Goal: Task Accomplishment & Management: Use online tool/utility

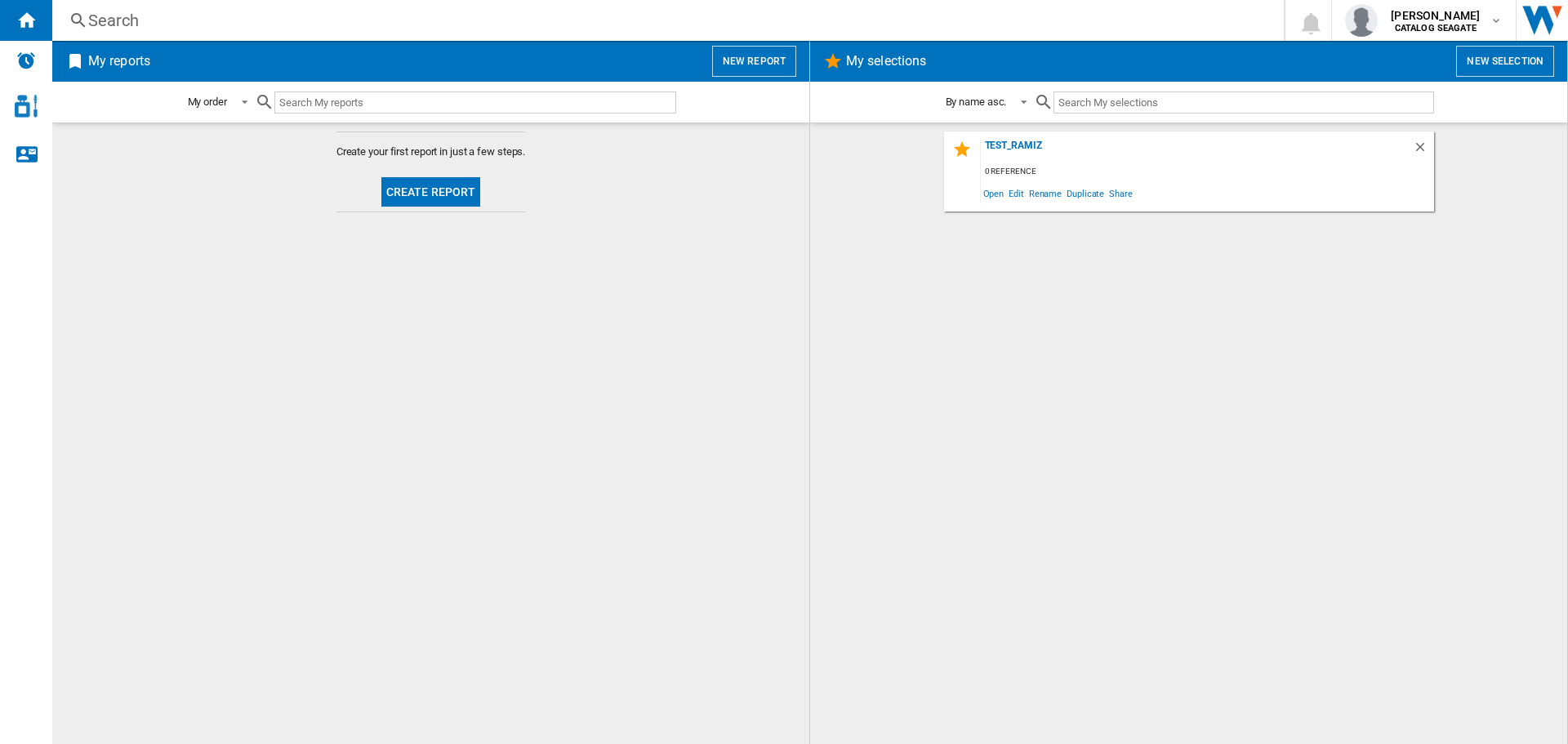
click at [439, 194] on button "Create report" at bounding box center [431, 191] width 99 height 29
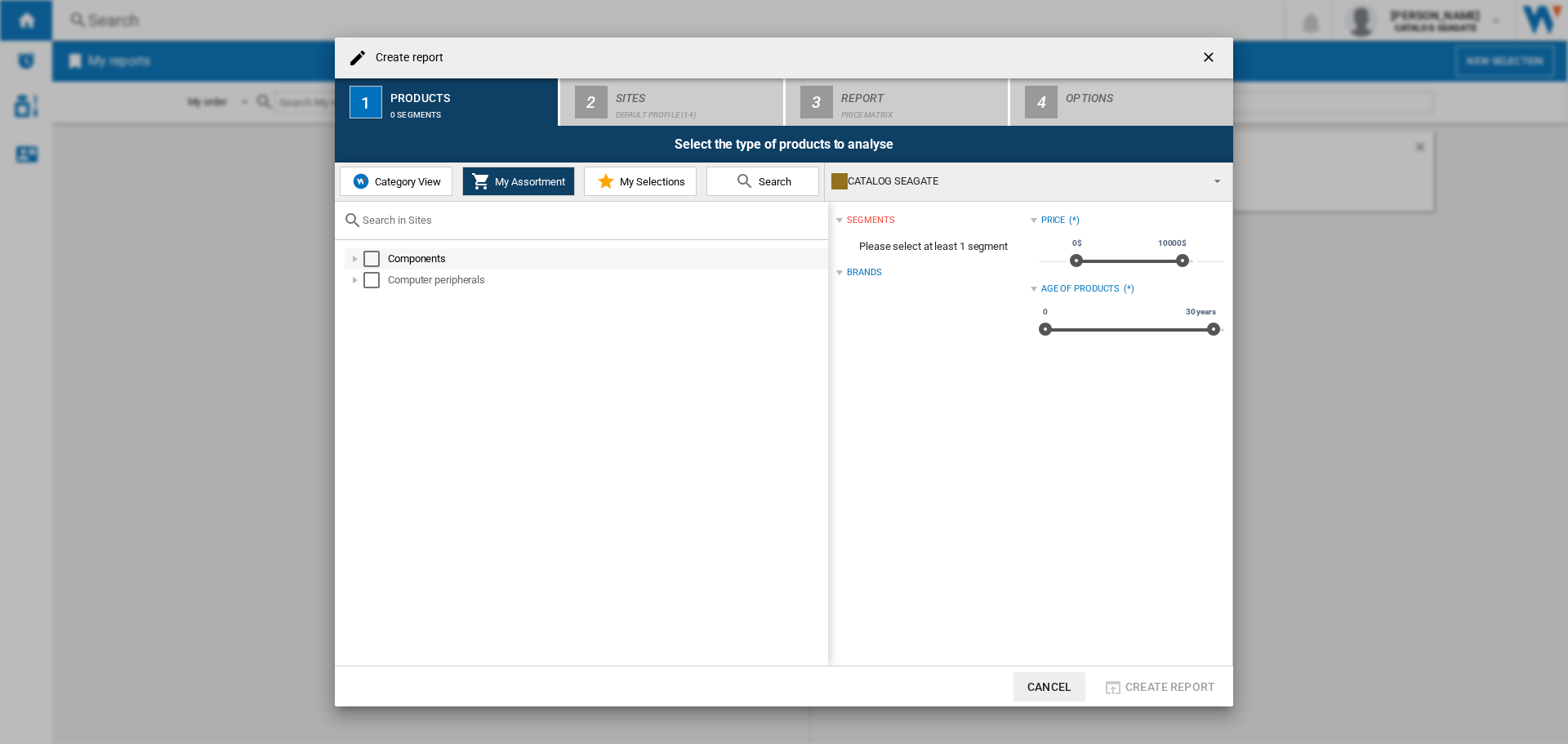
click at [415, 258] on div "Components" at bounding box center [607, 259] width 438 height 16
click at [386, 264] on md-checkbox "Select" at bounding box center [375, 259] width 25 height 16
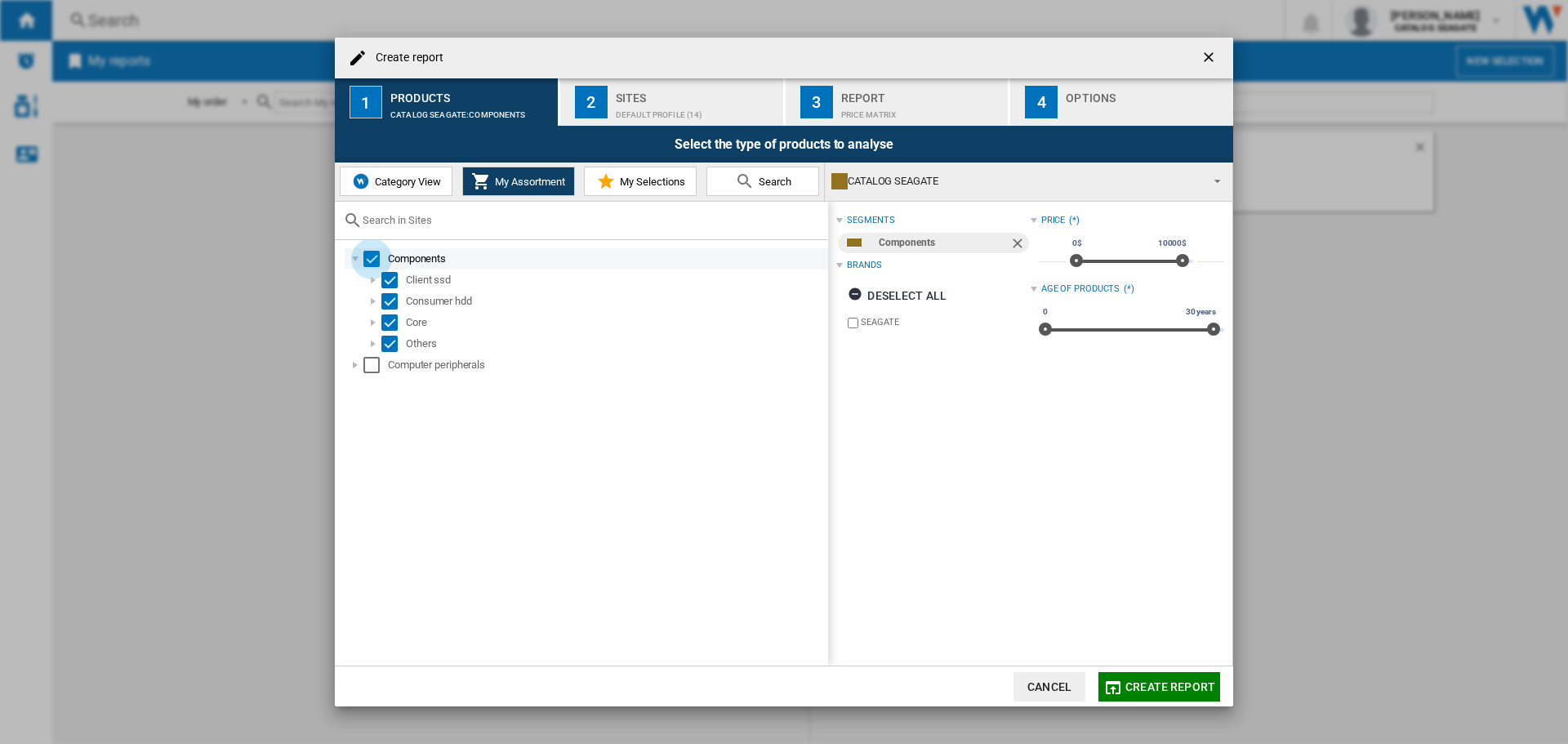
click at [368, 263] on div "Select" at bounding box center [371, 259] width 16 height 16
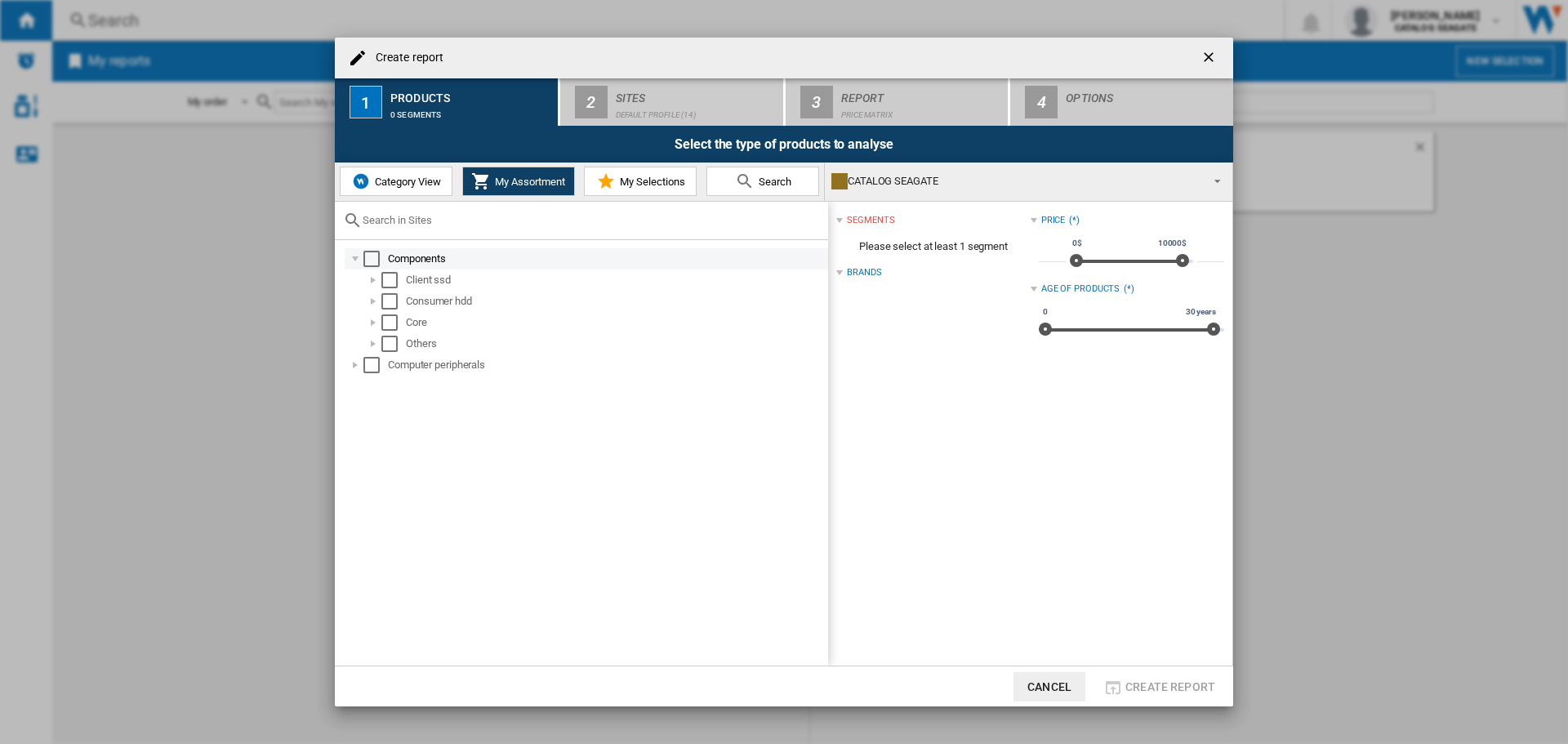
click at [349, 256] on div at bounding box center [355, 259] width 16 height 16
click at [370, 255] on div "Select" at bounding box center [371, 259] width 16 height 16
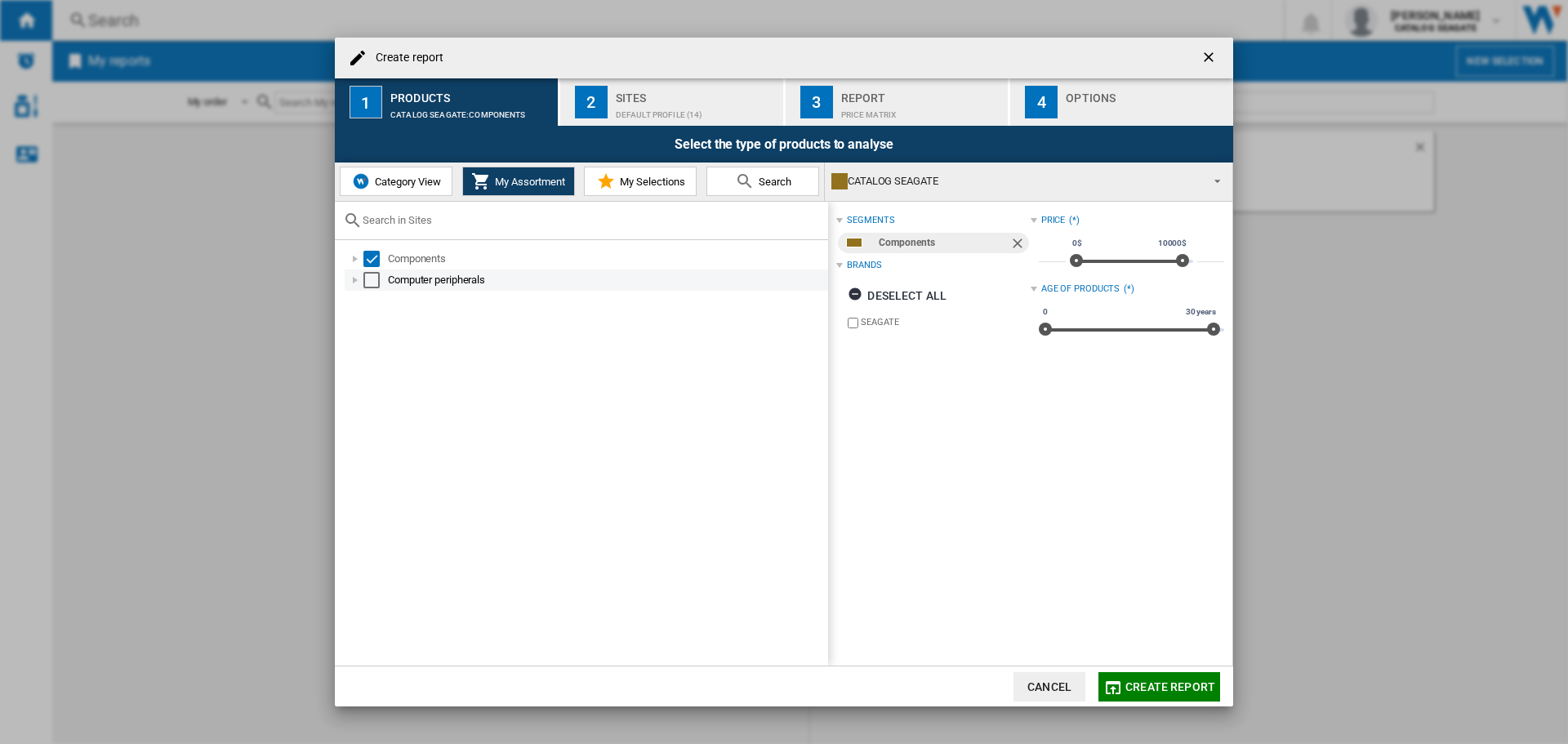
click at [377, 282] on div "Select" at bounding box center [371, 280] width 16 height 16
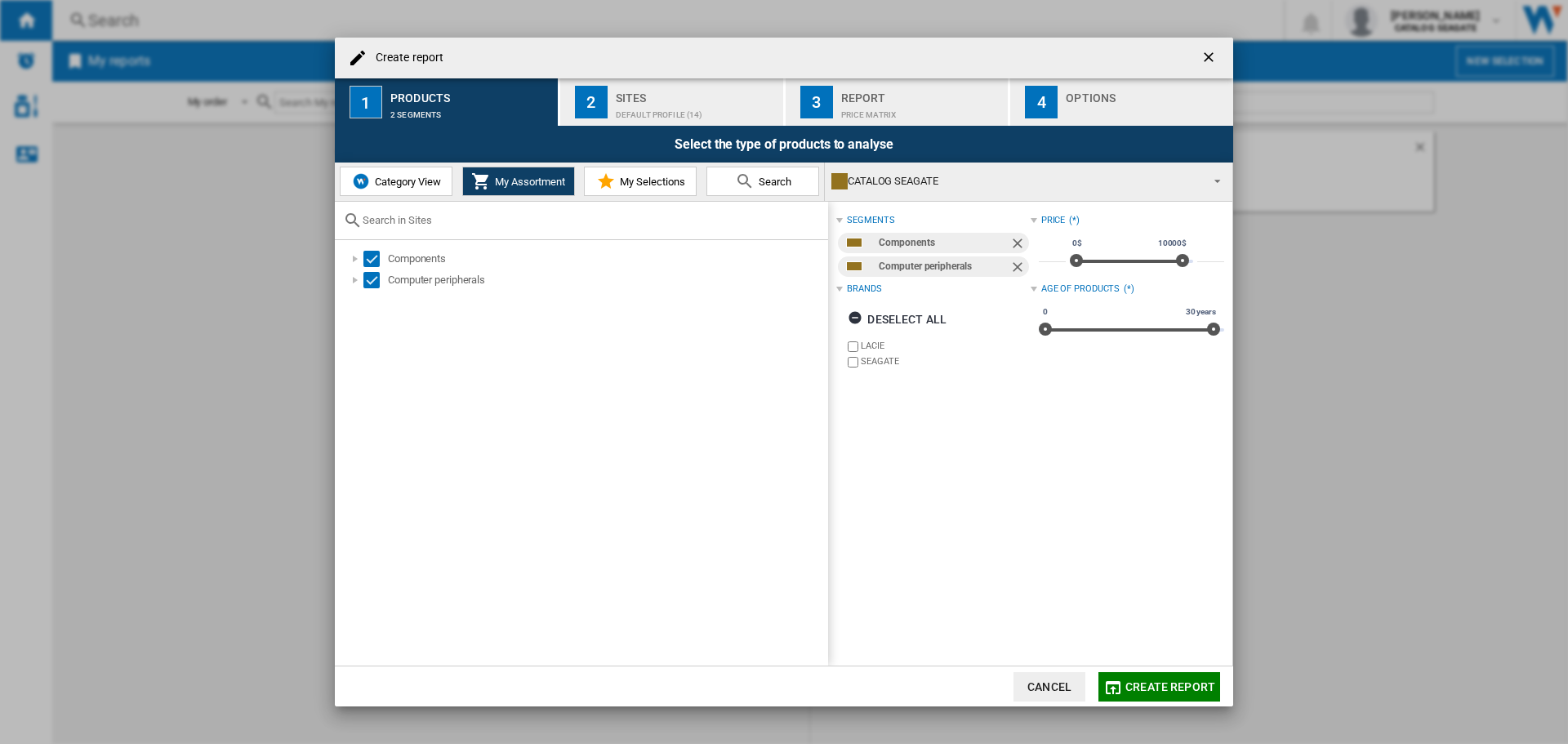
click at [713, 107] on div "Default profile (14)" at bounding box center [696, 110] width 161 height 17
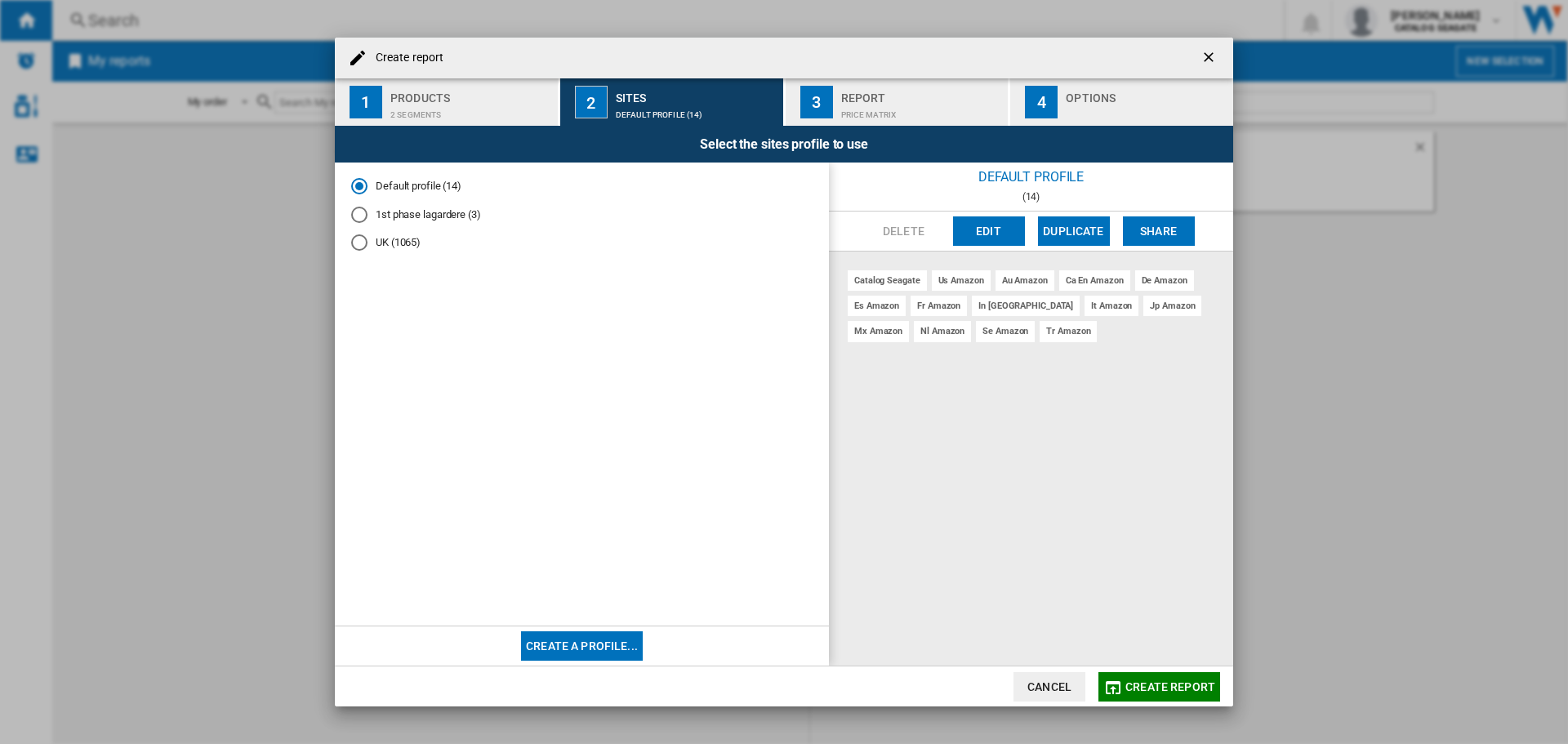
drag, startPoint x: 559, startPoint y: 12, endPoint x: 1012, endPoint y: 232, distance: 503.6
click at [1012, 232] on button "Edit" at bounding box center [989, 231] width 72 height 29
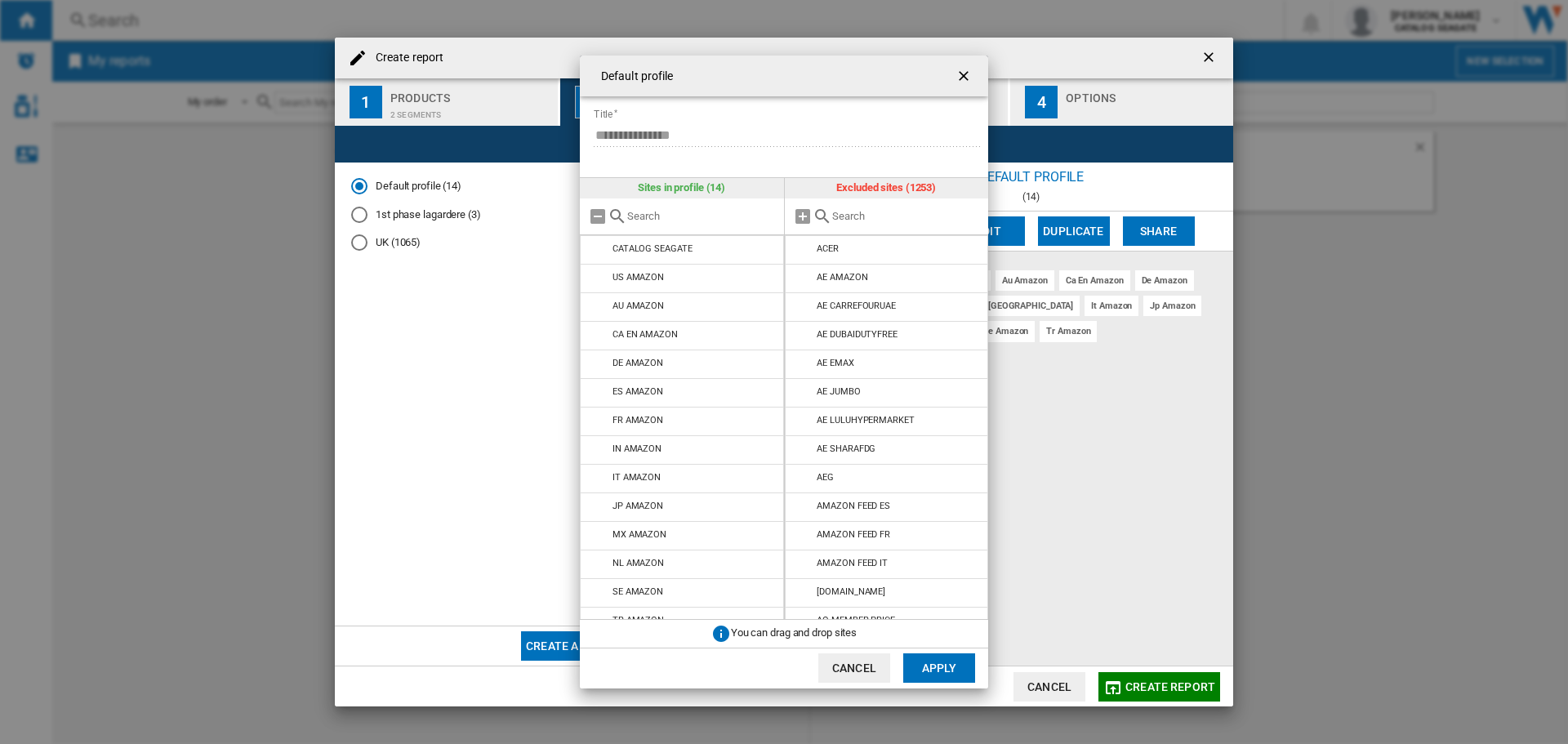
click at [838, 213] on input "text" at bounding box center [906, 215] width 149 height 12
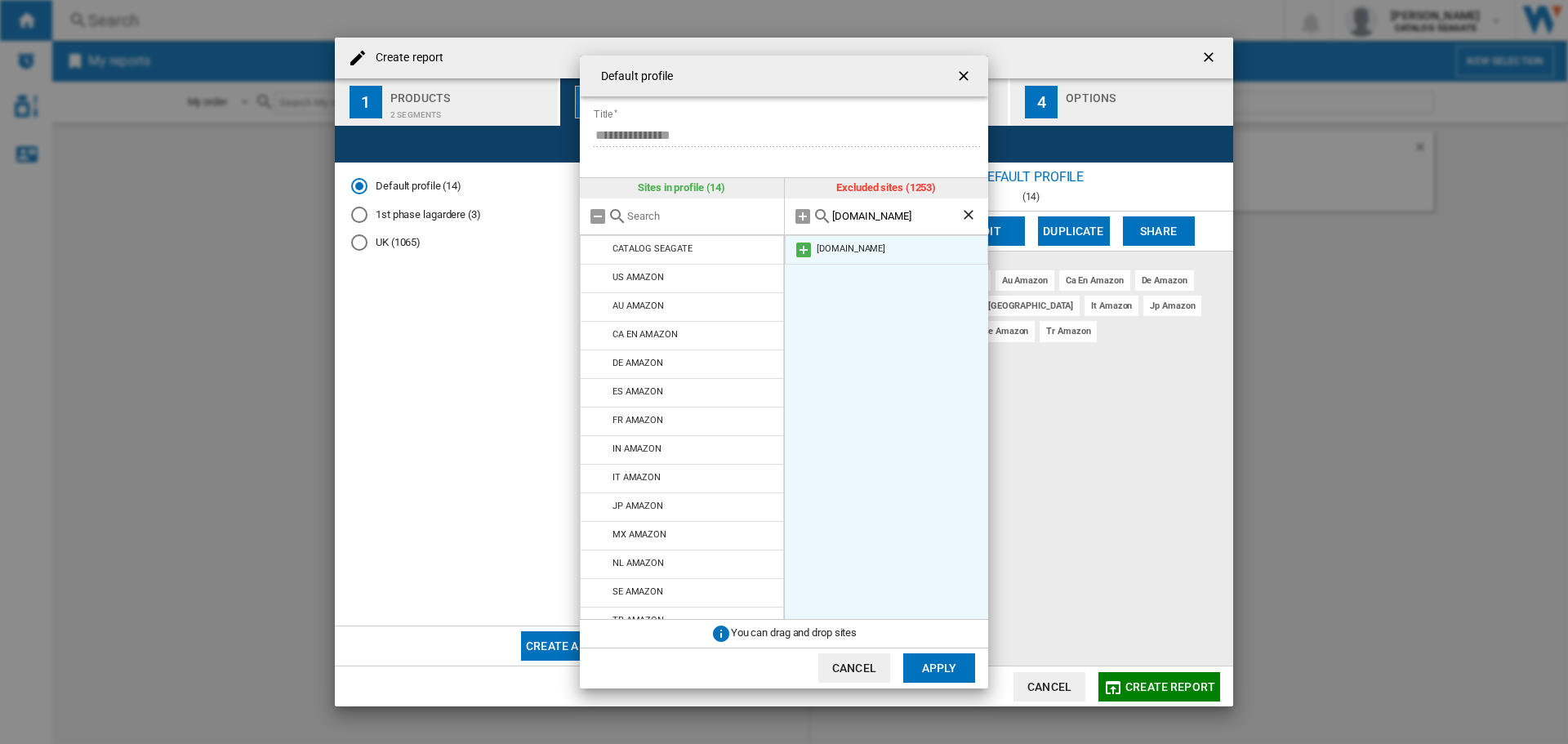
type input "[DOMAIN_NAME]"
click at [804, 244] on md-icon at bounding box center [803, 249] width 19 height 19
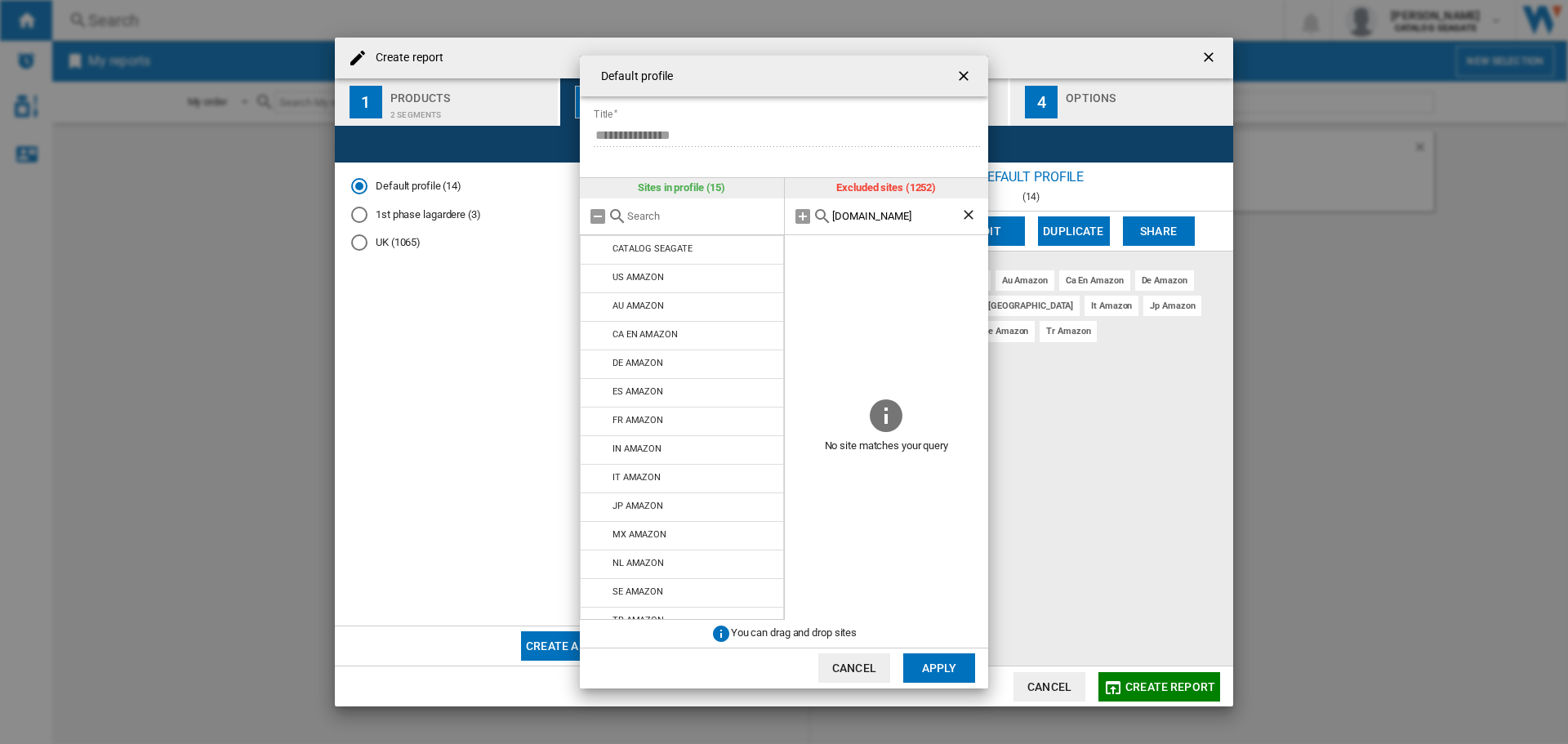
click at [925, 662] on button "Apply" at bounding box center [939, 667] width 72 height 29
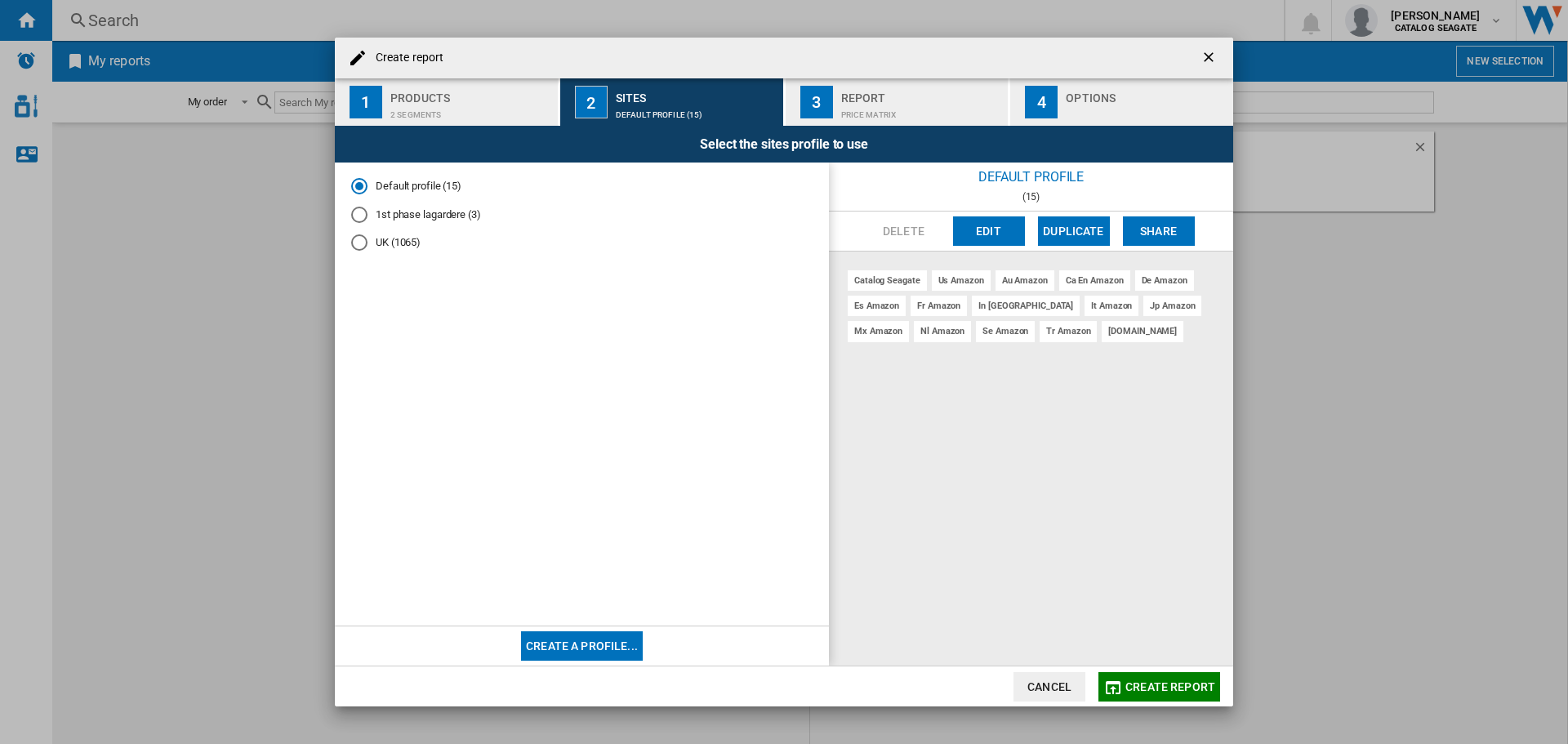
click at [994, 235] on button "Edit" at bounding box center [989, 231] width 72 height 29
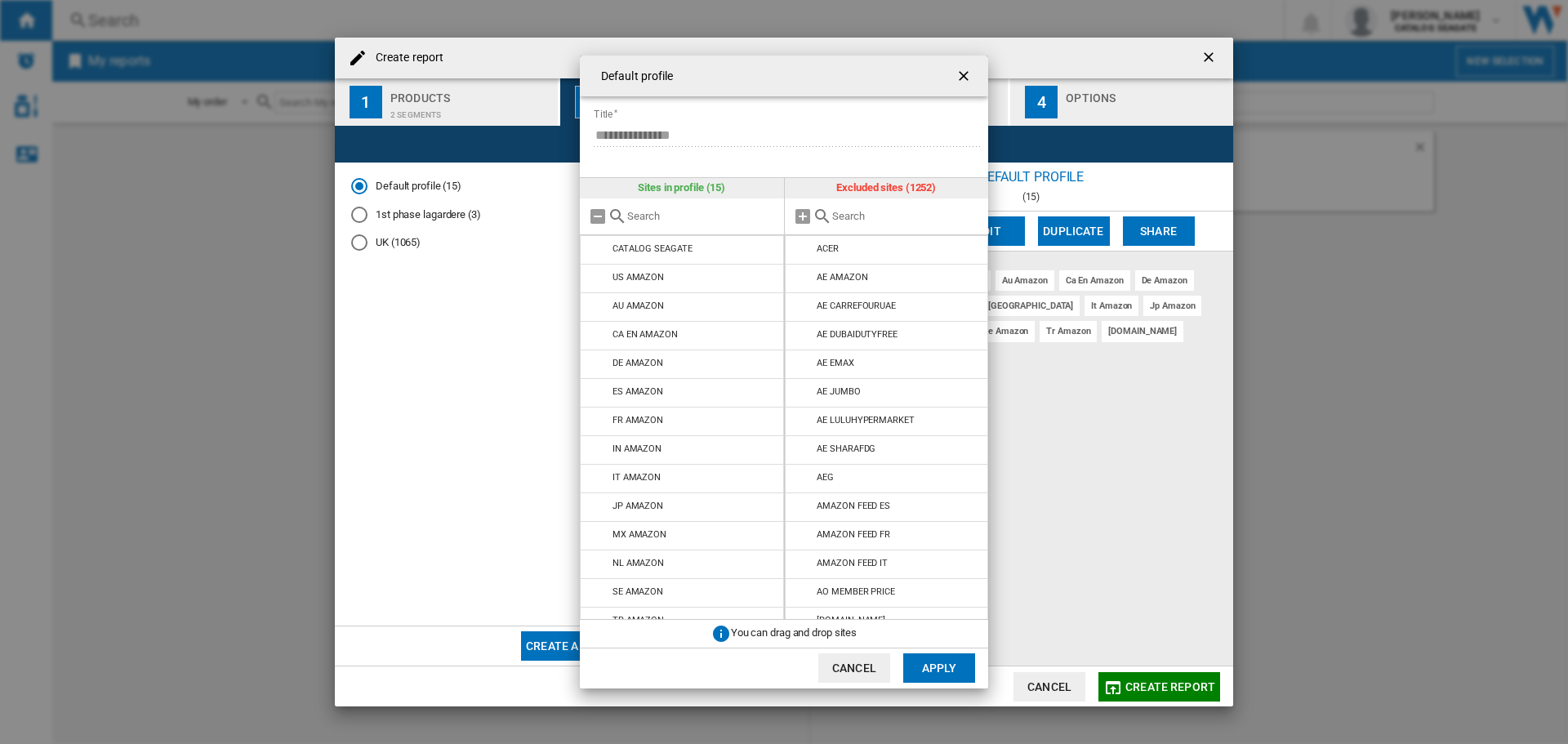
click at [835, 213] on input "{{::title}} {{::getI18NText('BUTTONS.CANCEL')}} ..." at bounding box center [906, 215] width 149 height 12
type input "u"
click at [960, 74] on ng-md-icon "getI18NText('BUTTONS.CLOSE_DIALOG')" at bounding box center [964, 77] width 19 height 19
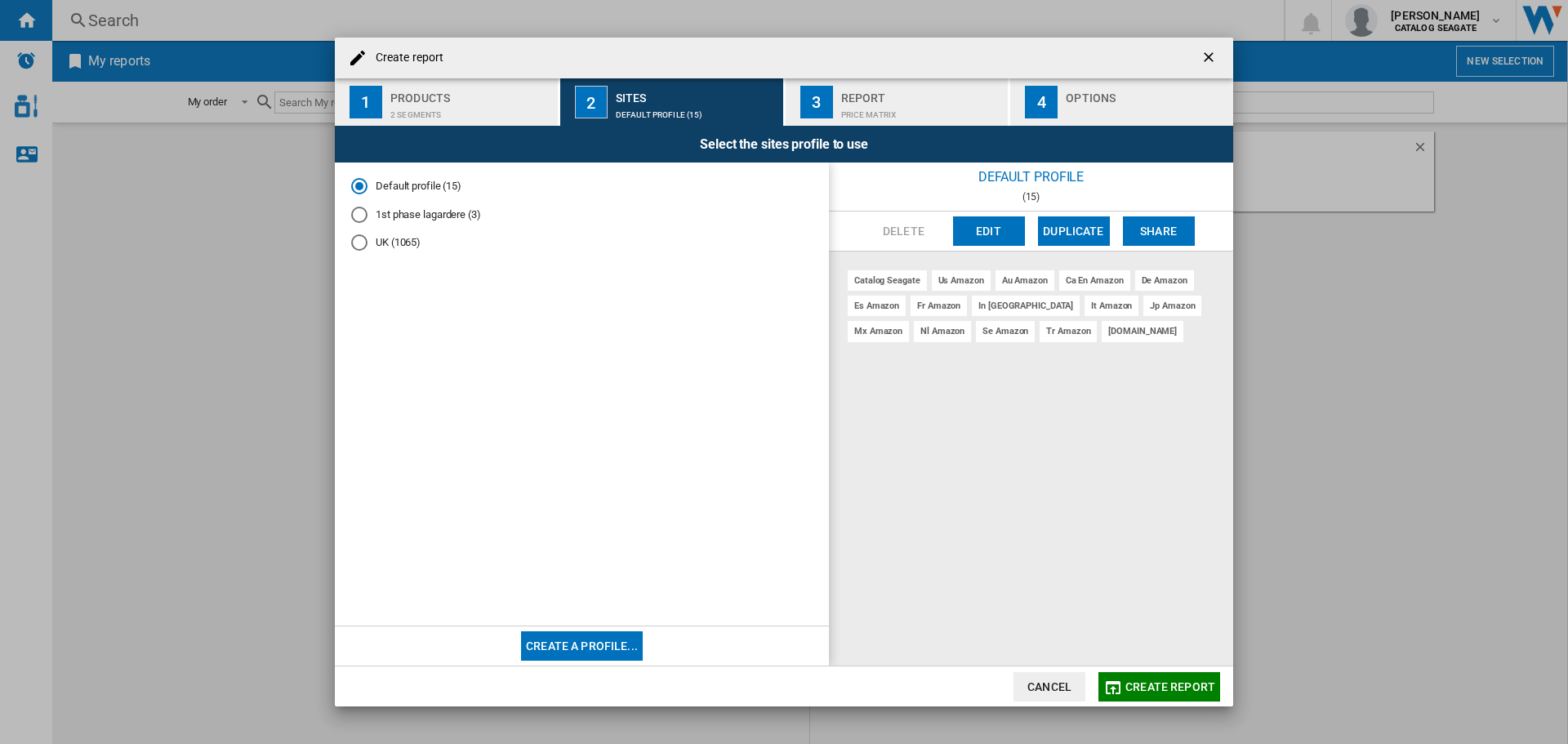
click at [986, 225] on button "Edit" at bounding box center [989, 231] width 72 height 29
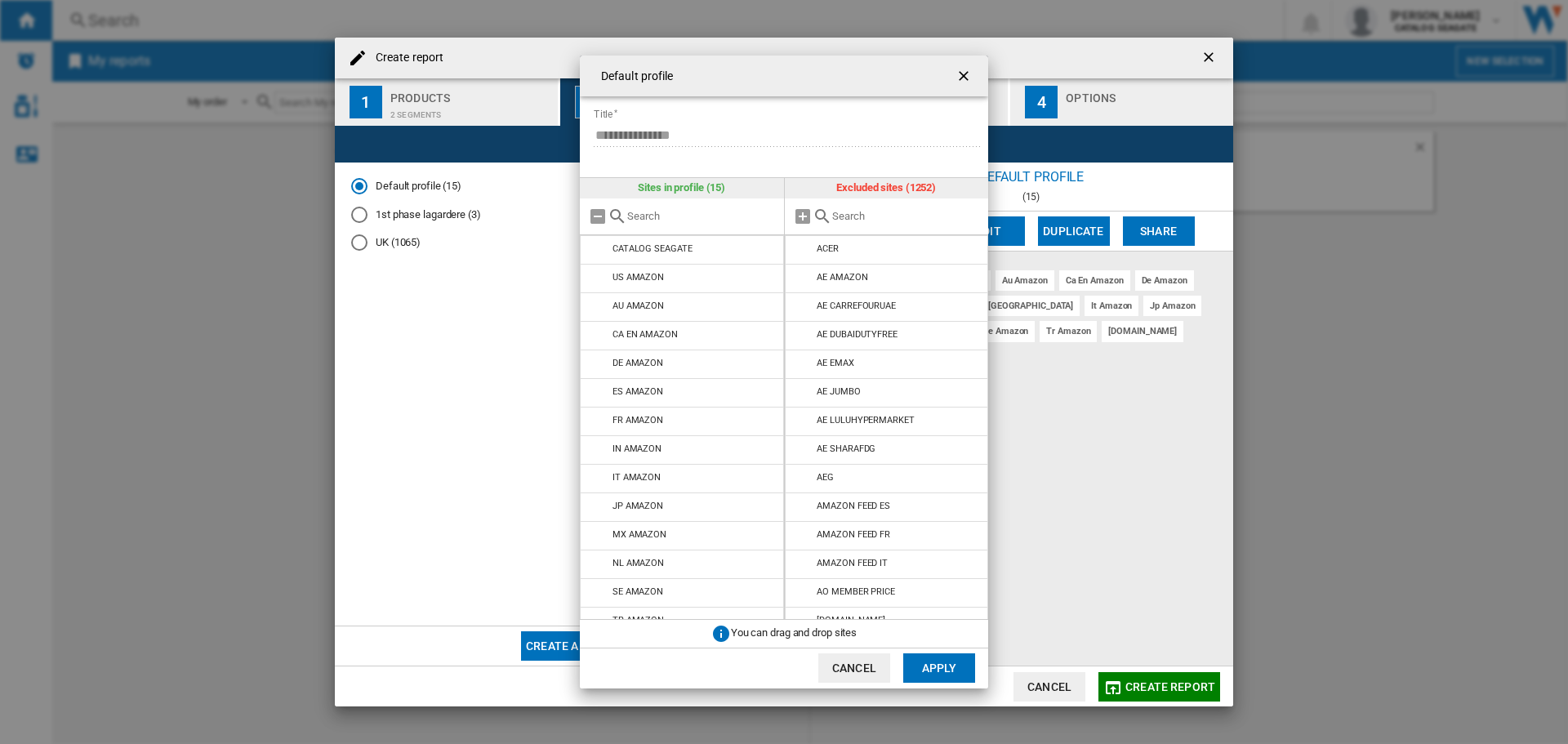
click at [858, 211] on input "{{::title}} {{::getI18NText('BUTTONS.CANCEL')}} ..." at bounding box center [906, 215] width 149 height 12
type input "s"
click at [957, 72] on ng-md-icon "getI18NText('BUTTONS.CLOSE_DIALOG')" at bounding box center [964, 77] width 19 height 19
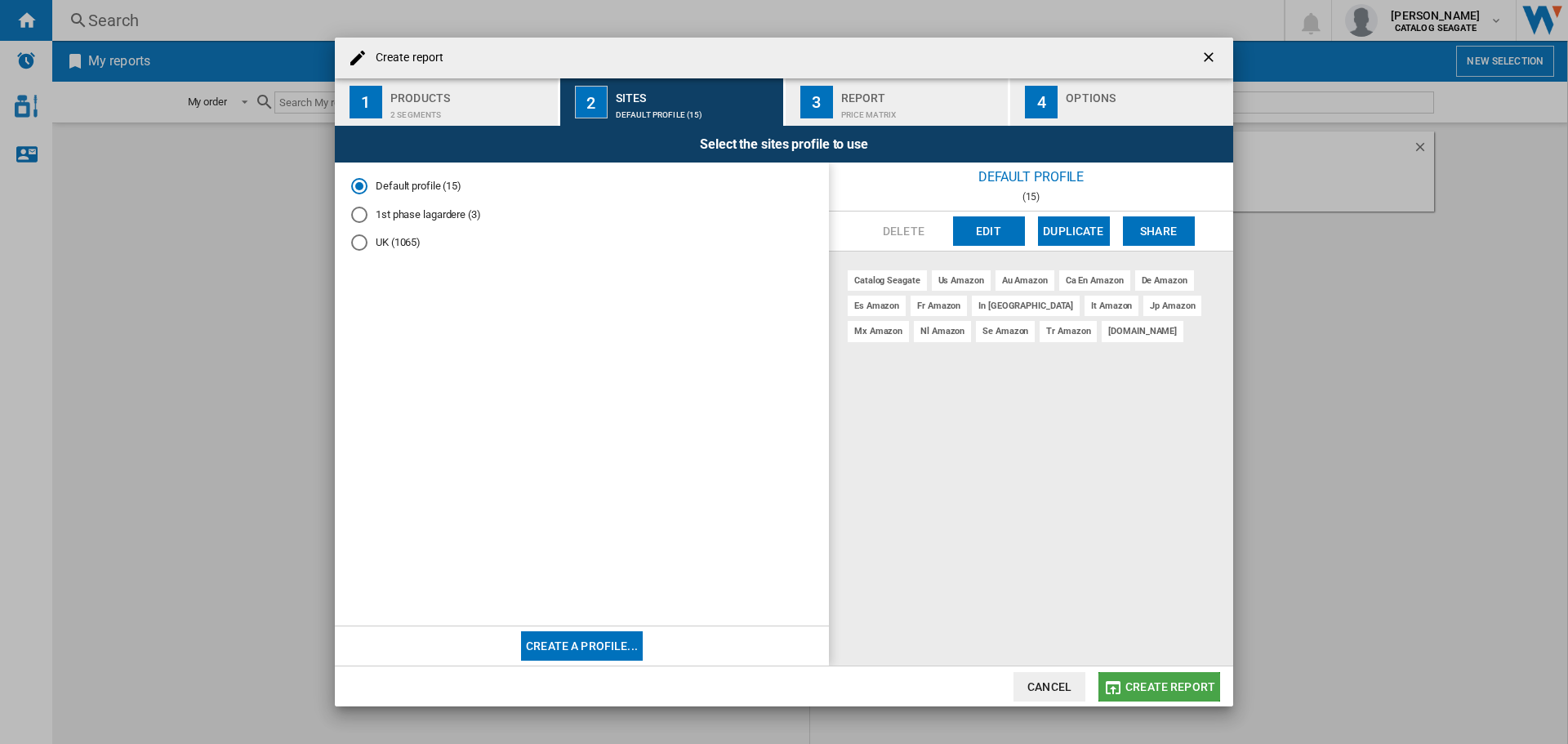
click at [1162, 681] on span "Create report" at bounding box center [1170, 687] width 89 height 13
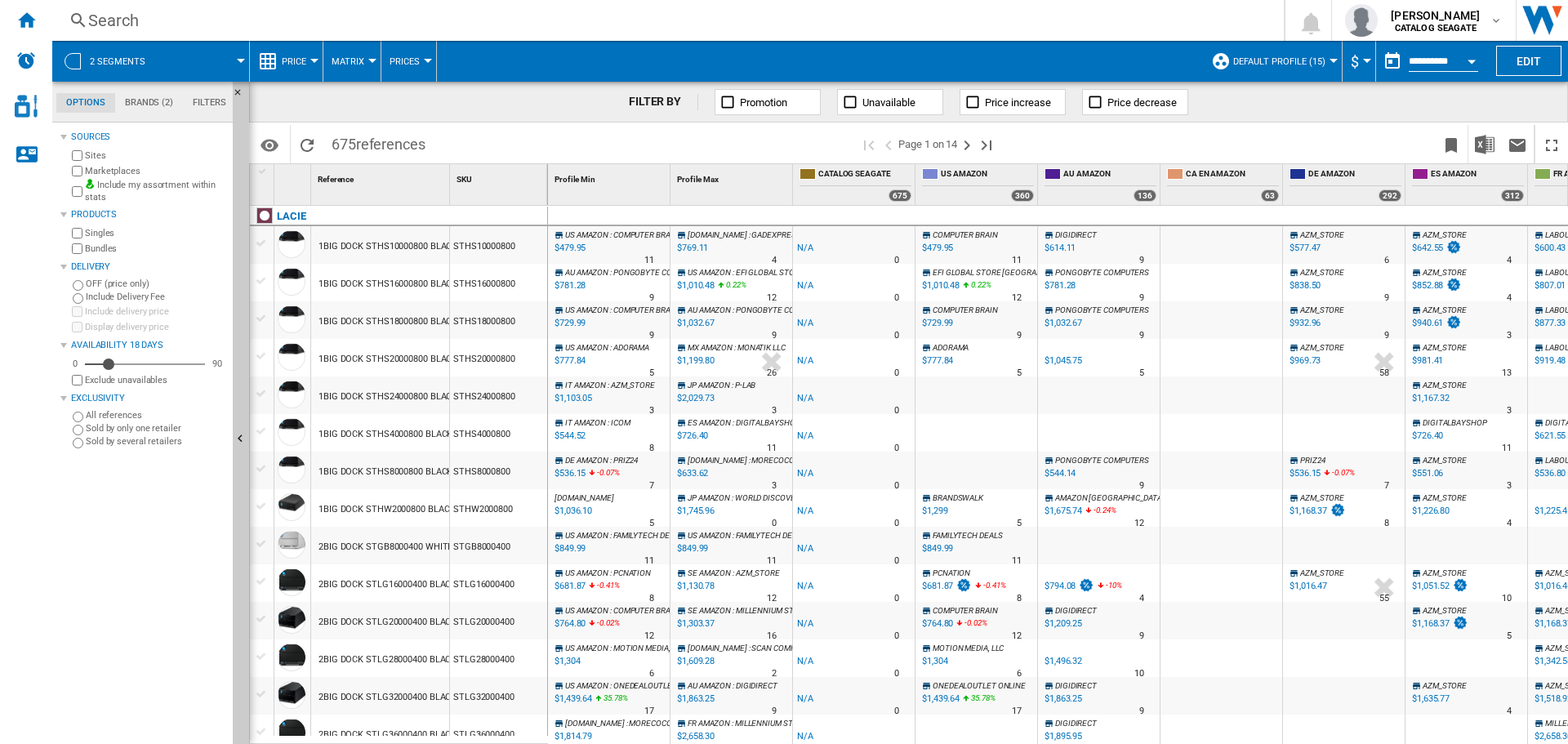
click at [304, 59] on span "Price" at bounding box center [294, 62] width 25 height 11
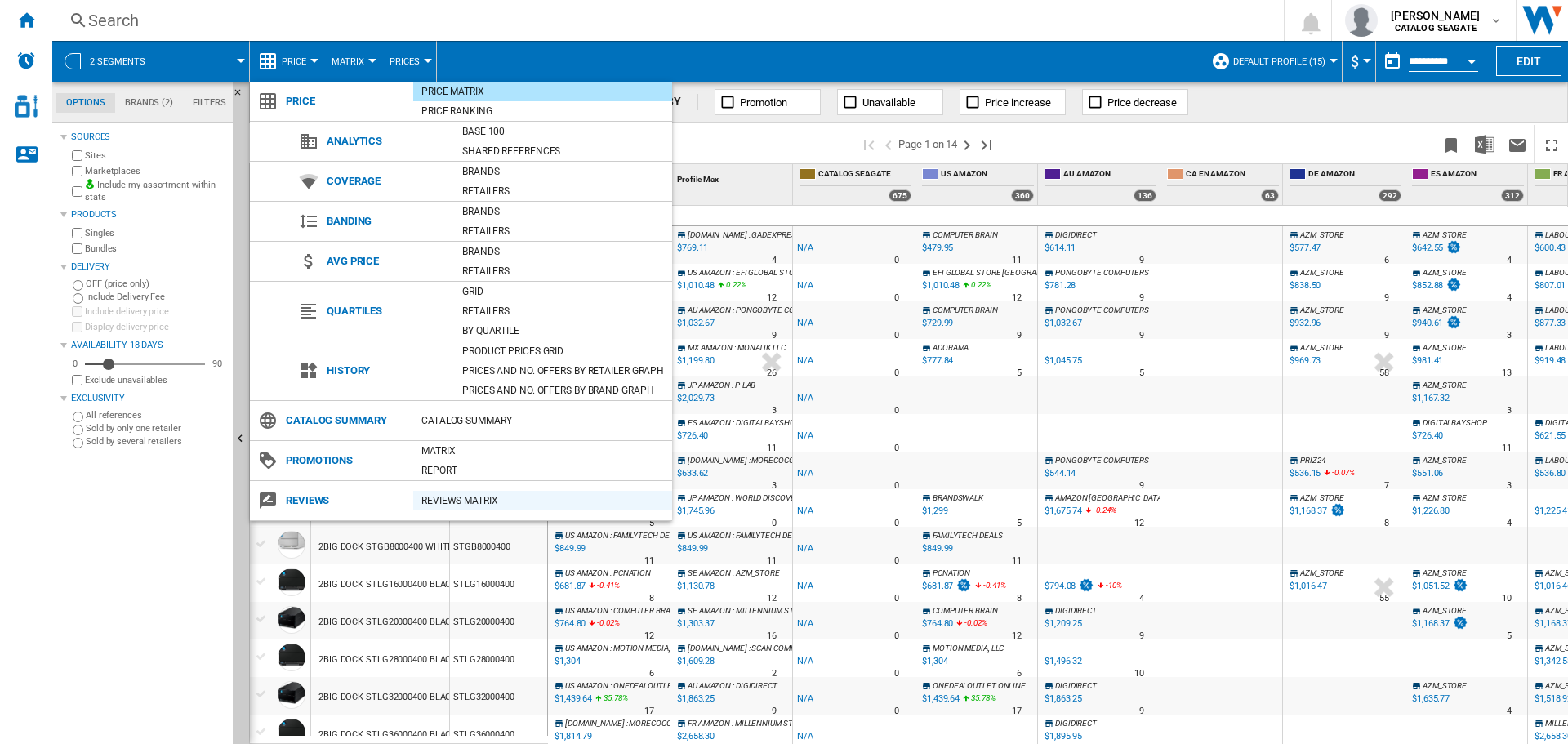
click at [509, 499] on div "REVIEWS Matrix" at bounding box center [543, 501] width 259 height 16
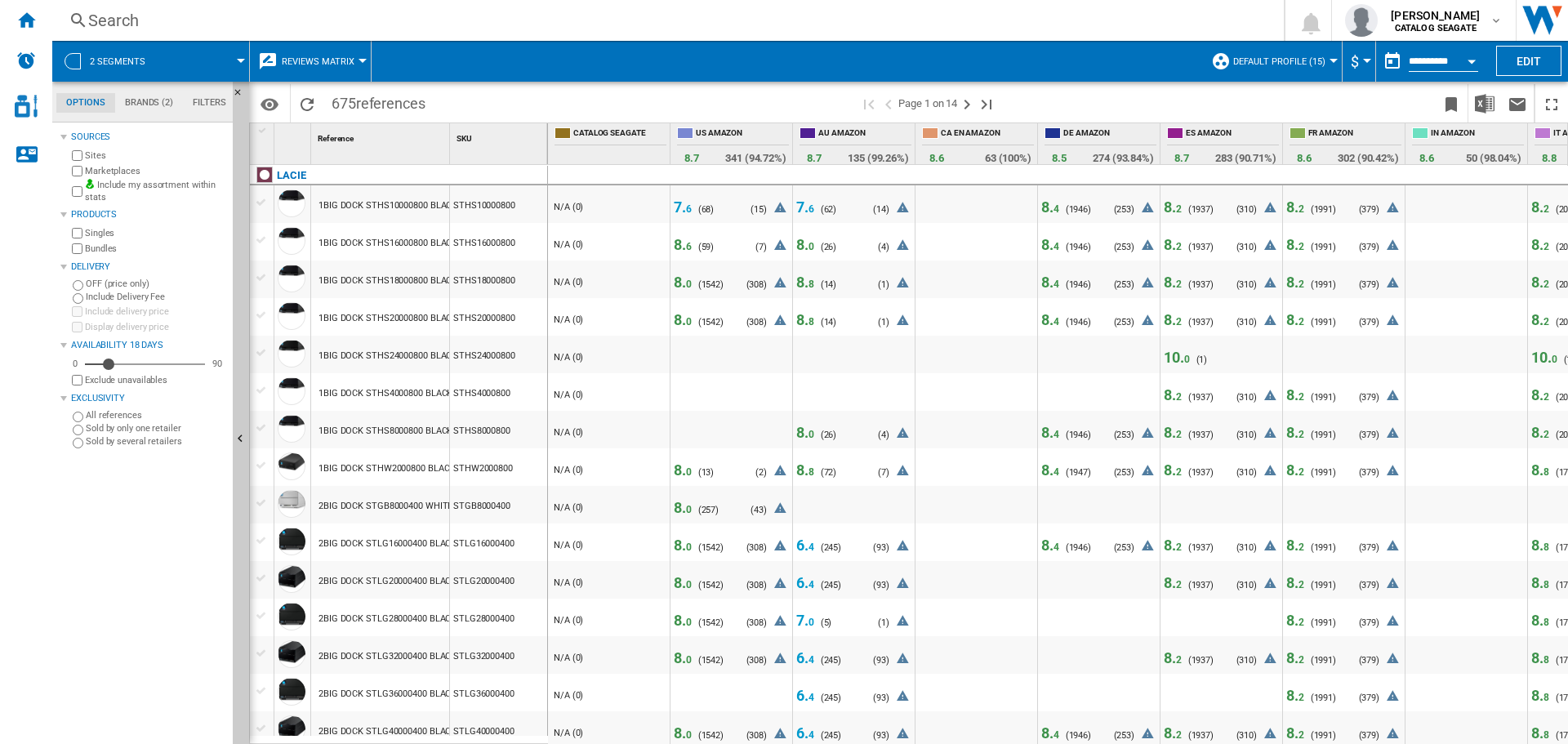
click at [688, 211] on span "6" at bounding box center [689, 209] width 5 height 12
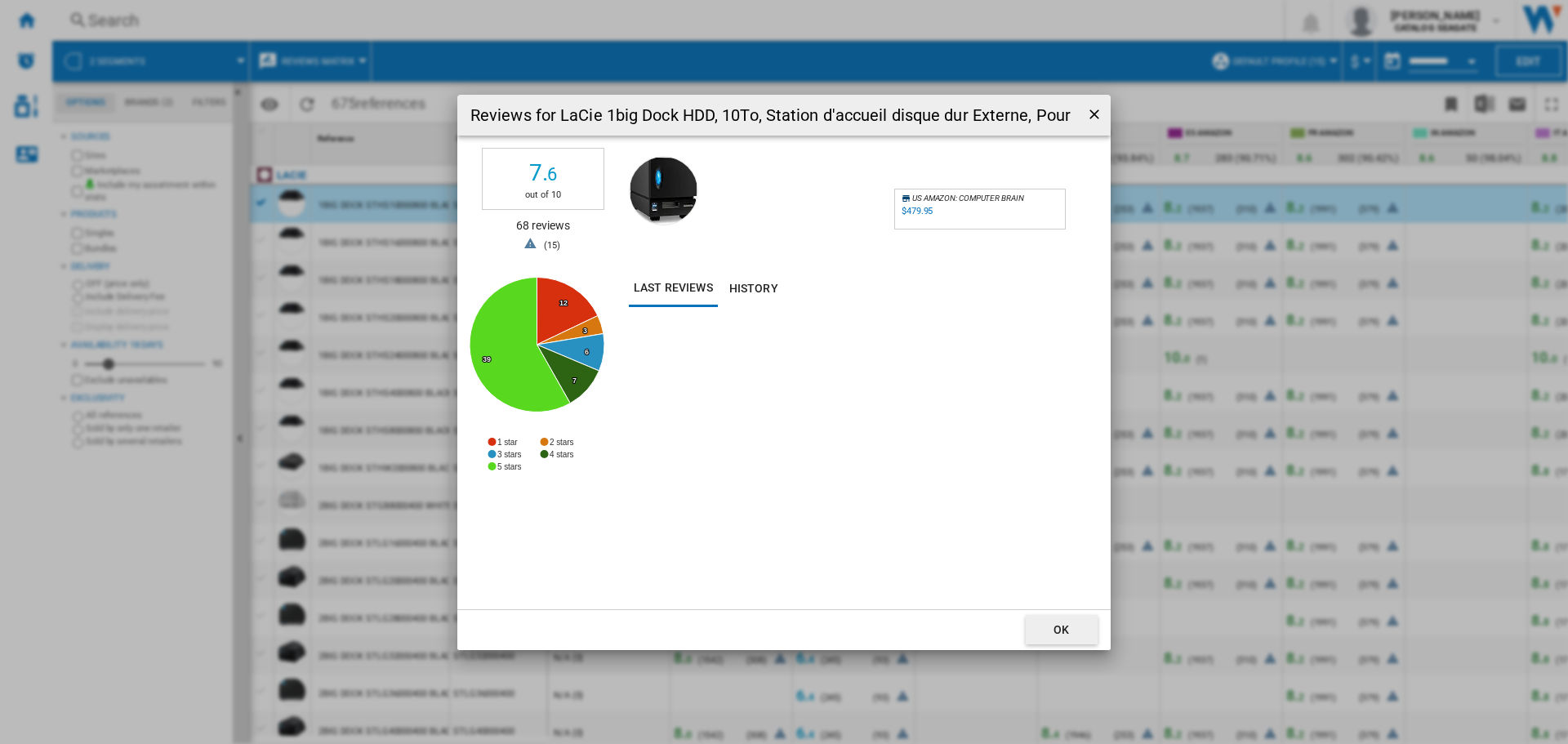
click at [917, 207] on div "$479.95" at bounding box center [917, 212] width 31 height 11
click at [910, 209] on div "$479.95" at bounding box center [917, 212] width 31 height 11
click at [1096, 111] on ng-md-icon "getI18NText('BUTTONS.CLOSE_DIALOG')" at bounding box center [1096, 115] width 19 height 19
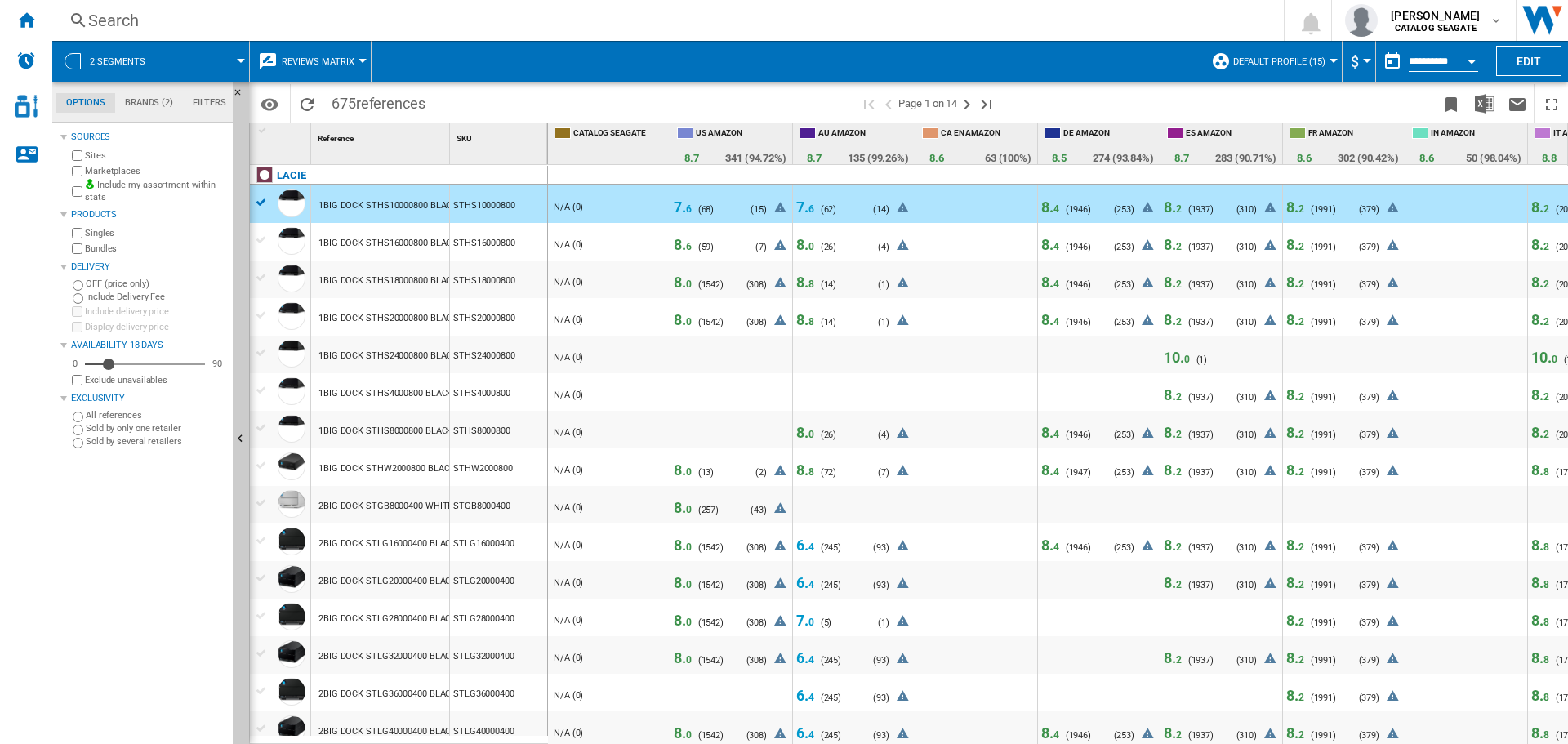
click at [805, 207] on span "7. 6" at bounding box center [805, 207] width 18 height 17
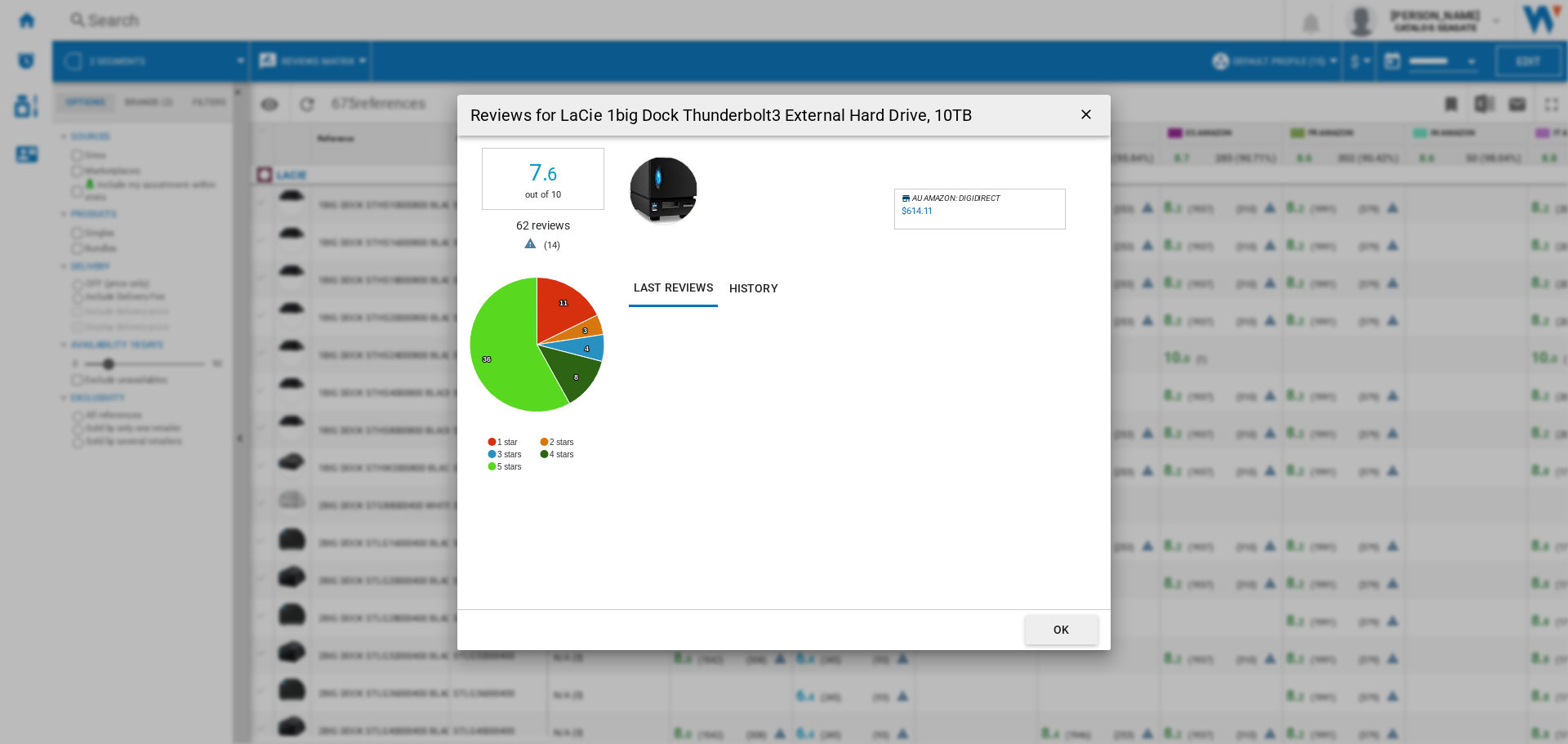
click at [922, 210] on div "$614.11" at bounding box center [917, 212] width 31 height 11
click at [1079, 113] on ng-md-icon "getI18NText('BUTTONS.CLOSE_DIALOG')" at bounding box center [1087, 115] width 19 height 19
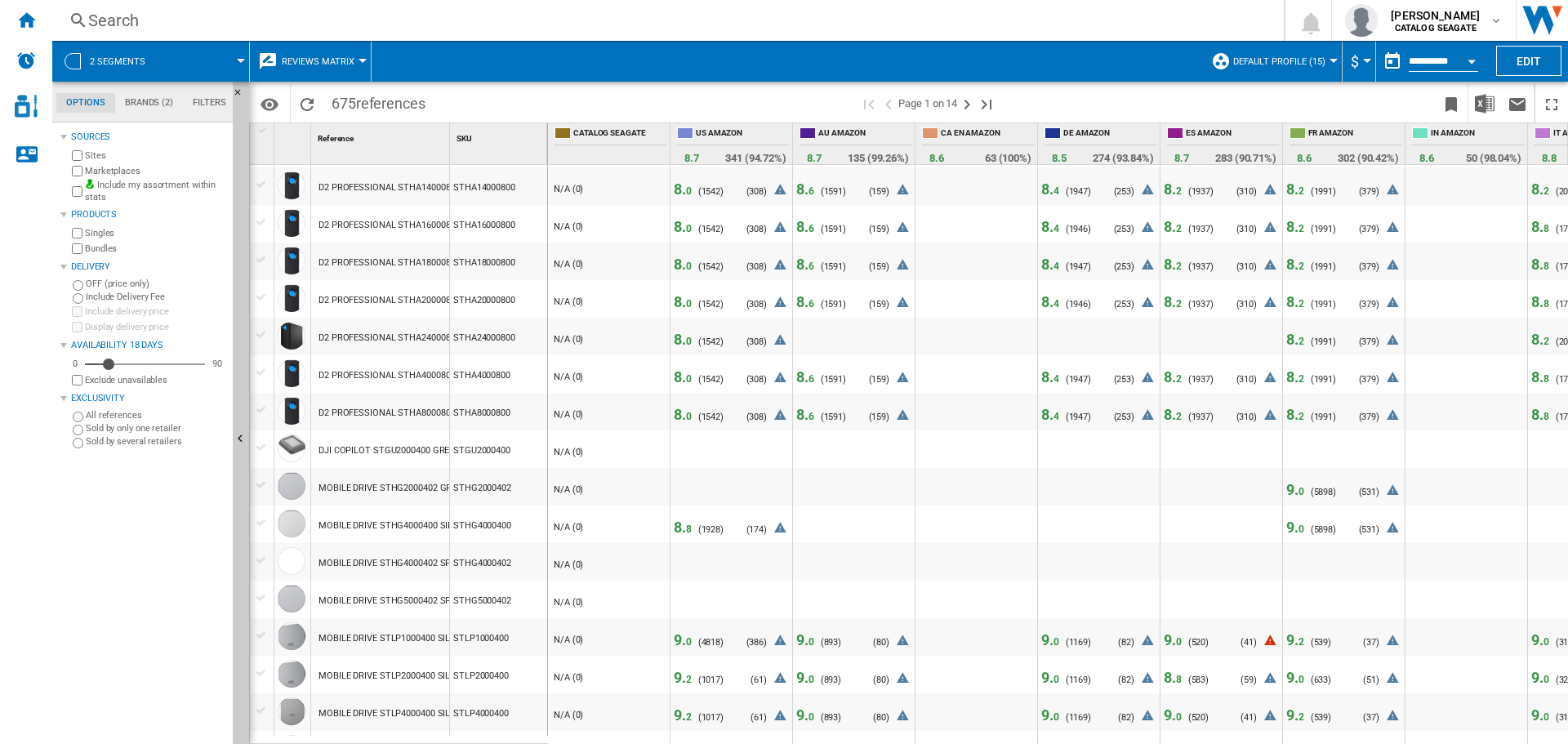
scroll to position [1328, 0]
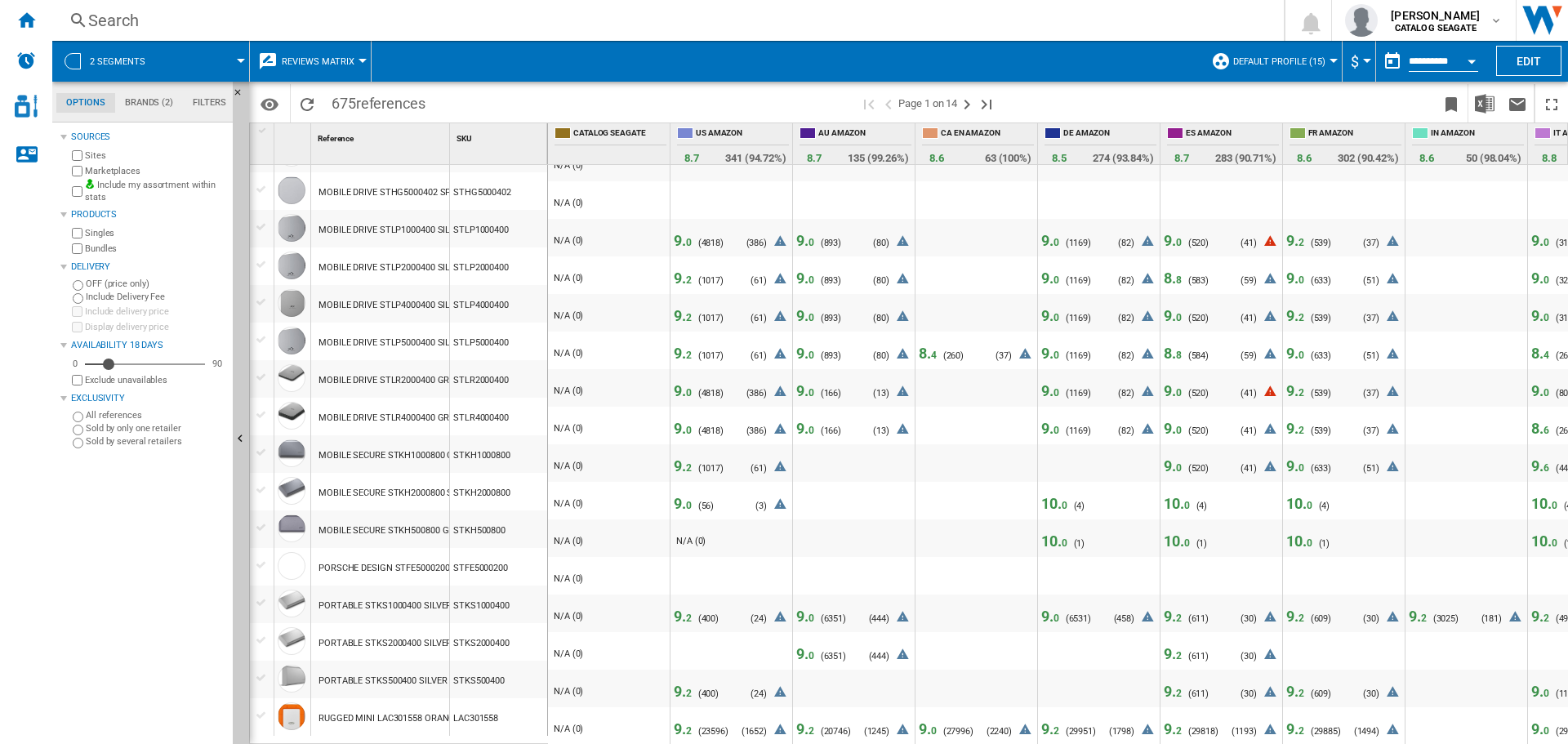
click at [934, 349] on span "4" at bounding box center [934, 355] width 5 height 12
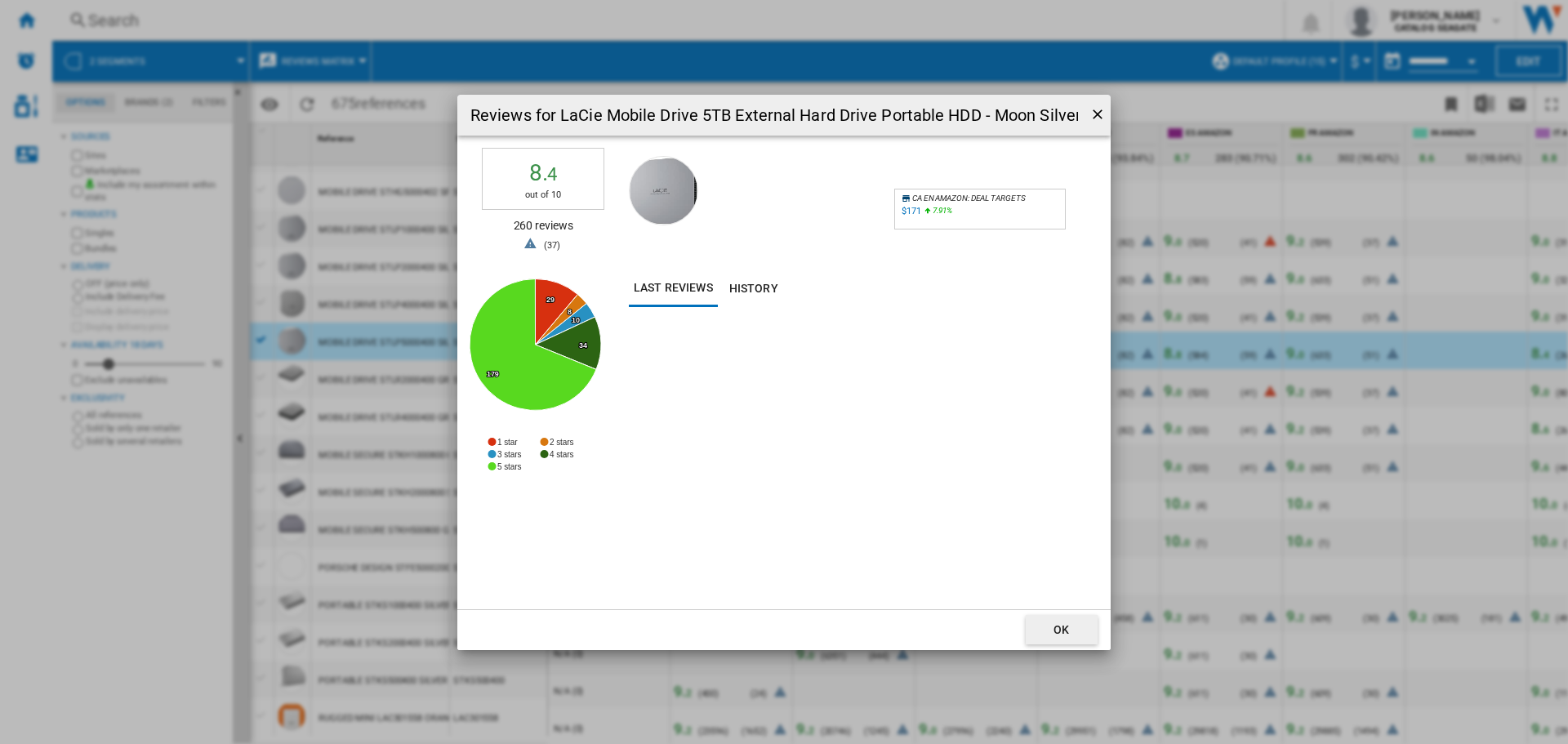
click at [914, 211] on div "$171" at bounding box center [910, 212] width 19 height 11
click at [1101, 104] on button "Reviews for ..." at bounding box center [1093, 115] width 21 height 33
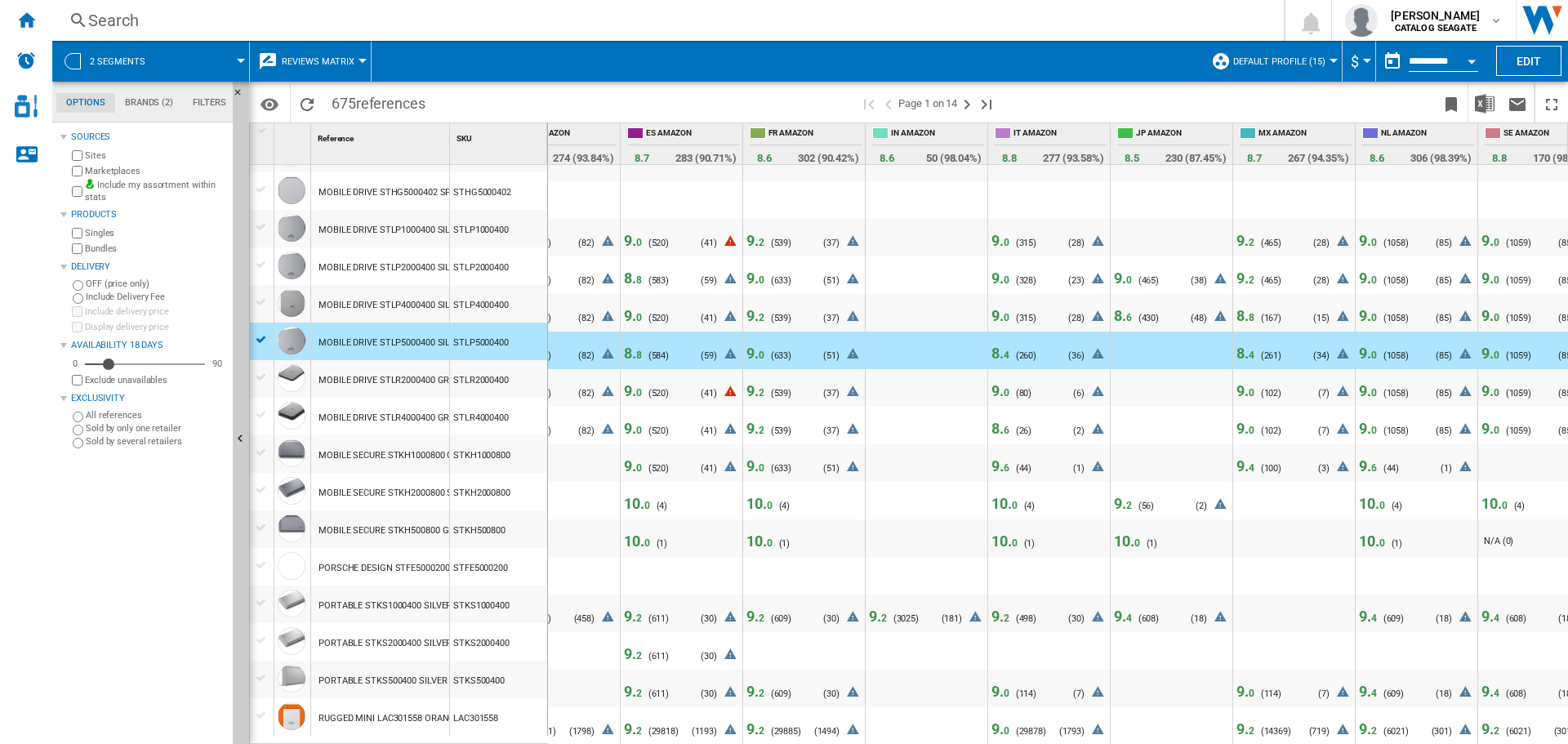
scroll to position [0, 594]
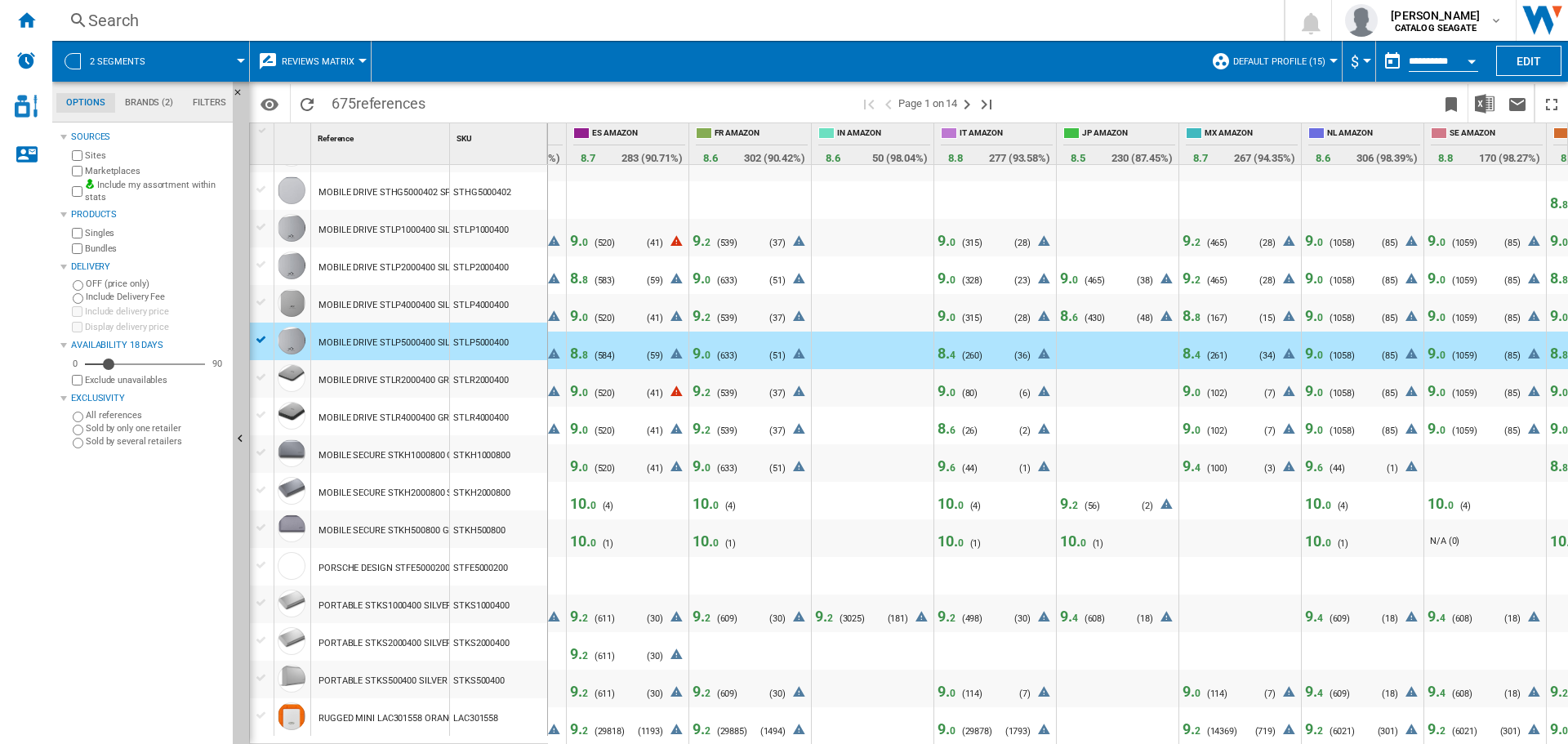
click at [1064, 270] on span "9. 0" at bounding box center [1069, 277] width 18 height 17
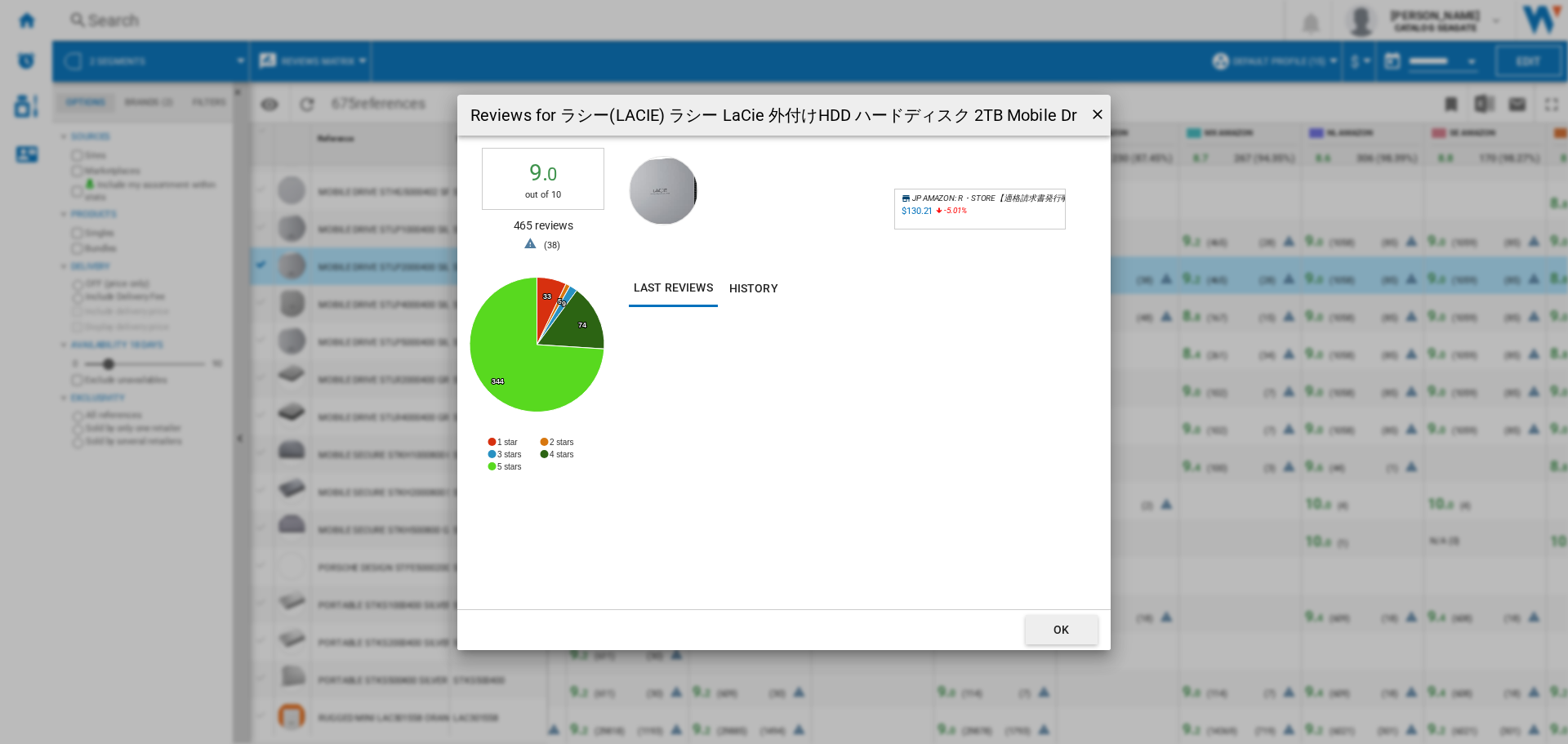
click at [919, 208] on div "$130.21" at bounding box center [917, 212] width 31 height 11
click at [1097, 113] on ng-md-icon "getI18NText('BUTTONS.CLOSE_DIALOG')" at bounding box center [1098, 115] width 19 height 19
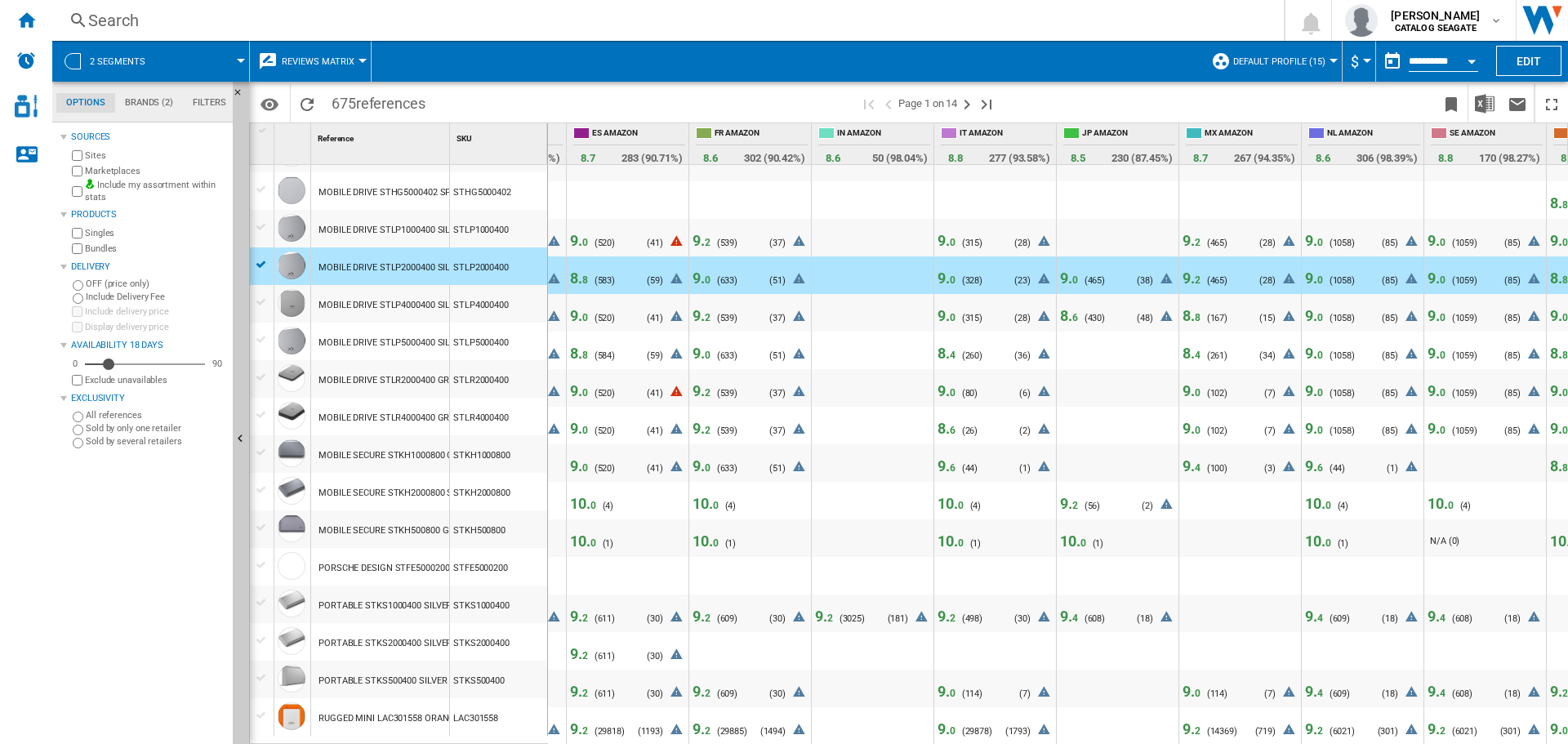
scroll to position [0, 703]
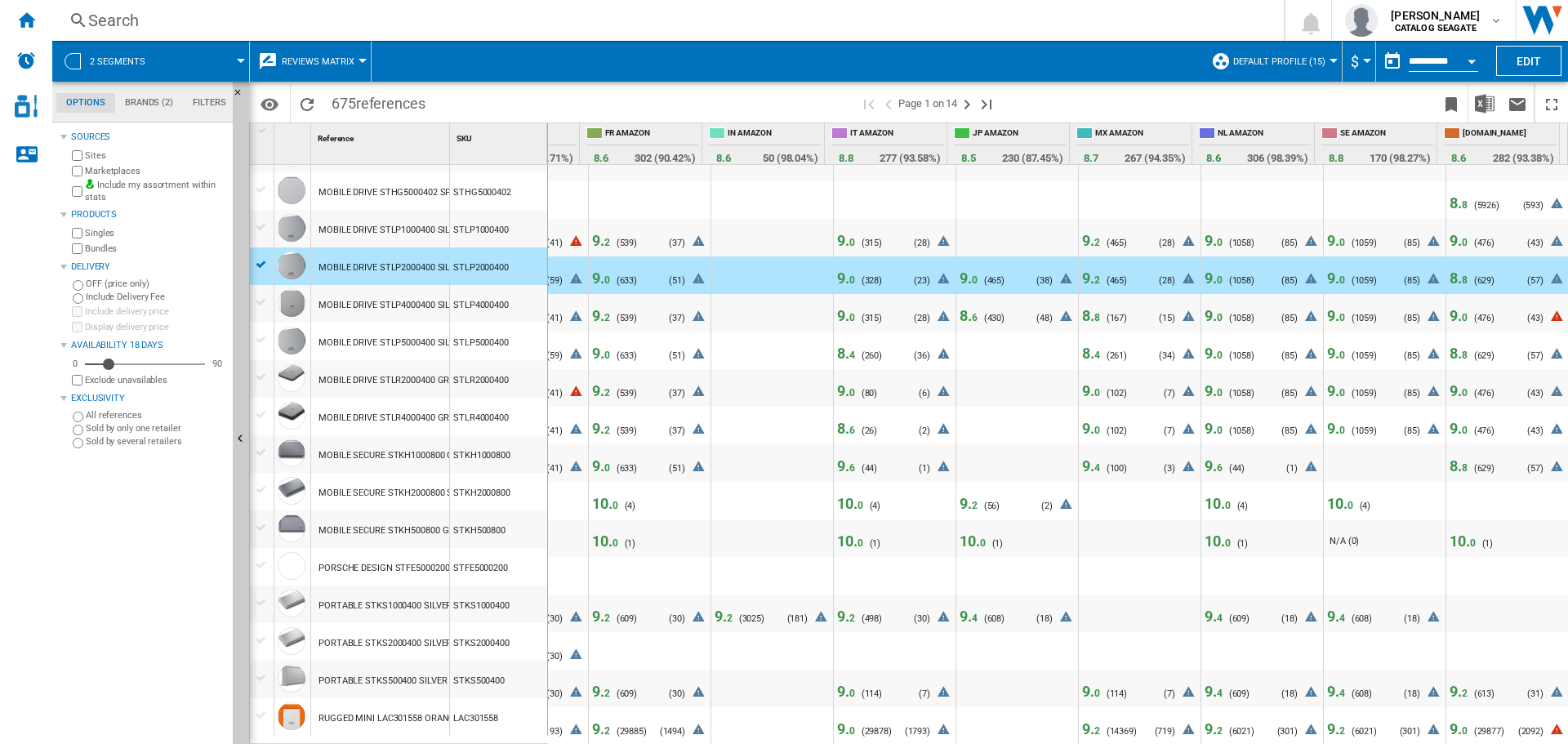
click at [1449, 194] on span "8. 8" at bounding box center [1459, 202] width 18 height 17
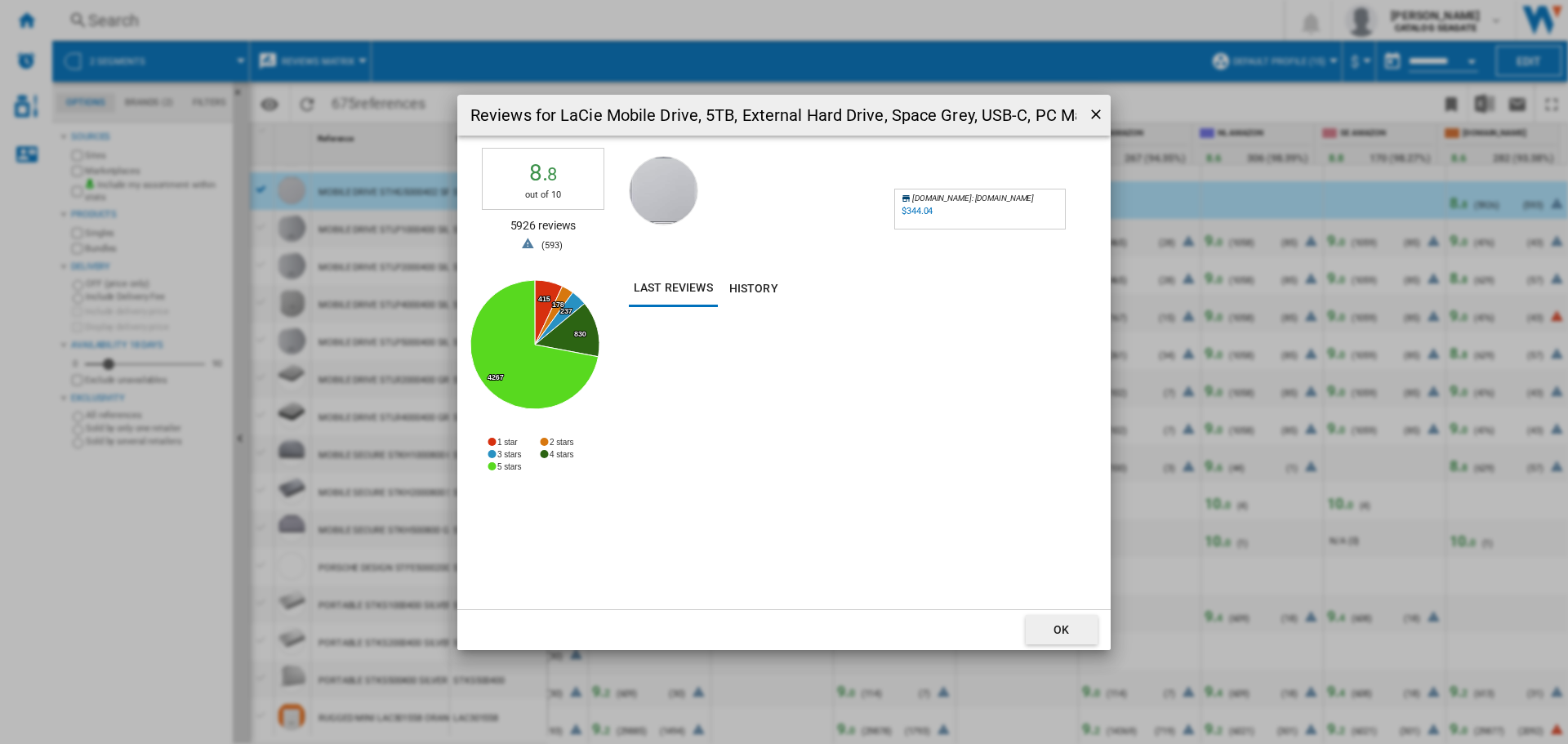
click at [920, 208] on div "$344.04" at bounding box center [917, 212] width 31 height 11
click at [1095, 112] on ng-md-icon "getI18NText('BUTTONS.CLOSE_DIALOG')" at bounding box center [1096, 115] width 19 height 19
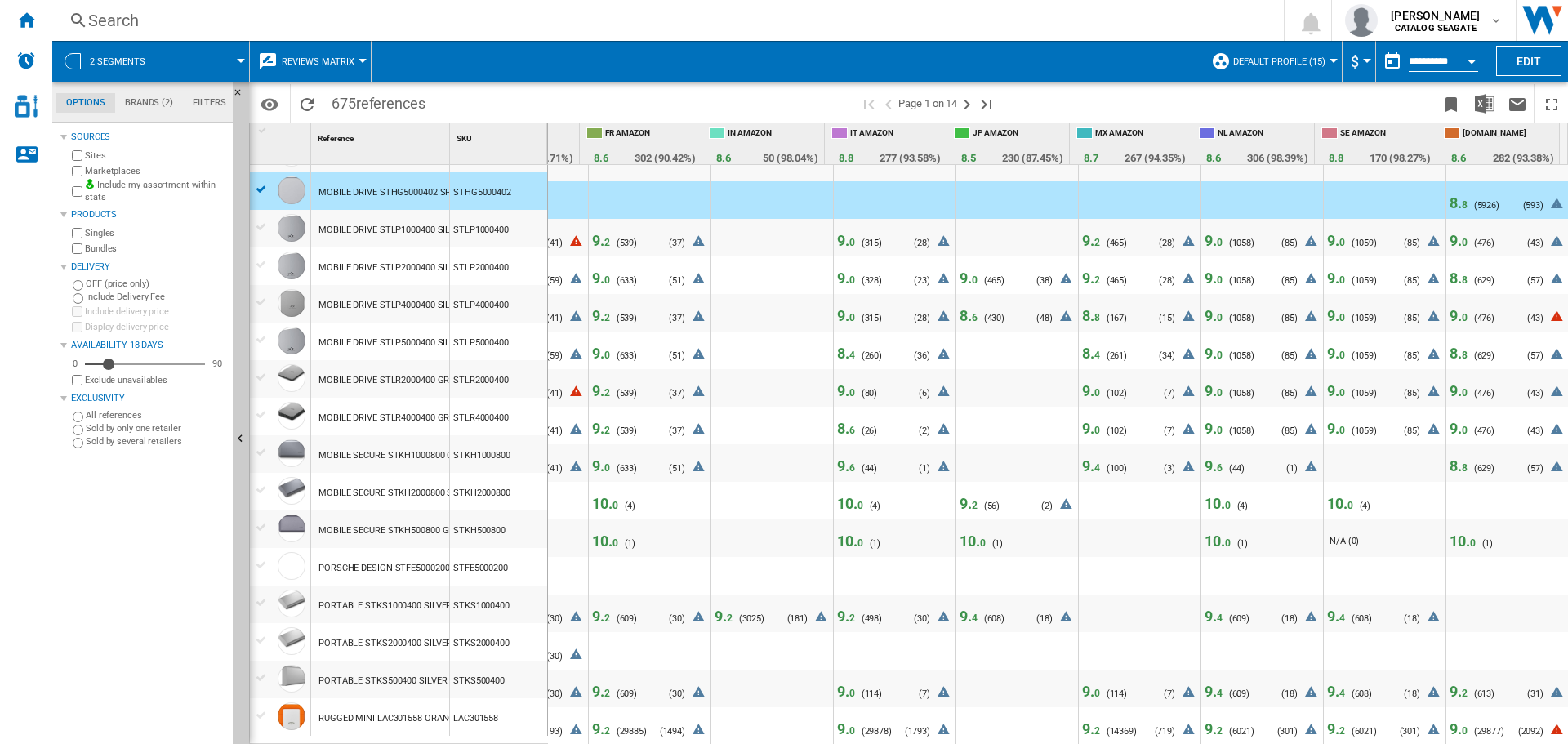
click at [1451, 232] on span "9. 0" at bounding box center [1459, 240] width 18 height 17
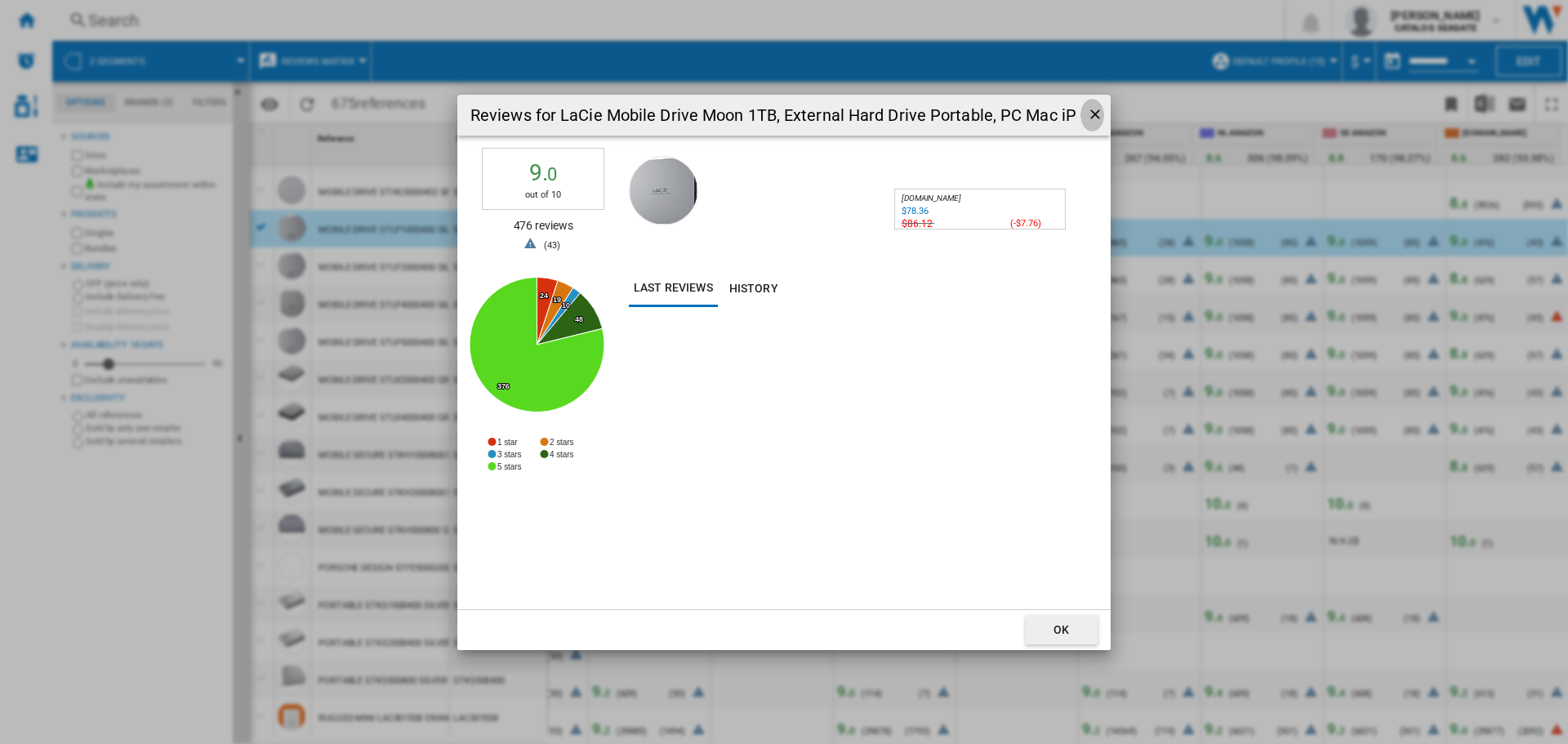
click at [1095, 111] on ng-md-icon "getI18NText('BUTTONS.CLOSE_DIALOG')" at bounding box center [1096, 115] width 19 height 19
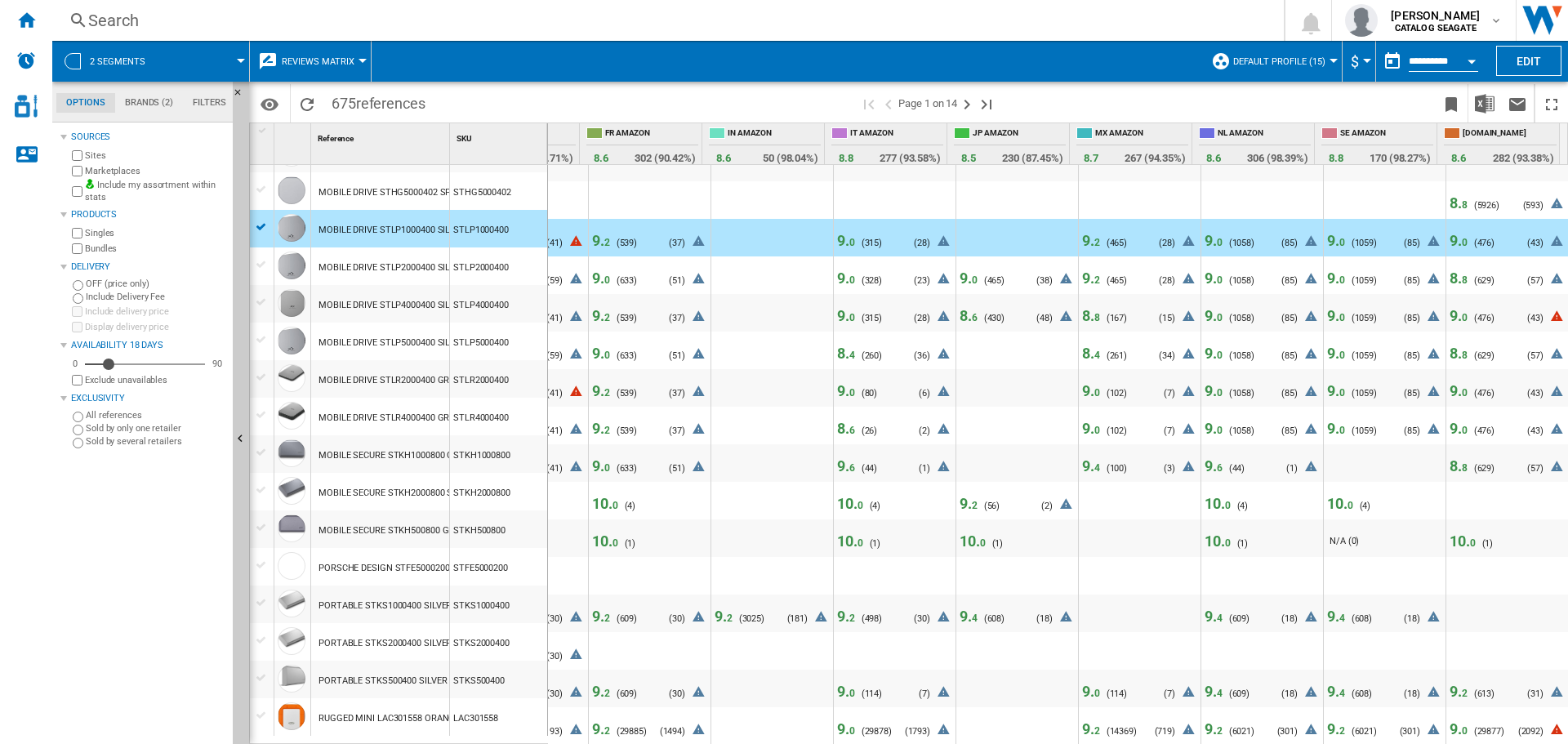
click at [1449, 457] on span "8. 8" at bounding box center [1459, 465] width 18 height 17
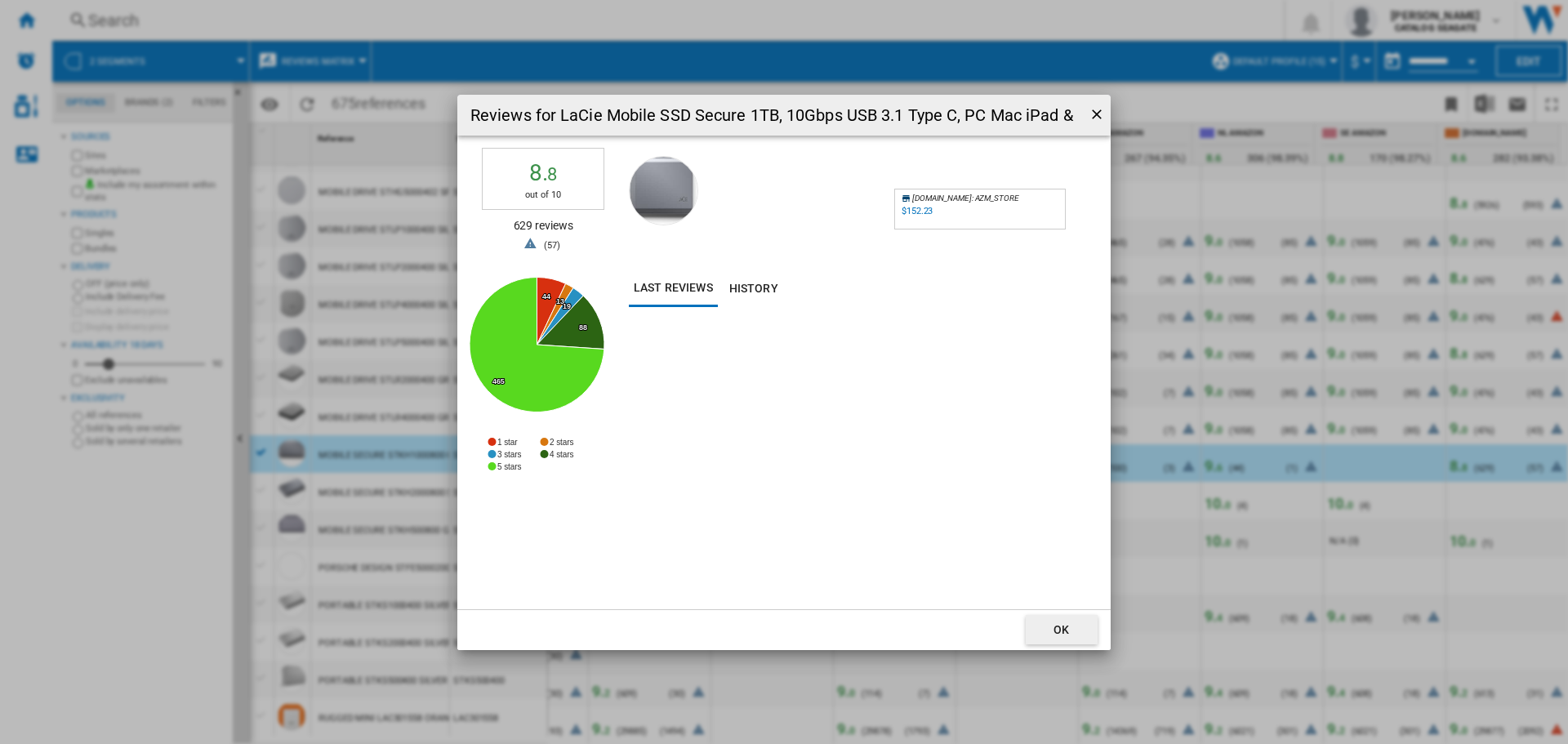
click at [1096, 110] on ng-md-icon "getI18NText('BUTTONS.CLOSE_DIALOG')" at bounding box center [1097, 115] width 19 height 19
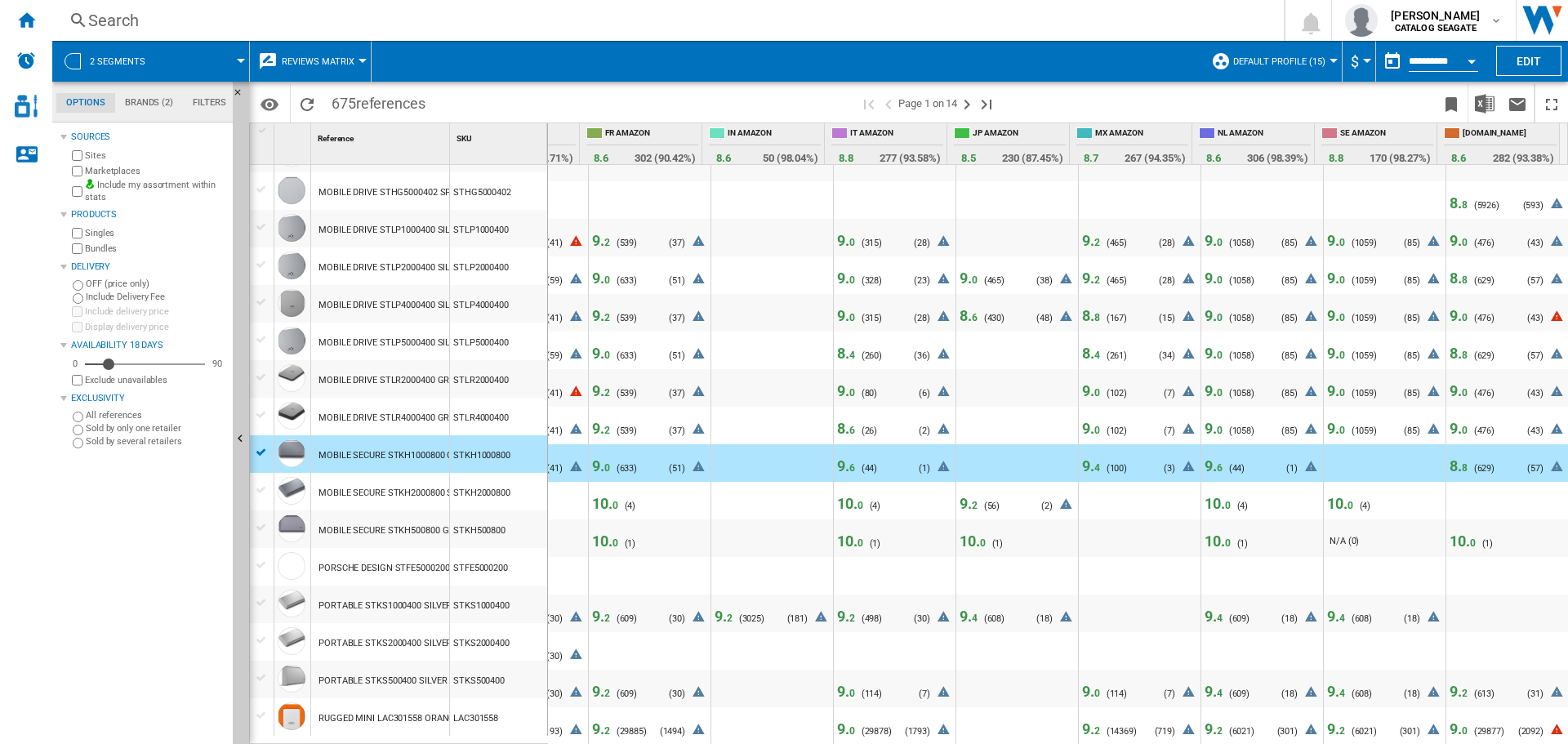
click at [1449, 232] on span "9. 0" at bounding box center [1459, 240] width 18 height 17
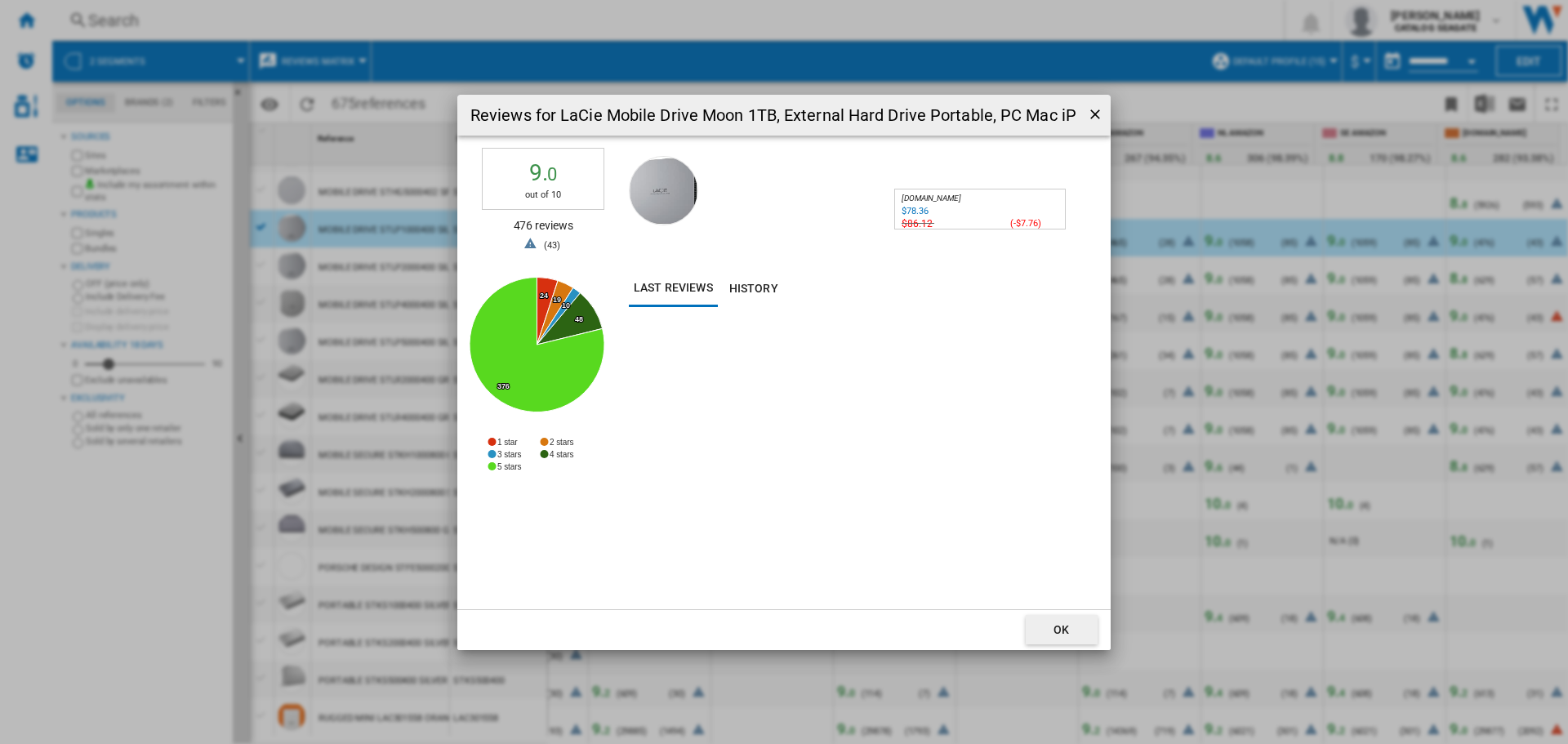
click at [917, 211] on div "$78.36" at bounding box center [914, 212] width 26 height 11
click at [1094, 106] on ng-md-icon "getI18NText('BUTTONS.CLOSE_DIALOG')" at bounding box center [1096, 115] width 19 height 19
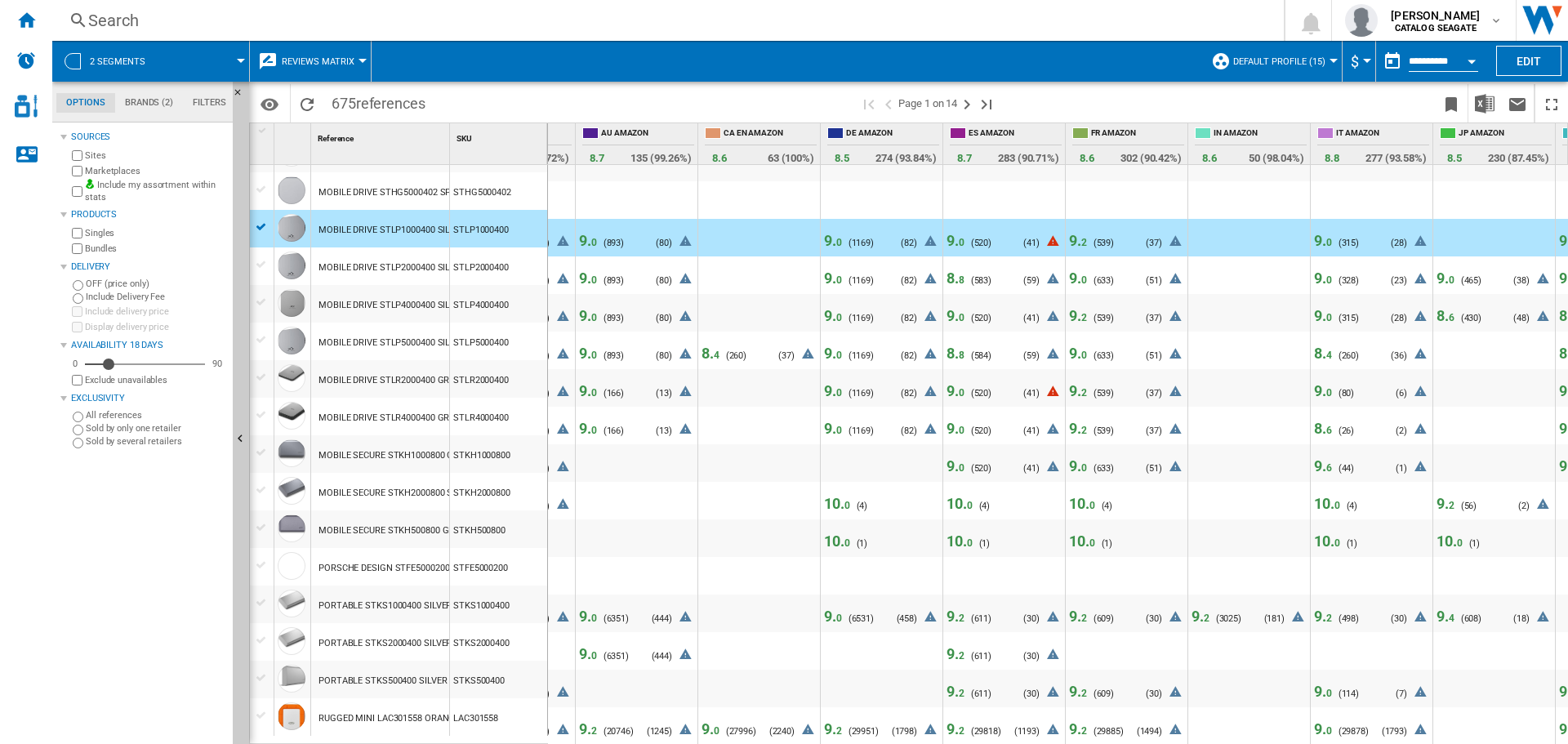
scroll to position [0, 190]
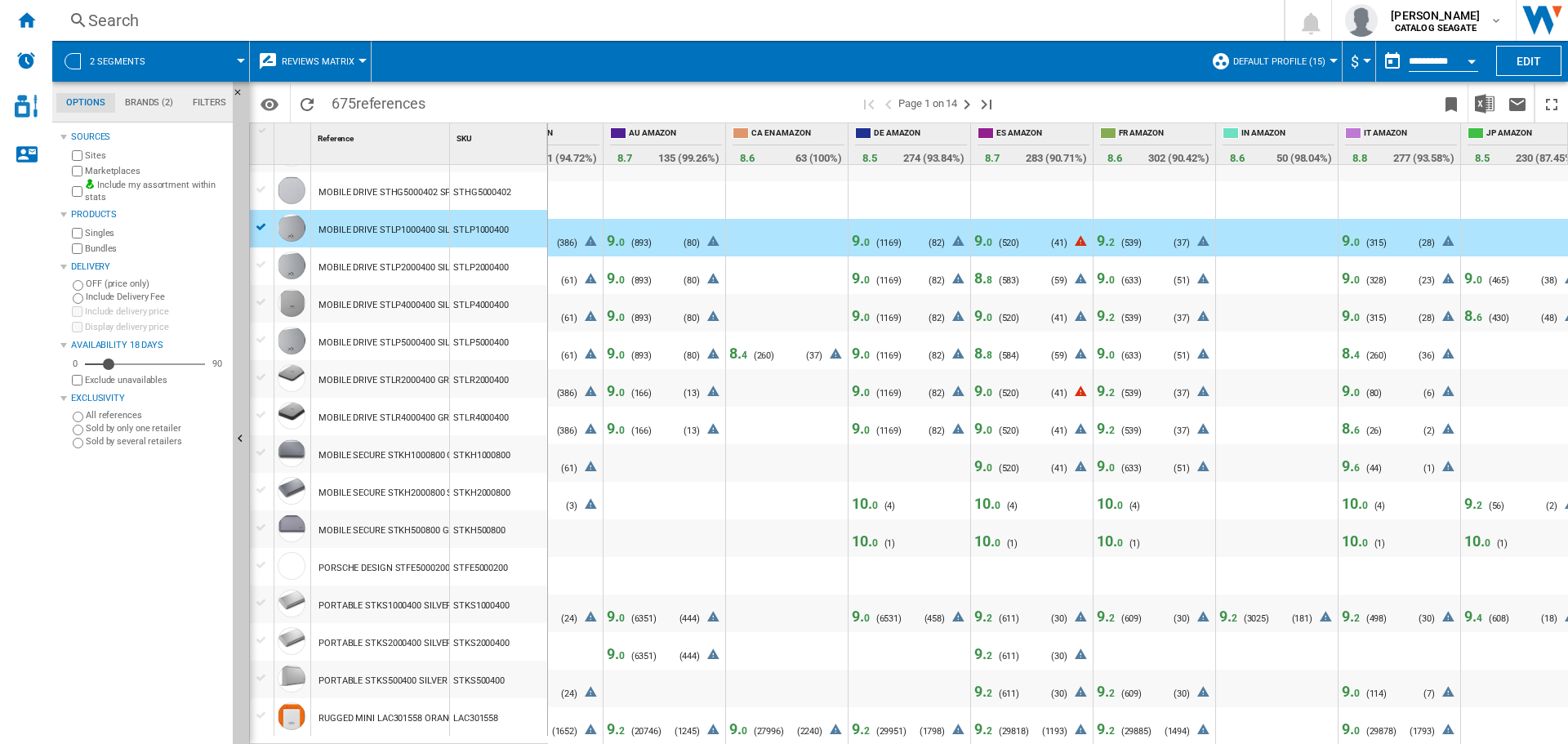
click at [861, 232] on span "9. 0" at bounding box center [861, 240] width 18 height 17
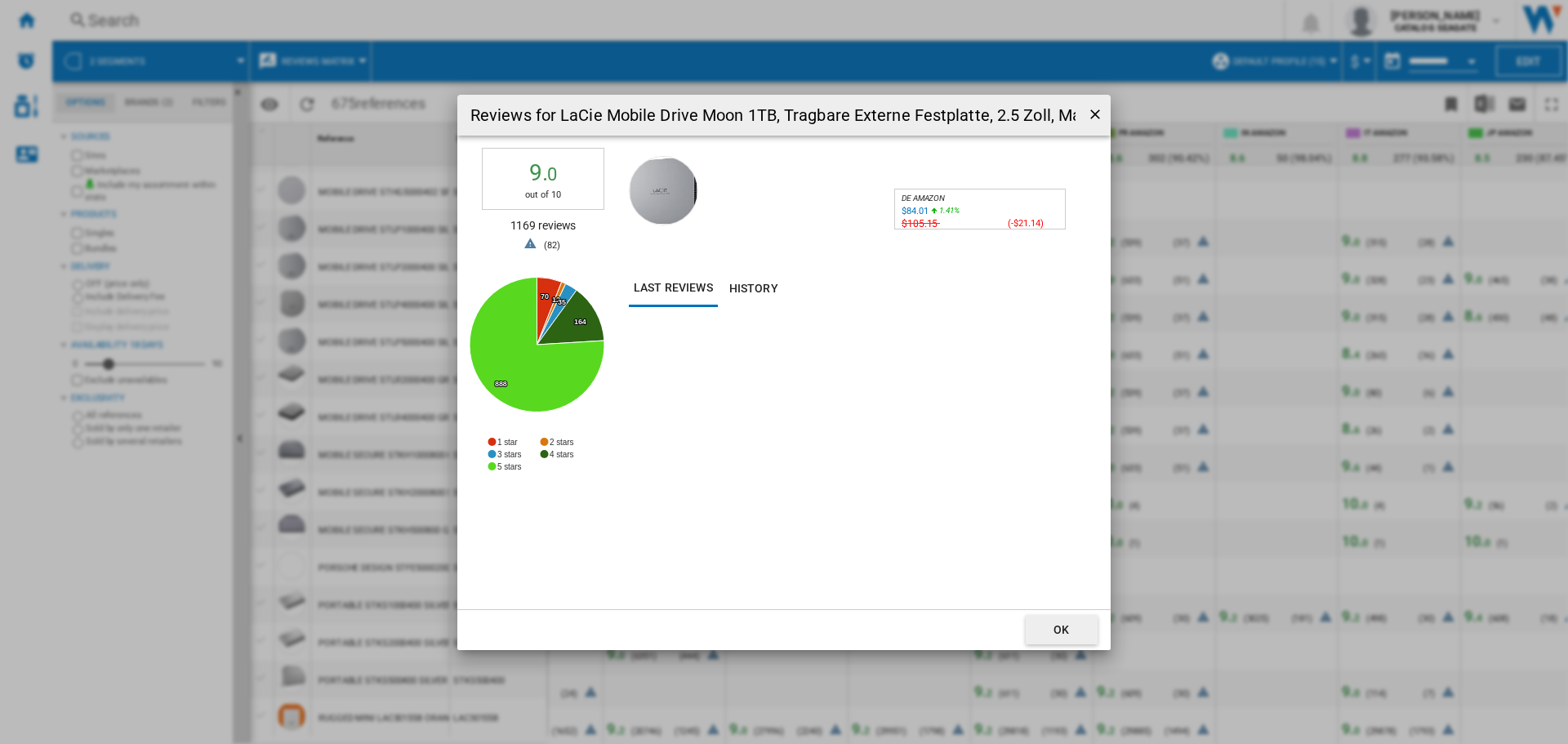
click at [911, 210] on div "$84.01" at bounding box center [914, 212] width 26 height 11
click at [1089, 111] on ng-md-icon "getI18NText('BUTTONS.CLOSE_DIALOG')" at bounding box center [1096, 115] width 19 height 19
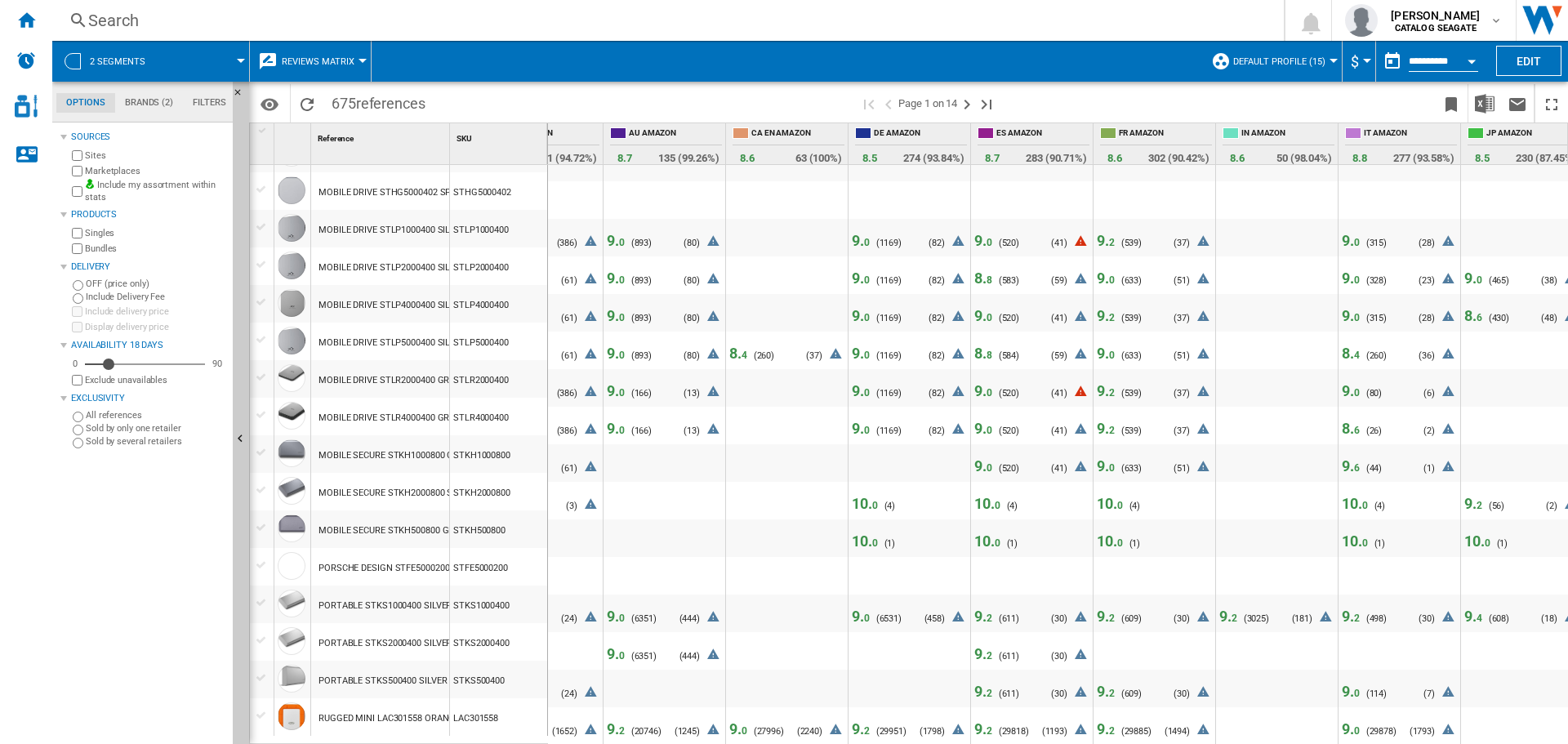
click at [986, 237] on span "0" at bounding box center [989, 243] width 5 height 12
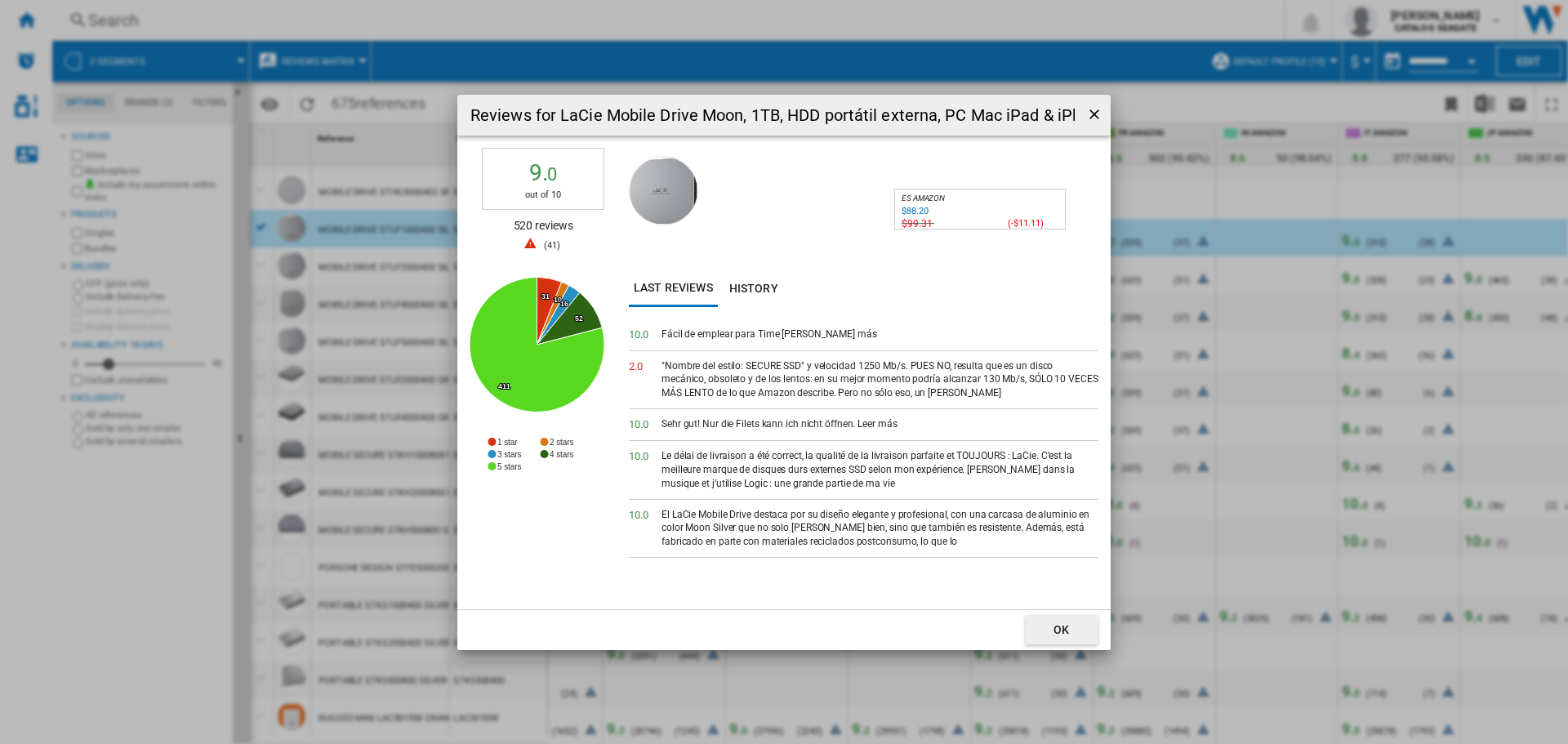
click at [1088, 111] on ng-md-icon "getI18NText('BUTTONS.CLOSE_DIALOG')" at bounding box center [1096, 115] width 19 height 19
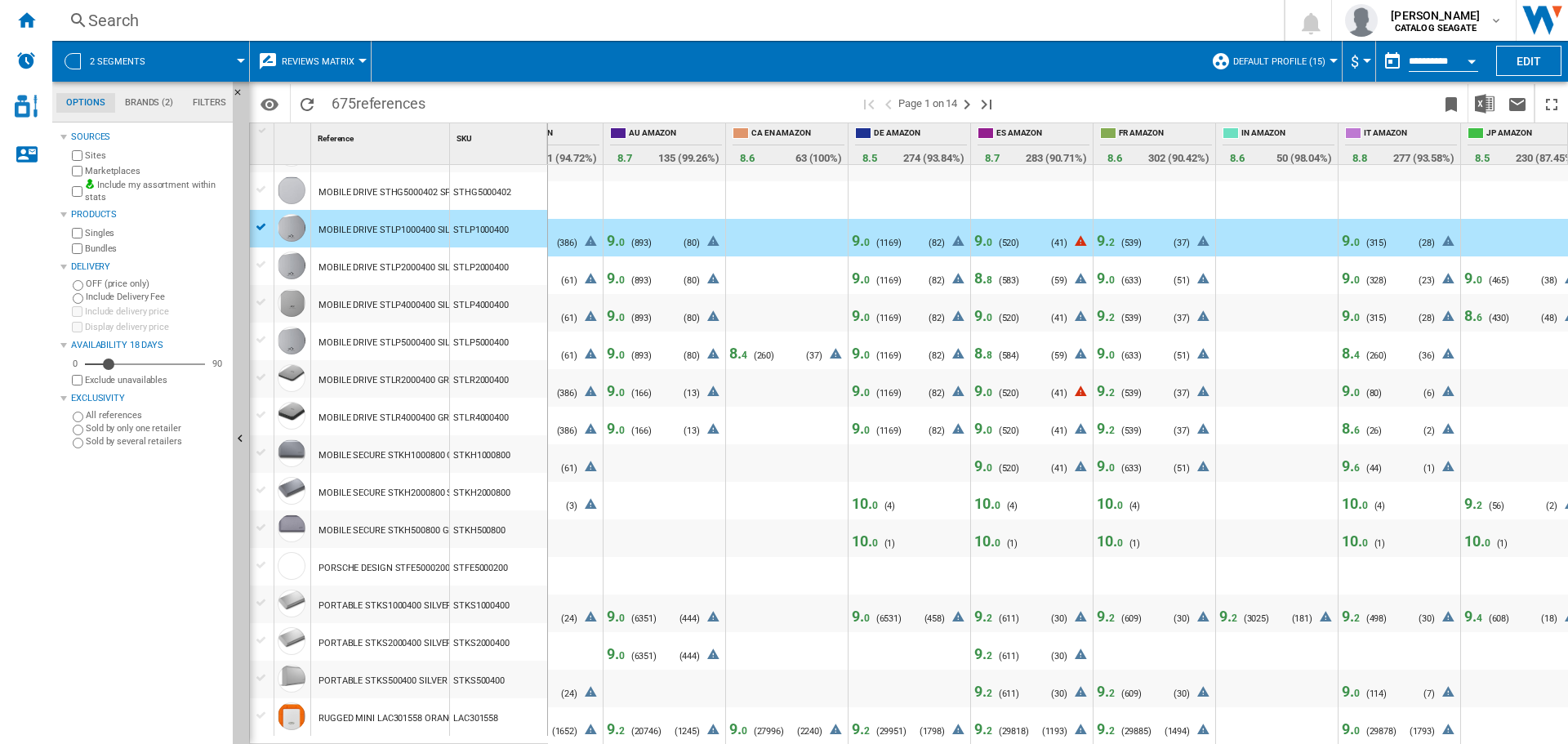
click at [986, 346] on span "8. 8" at bounding box center [983, 353] width 18 height 17
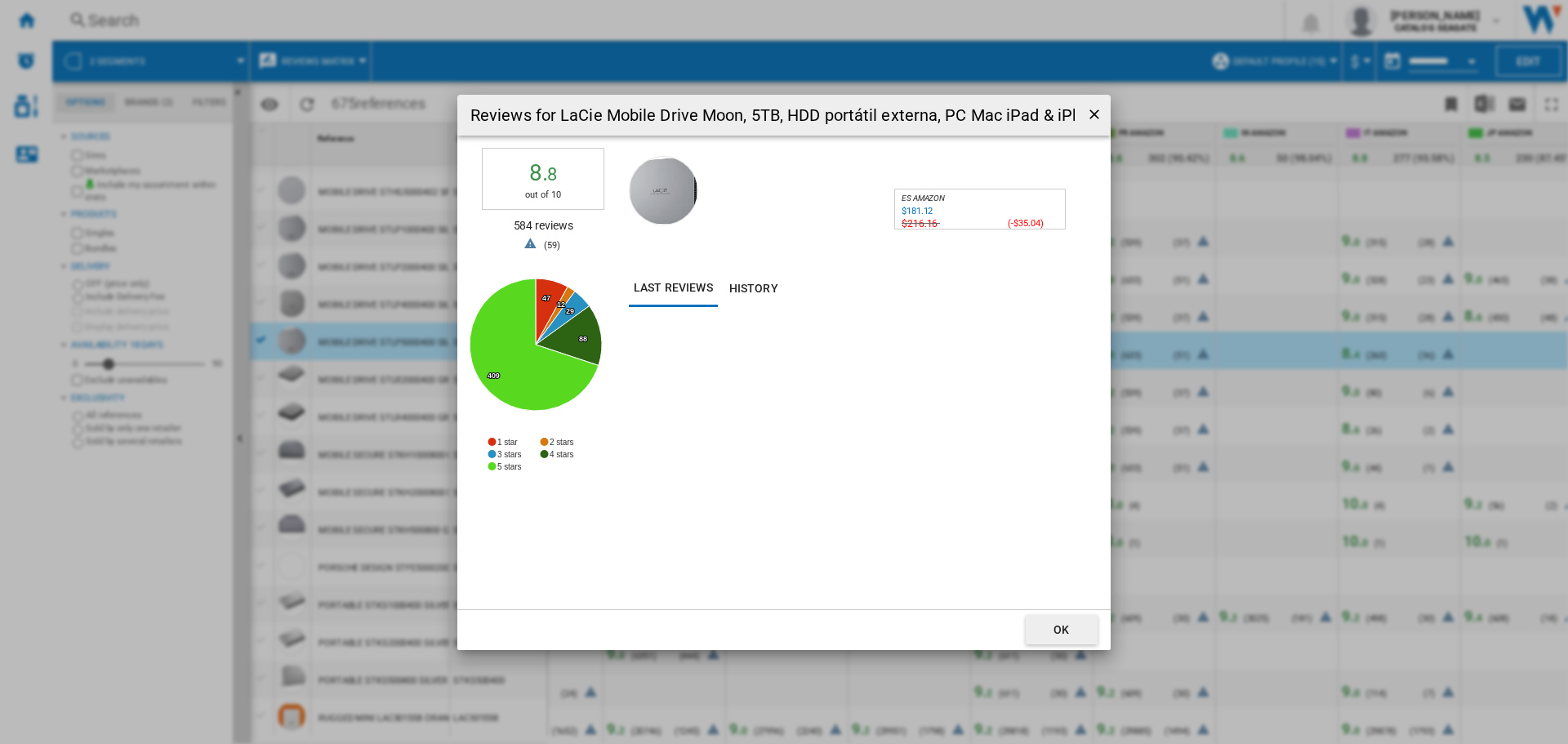
click at [921, 211] on div "$181.12" at bounding box center [917, 212] width 31 height 11
click at [1087, 113] on ng-md-icon "getI18NText('BUTTONS.CLOSE_DIALOG')" at bounding box center [1096, 115] width 19 height 19
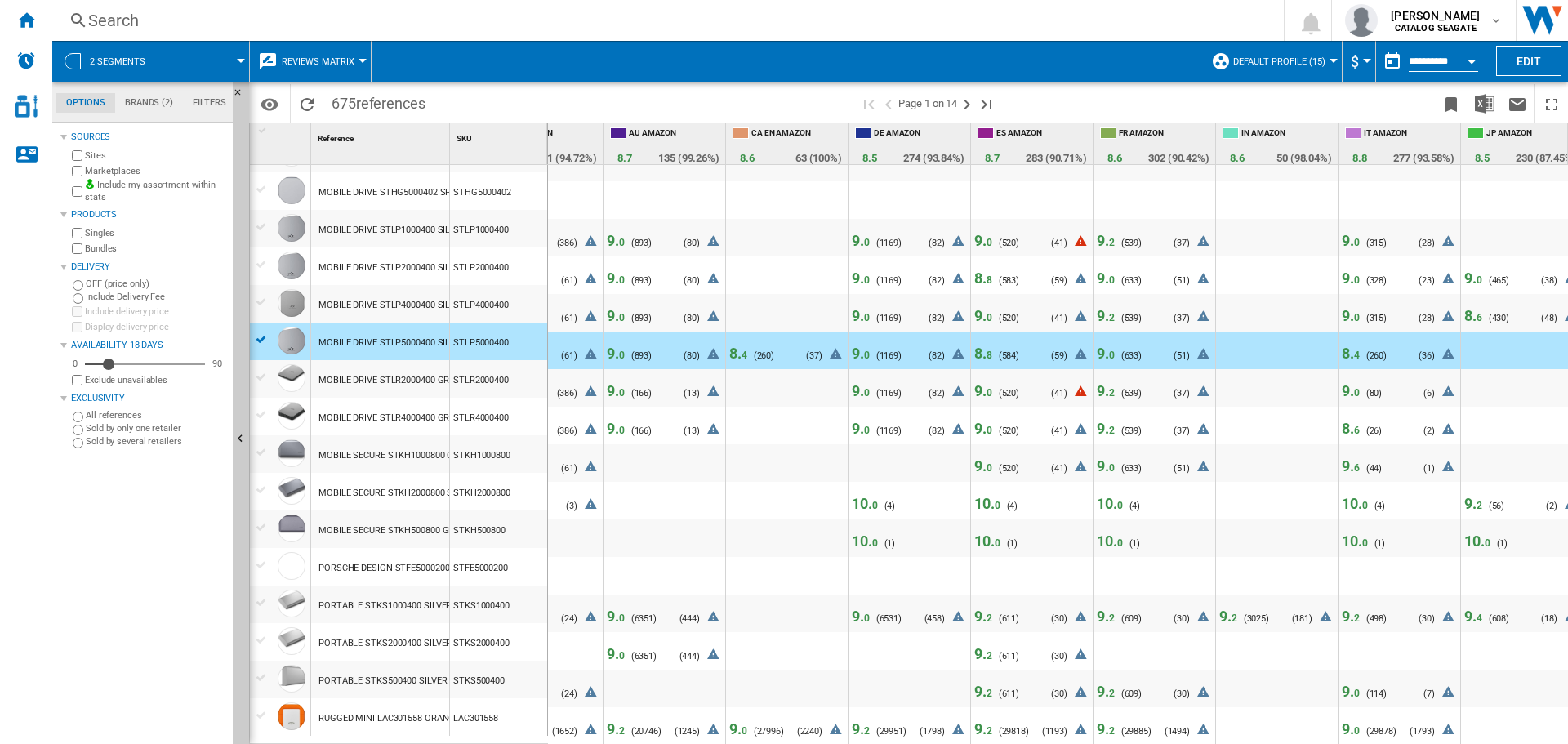
click at [1105, 424] on span "9. 2" at bounding box center [1106, 428] width 18 height 17
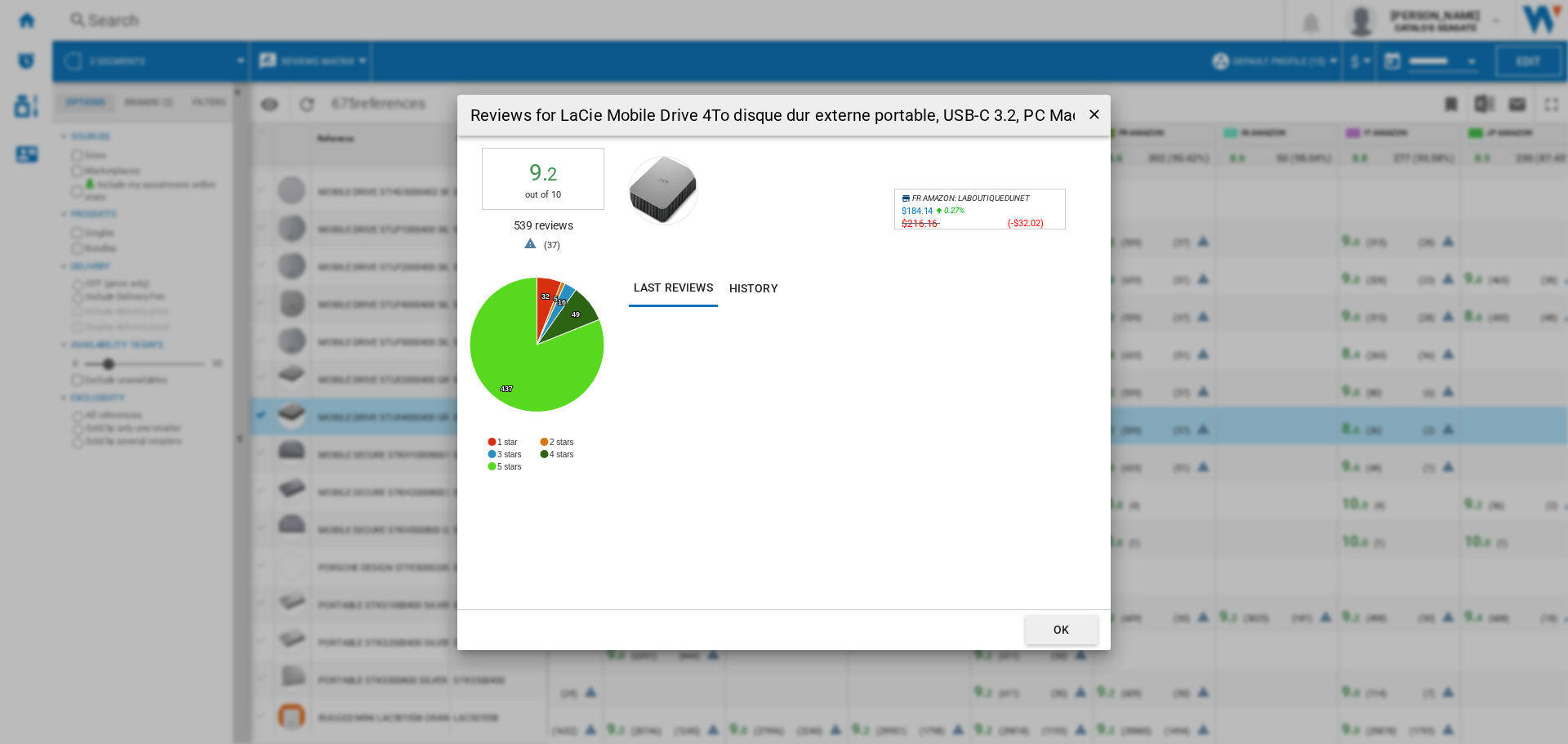
click at [1092, 108] on ng-md-icon "getI18NText('BUTTONS.CLOSE_DIALOG')" at bounding box center [1096, 115] width 19 height 19
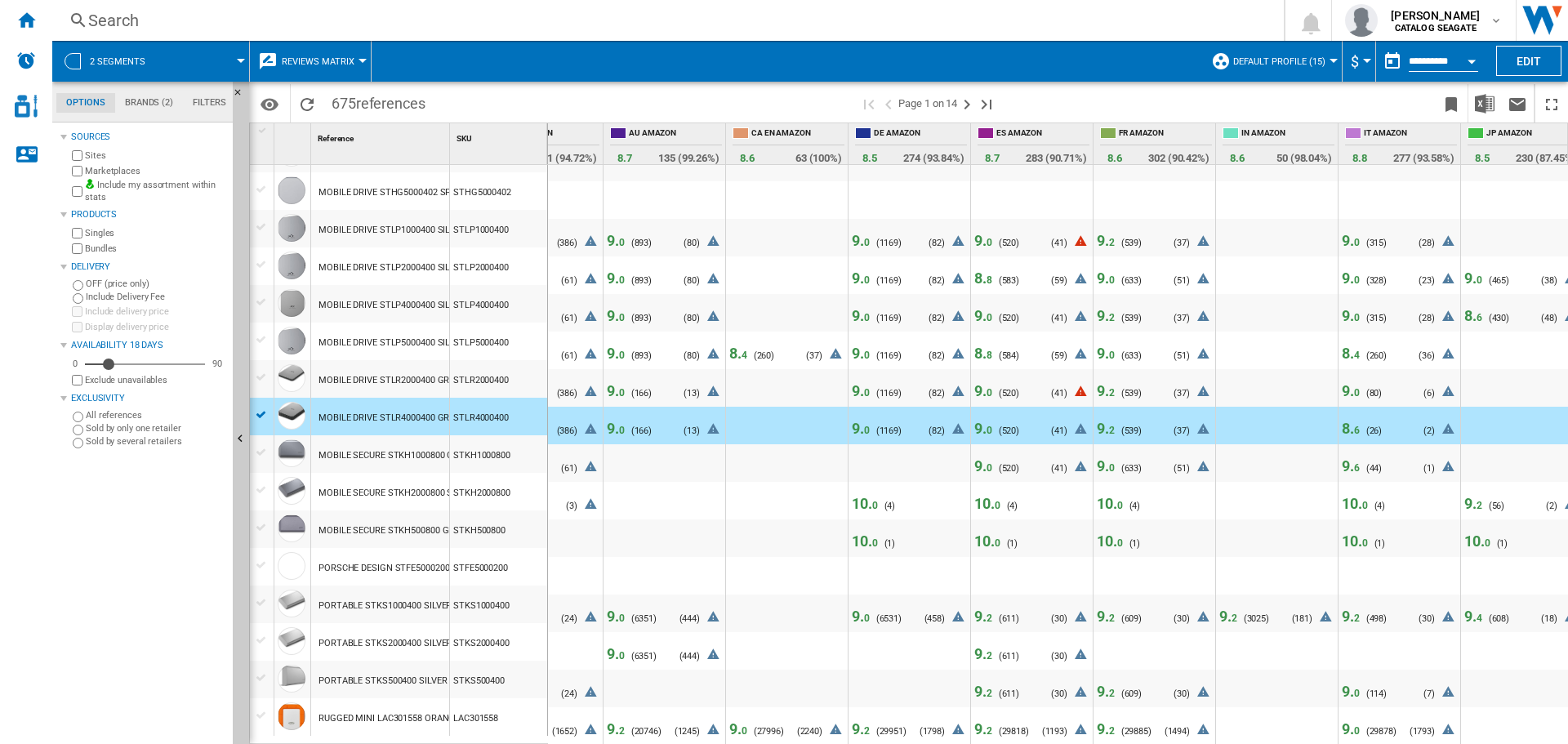
click at [866, 425] on span "0" at bounding box center [867, 430] width 5 height 12
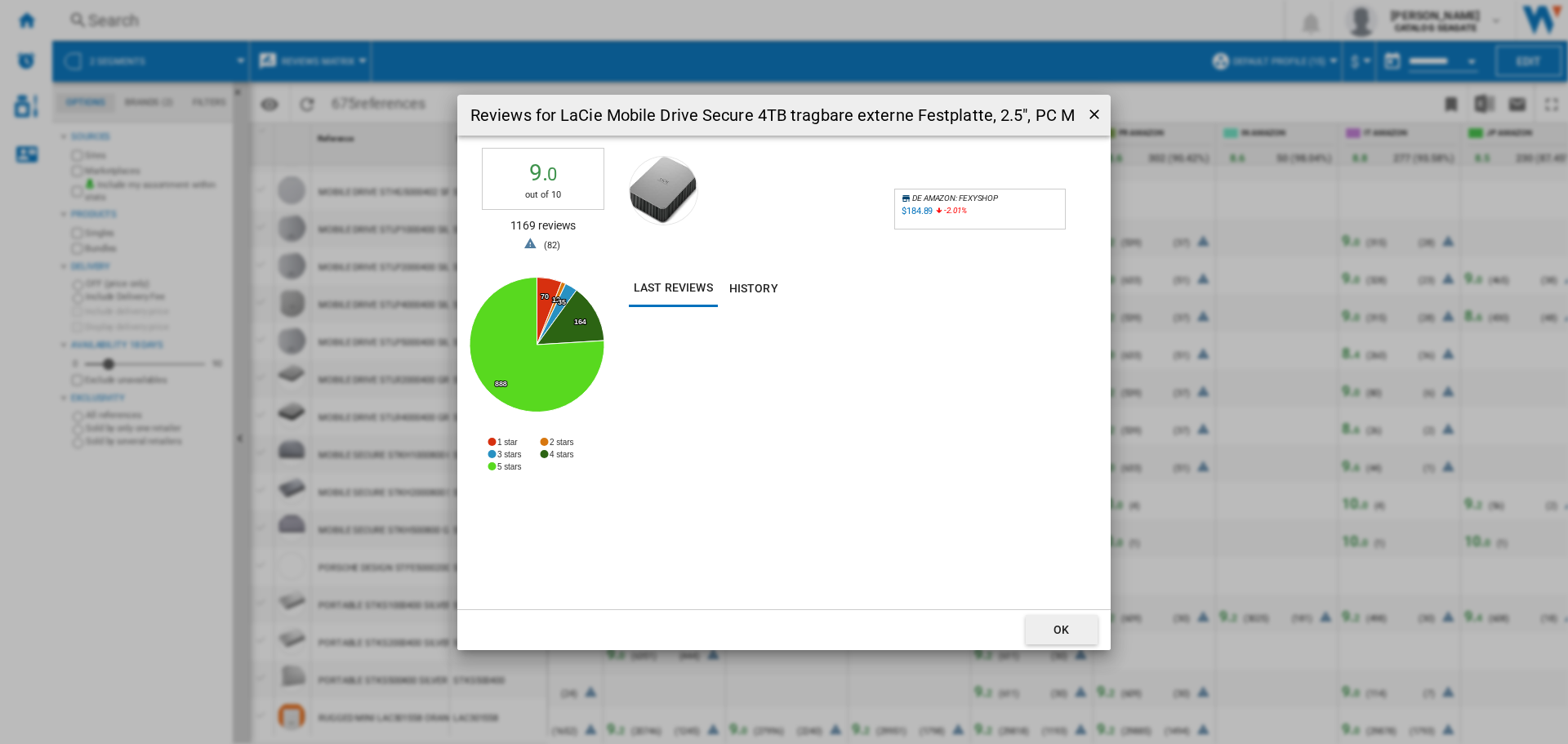
click at [911, 209] on div "$184.89" at bounding box center [917, 212] width 31 height 11
click at [1092, 109] on ng-md-icon "getI18NText('BUTTONS.CLOSE_DIALOG')" at bounding box center [1096, 115] width 19 height 19
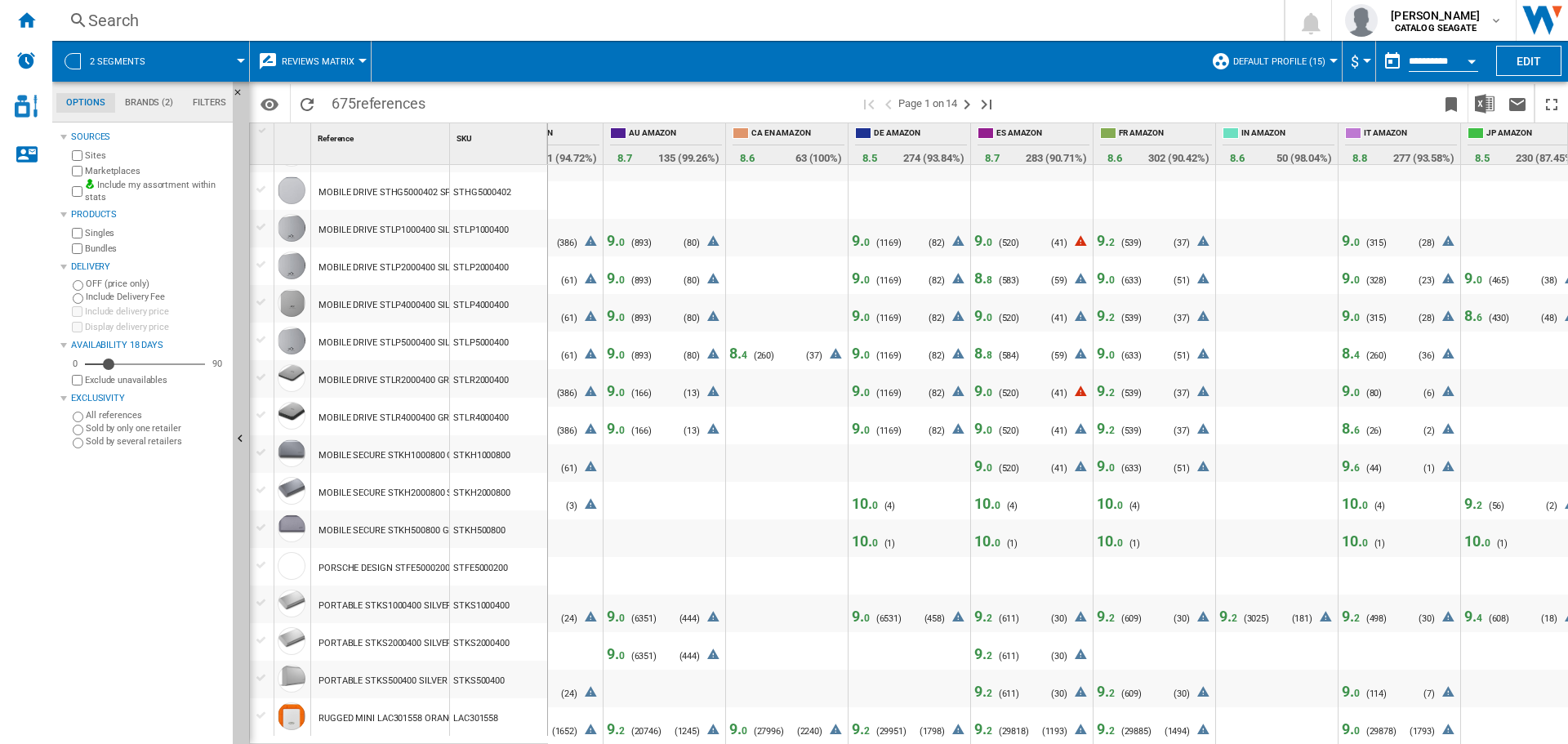
click at [982, 269] on span "8. 8" at bounding box center [983, 277] width 18 height 17
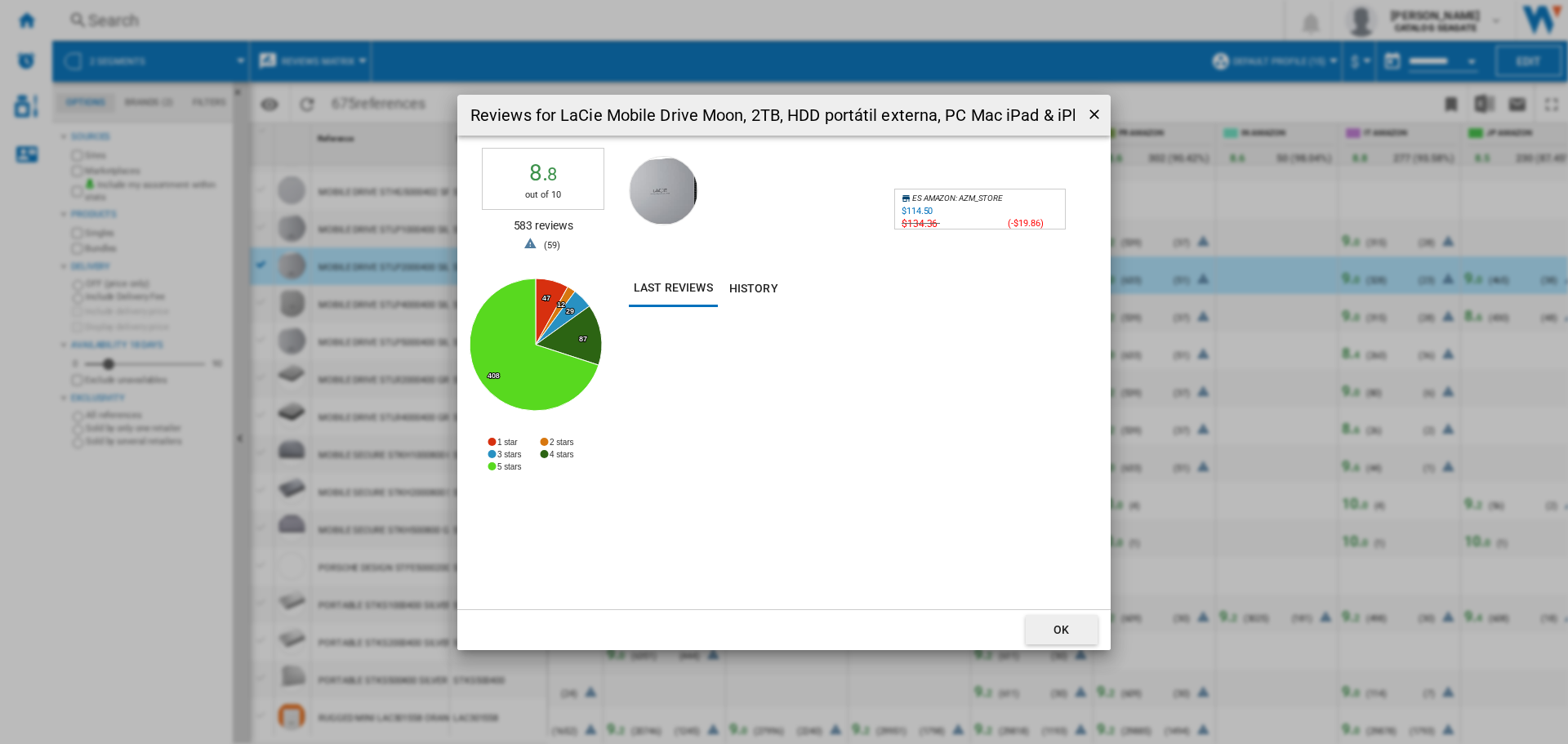
click at [918, 212] on div "$114.50" at bounding box center [917, 212] width 31 height 11
click at [1092, 108] on ng-md-icon "getI18NText('BUTTONS.CLOSE_DIALOG')" at bounding box center [1096, 115] width 19 height 19
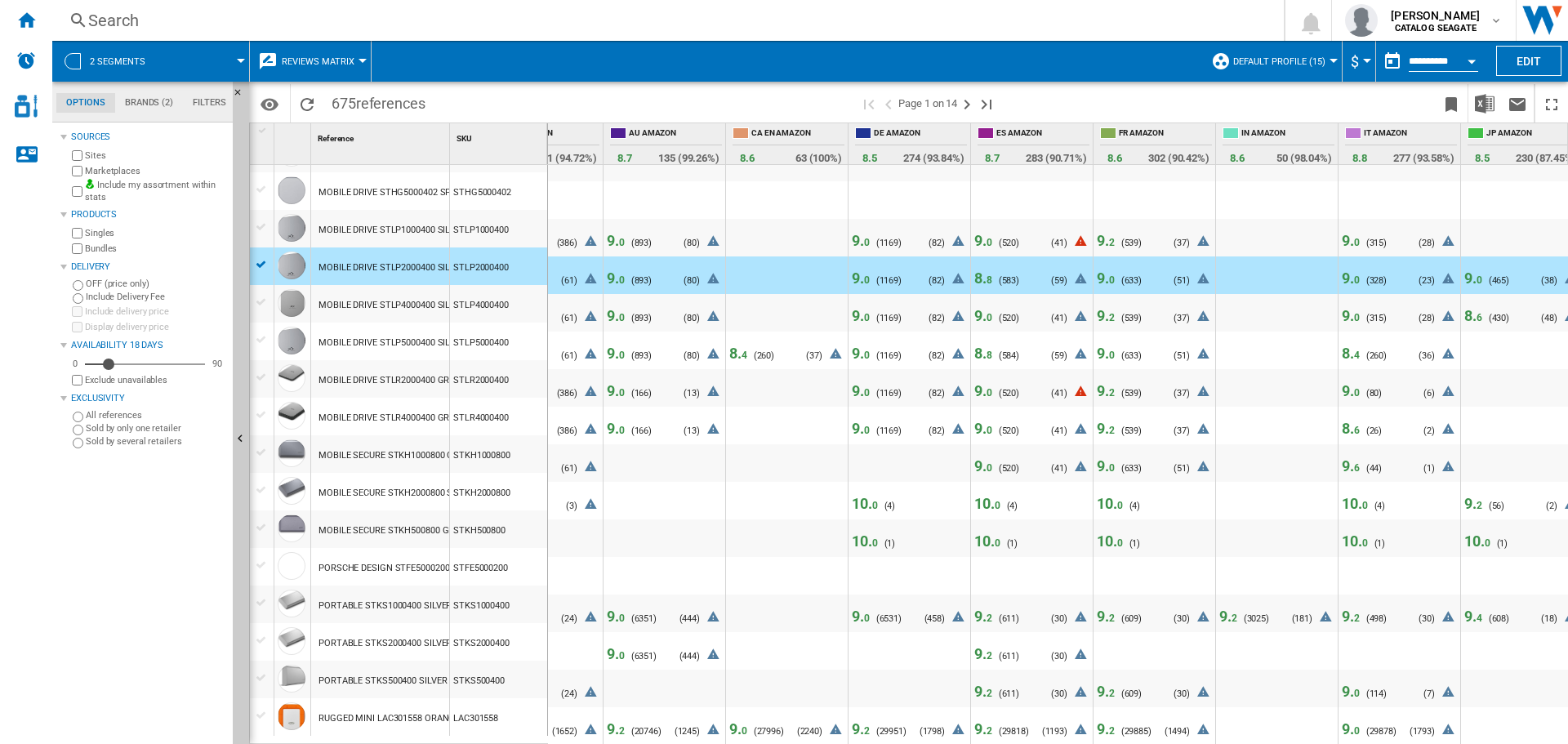
click at [981, 232] on span "9. 0" at bounding box center [983, 240] width 18 height 17
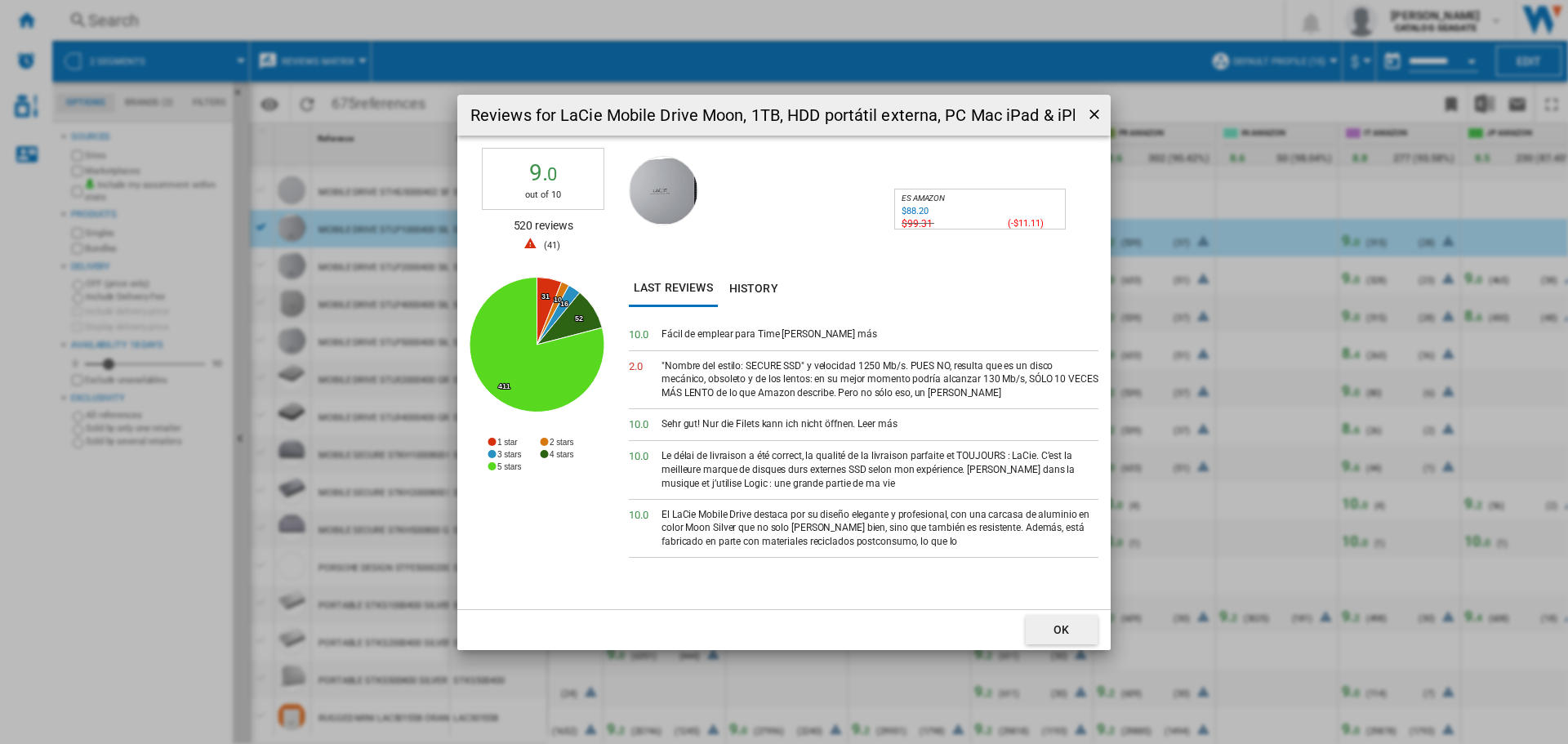
click at [1094, 116] on ng-md-icon "getI18NText('BUTTONS.CLOSE_DIALOG')" at bounding box center [1096, 115] width 19 height 19
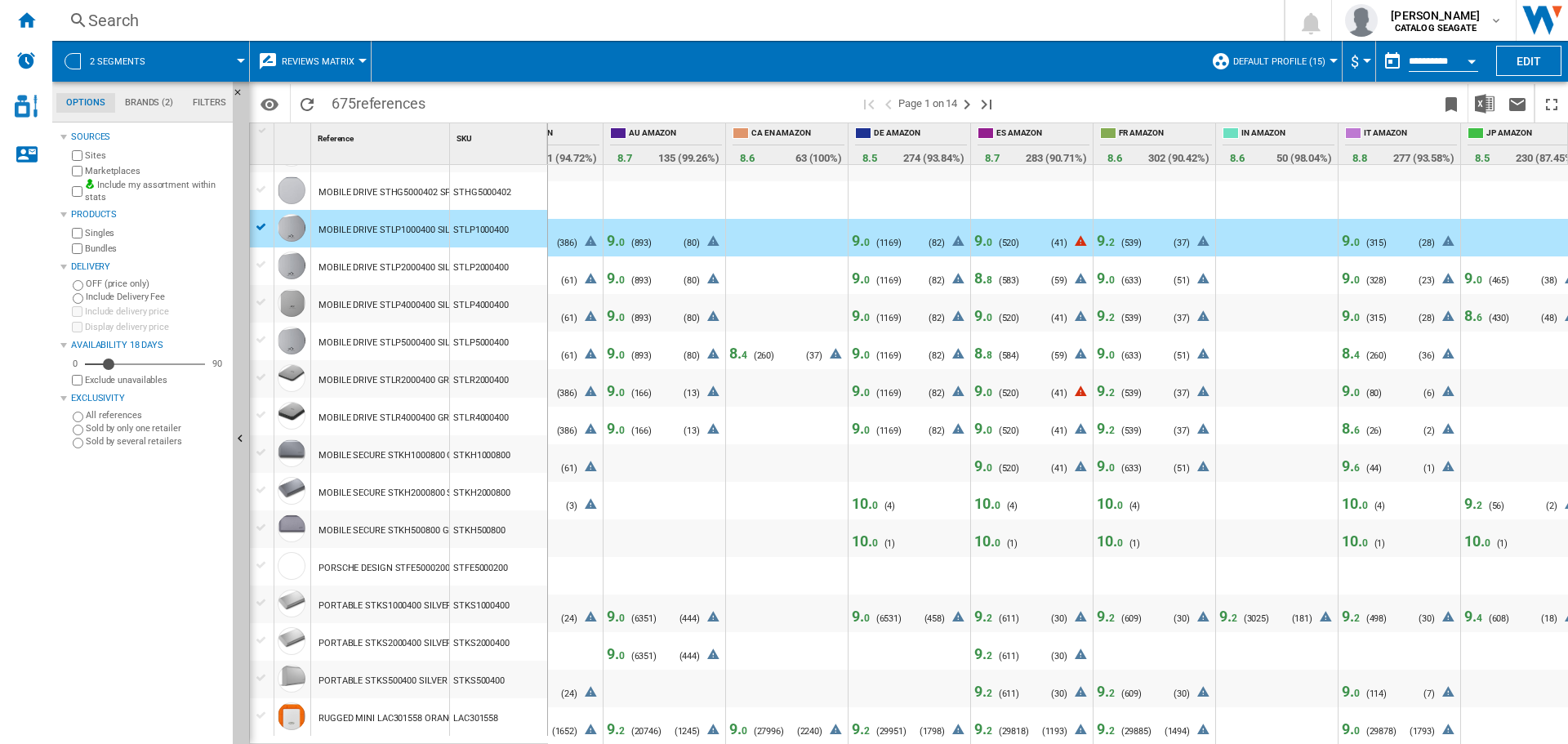
click at [986, 387] on span "0" at bounding box center [989, 392] width 5 height 12
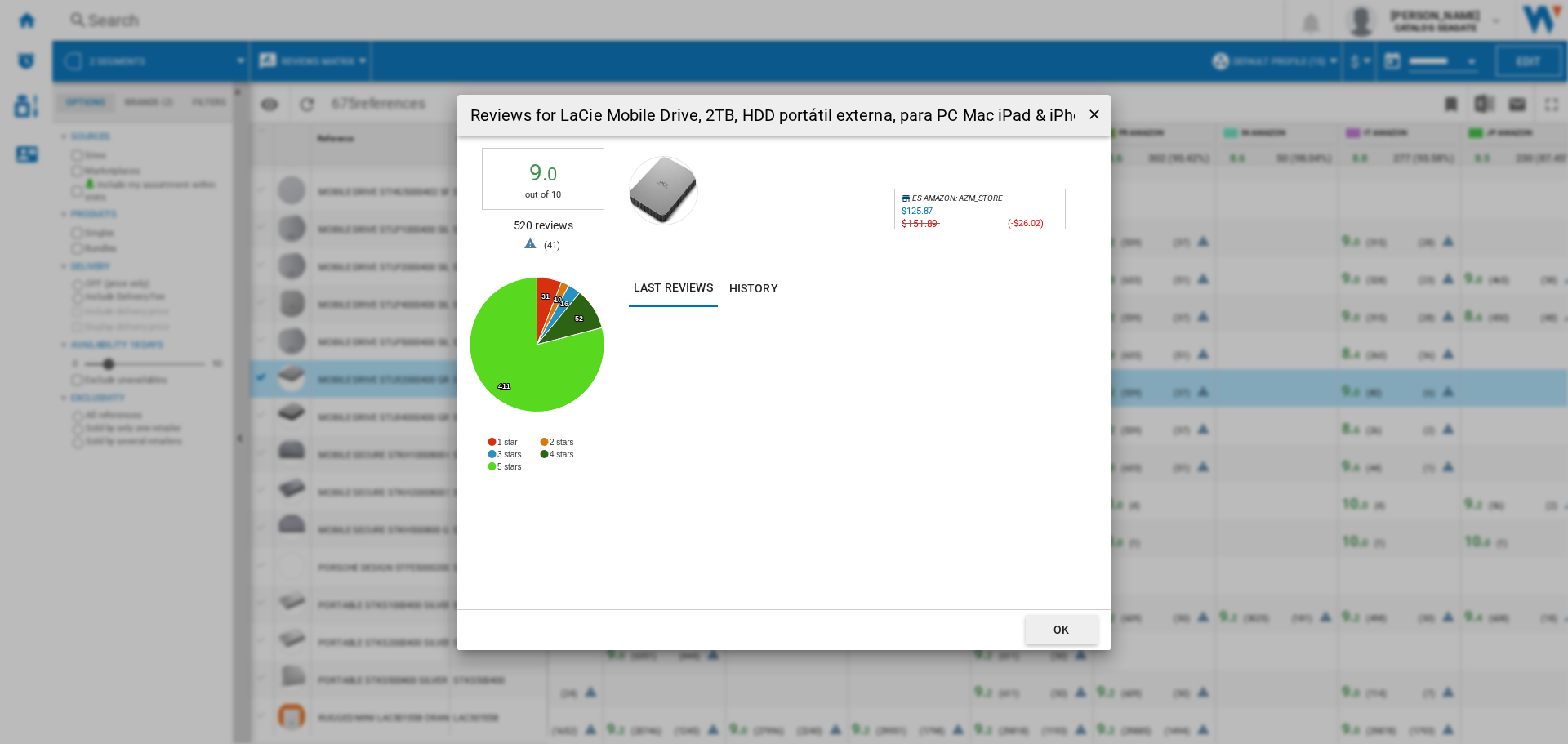
click at [1094, 111] on ng-md-icon "getI18NText('BUTTONS.CLOSE_DIALOG')" at bounding box center [1096, 115] width 19 height 19
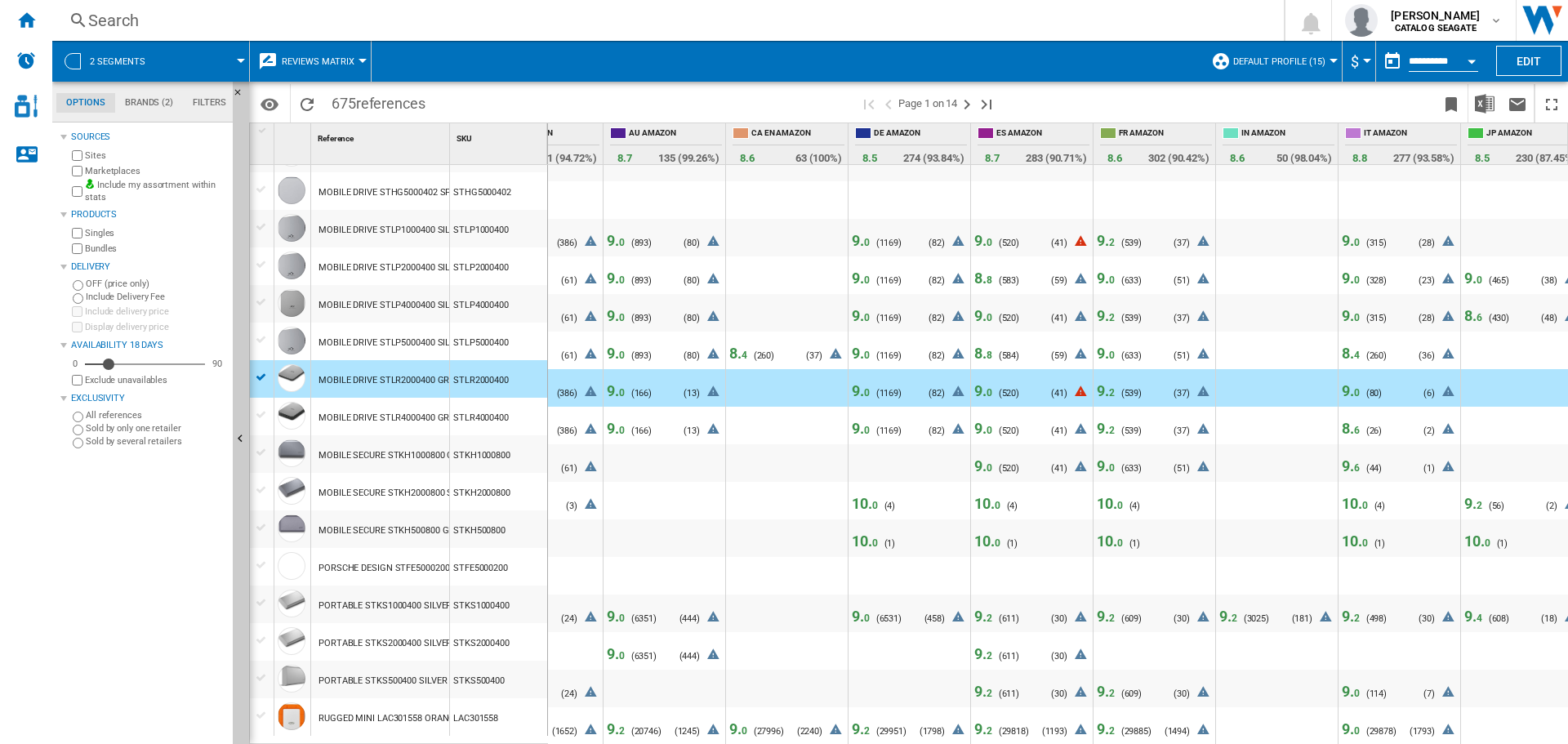
click at [990, 425] on span "0" at bounding box center [989, 430] width 5 height 12
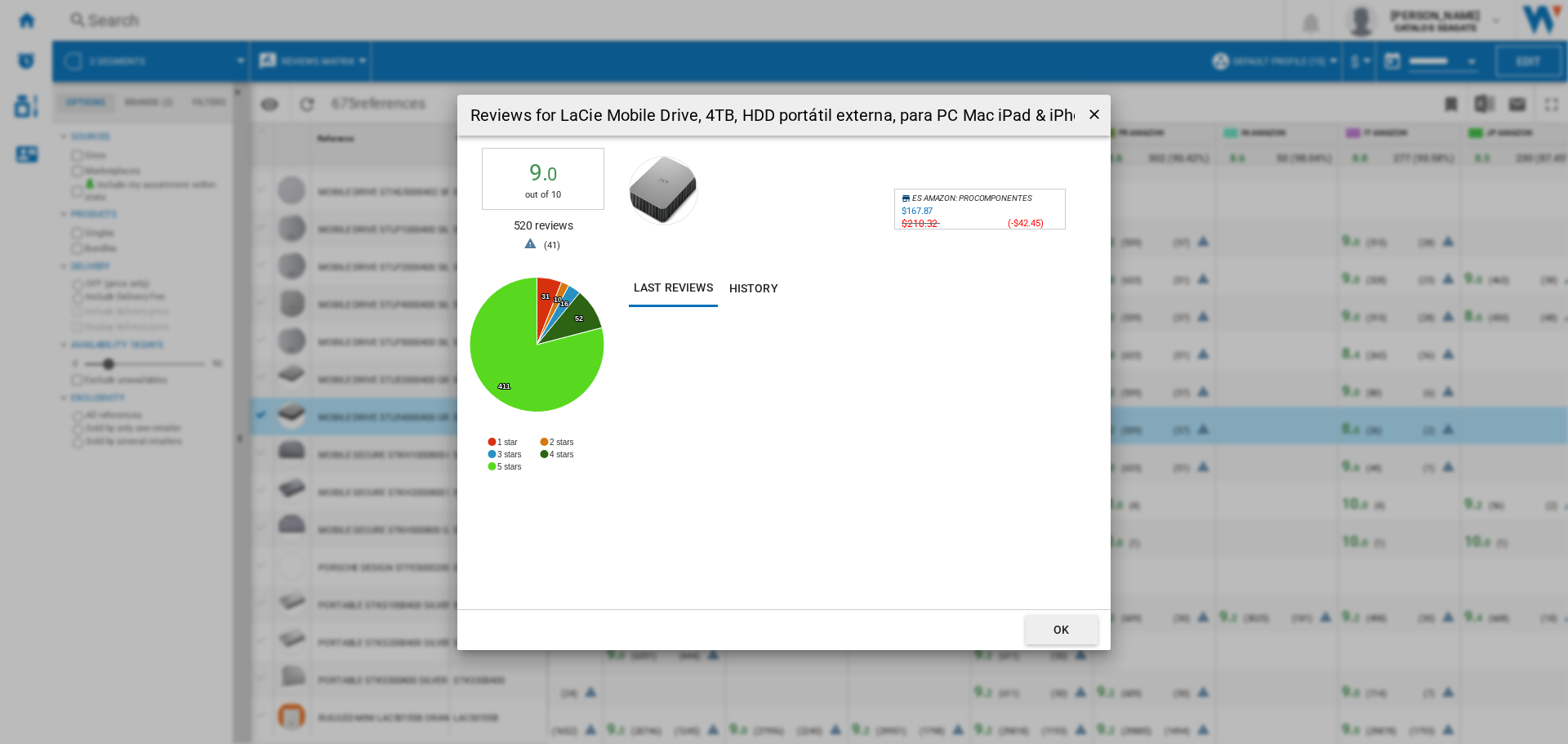
click at [1088, 117] on ng-md-icon "getI18NText('BUTTONS.CLOSE_DIALOG')" at bounding box center [1096, 115] width 19 height 19
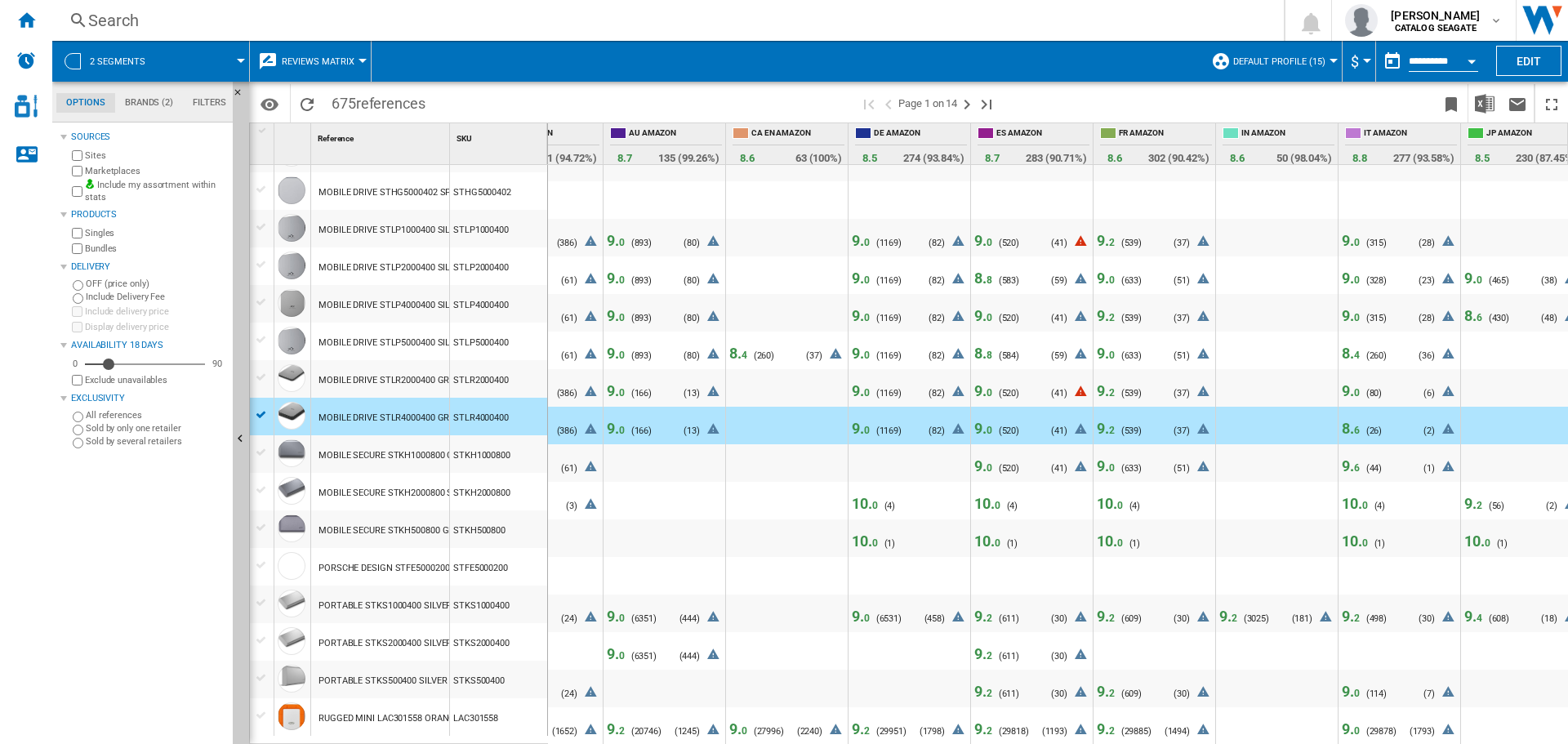
click at [1106, 234] on span "9. 2" at bounding box center [1106, 240] width 18 height 17
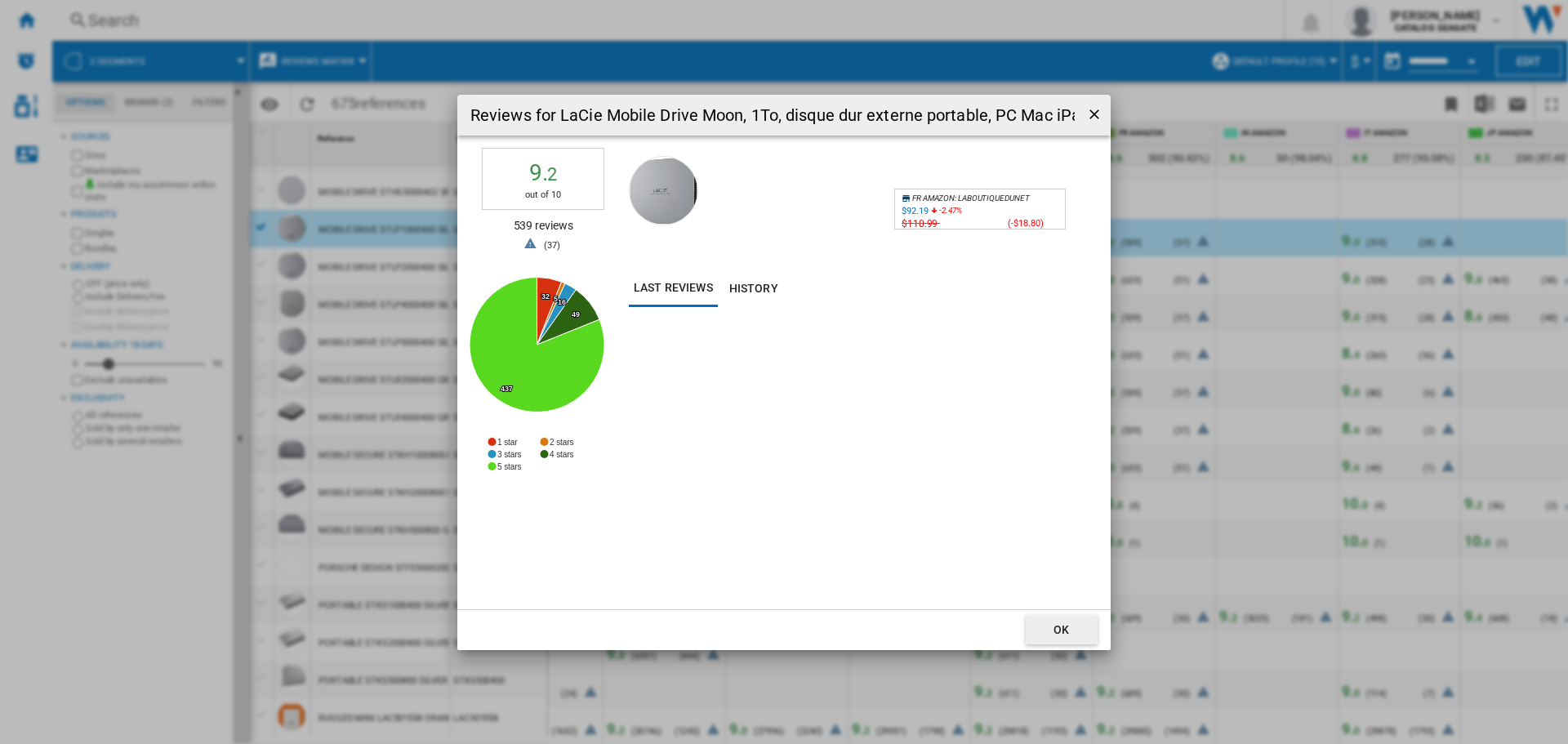
click at [919, 209] on div "$92.19" at bounding box center [914, 212] width 26 height 11
click at [1099, 108] on ng-md-icon "getI18NText('BUTTONS.CLOSE_DIALOG')" at bounding box center [1096, 115] width 19 height 19
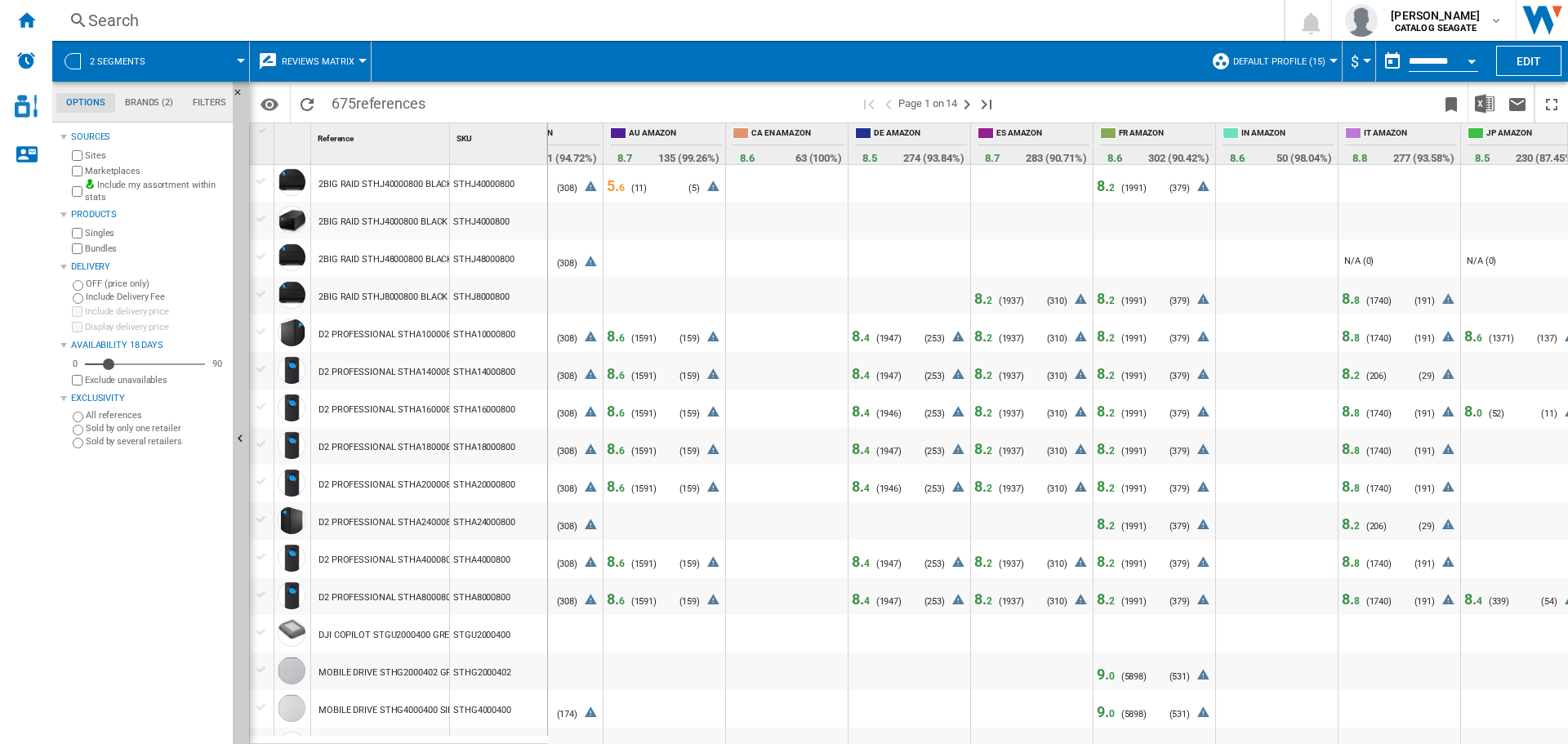
scroll to position [1328, 0]
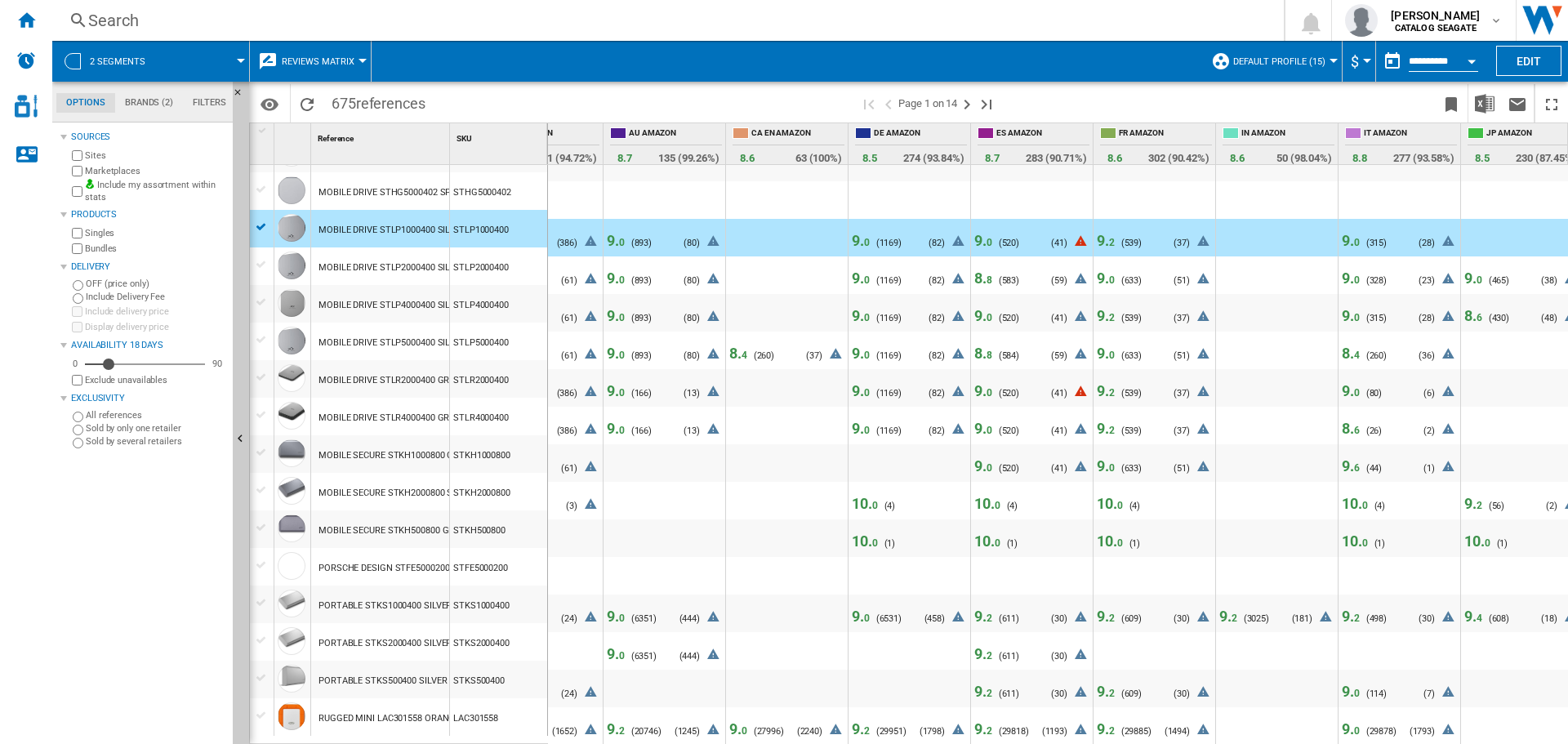
click at [1227, 607] on span "9. 2" at bounding box center [1229, 615] width 18 height 17
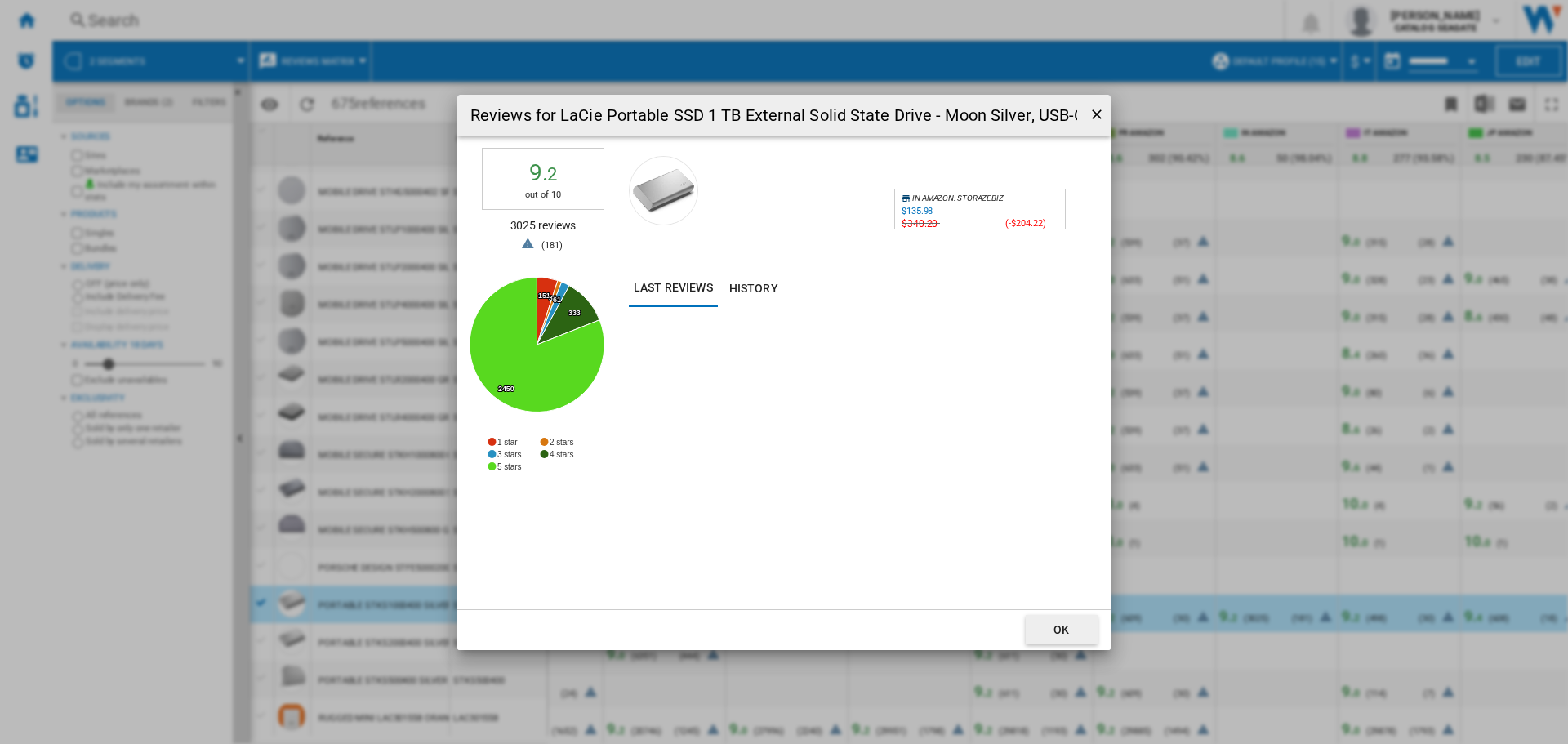
click at [920, 206] on div "$135.98" at bounding box center [917, 212] width 31 height 11
click at [1095, 108] on ng-md-icon "getI18NText('BUTTONS.CLOSE_DIALOG')" at bounding box center [1097, 115] width 19 height 19
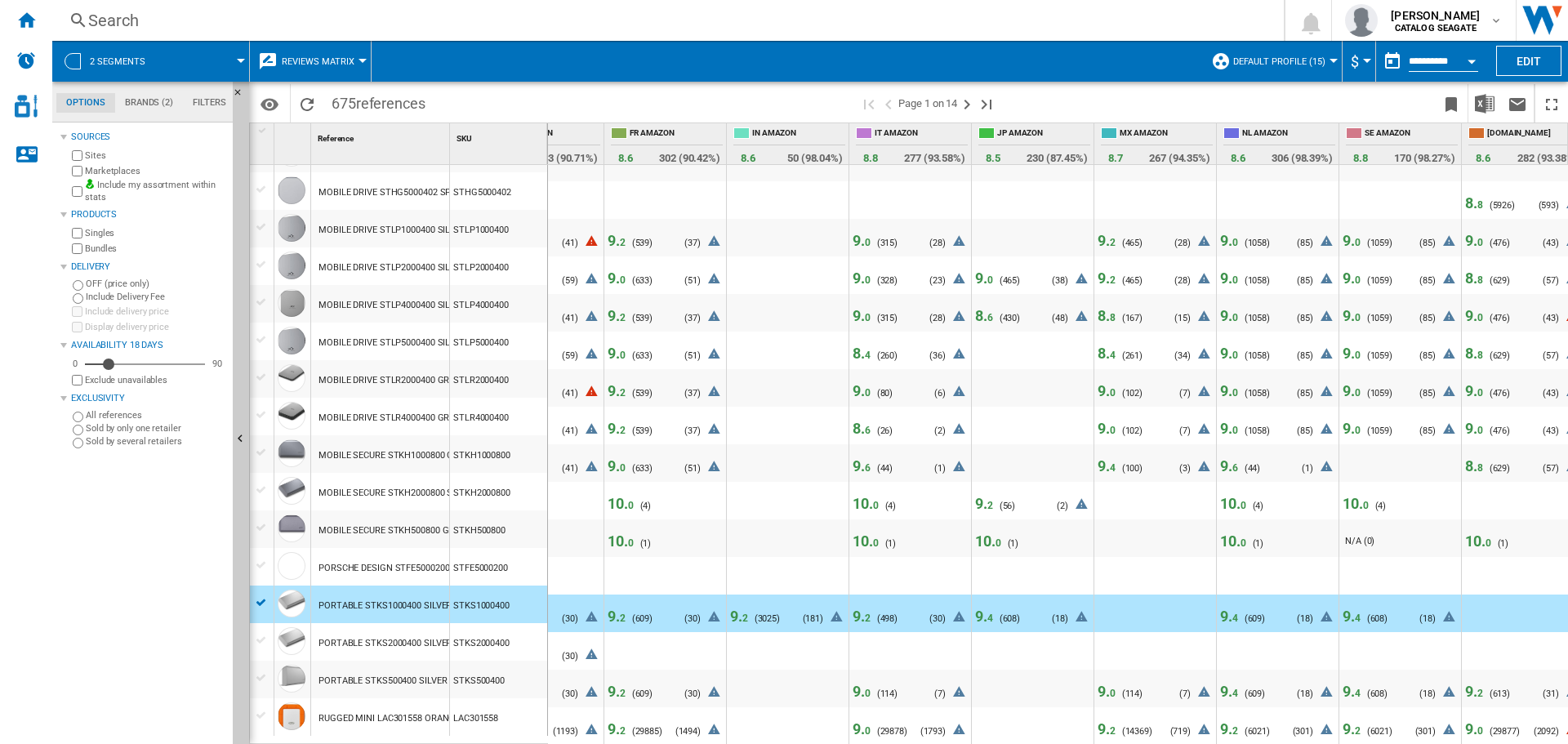
scroll to position [0, 703]
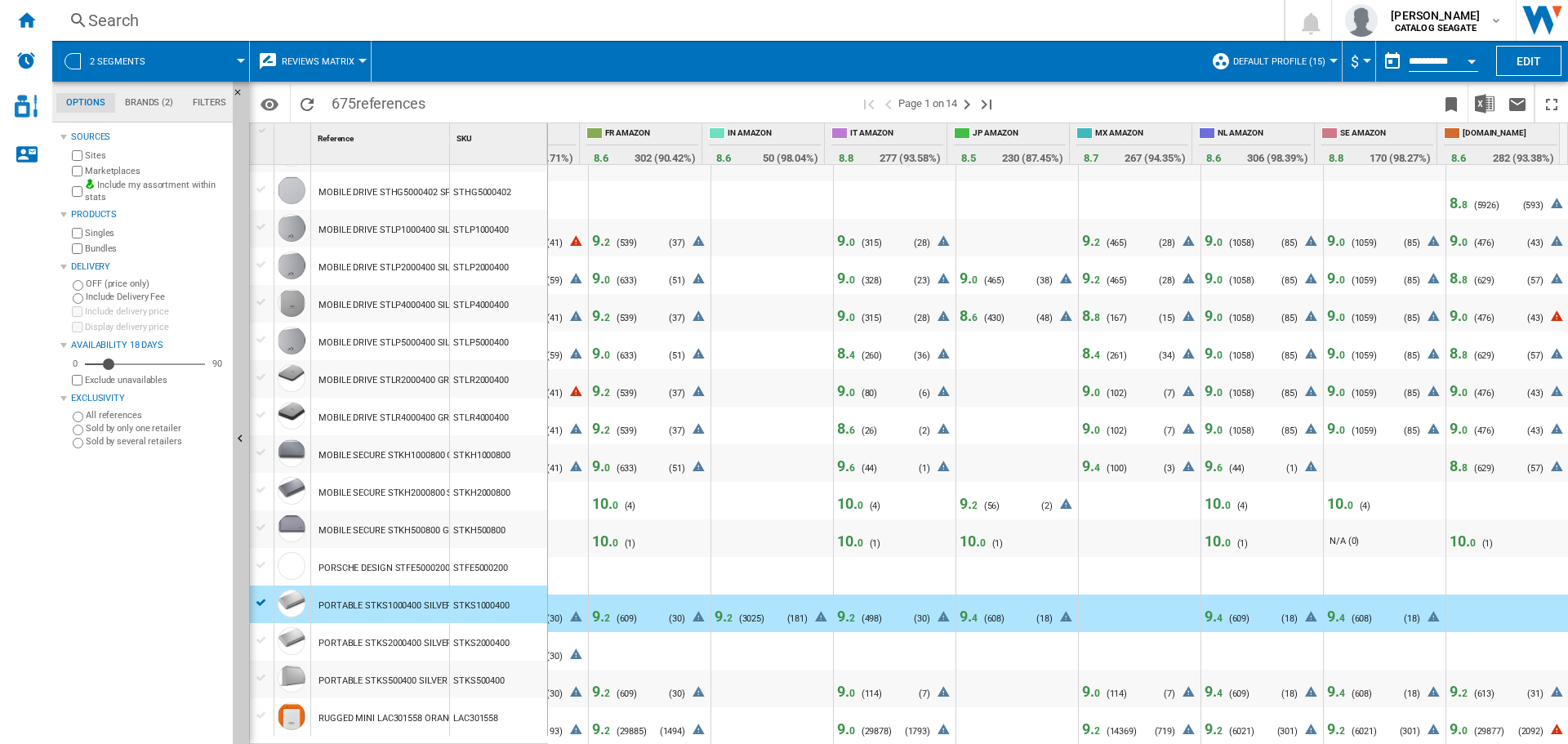
click at [1084, 232] on span "9. 2" at bounding box center [1091, 240] width 18 height 17
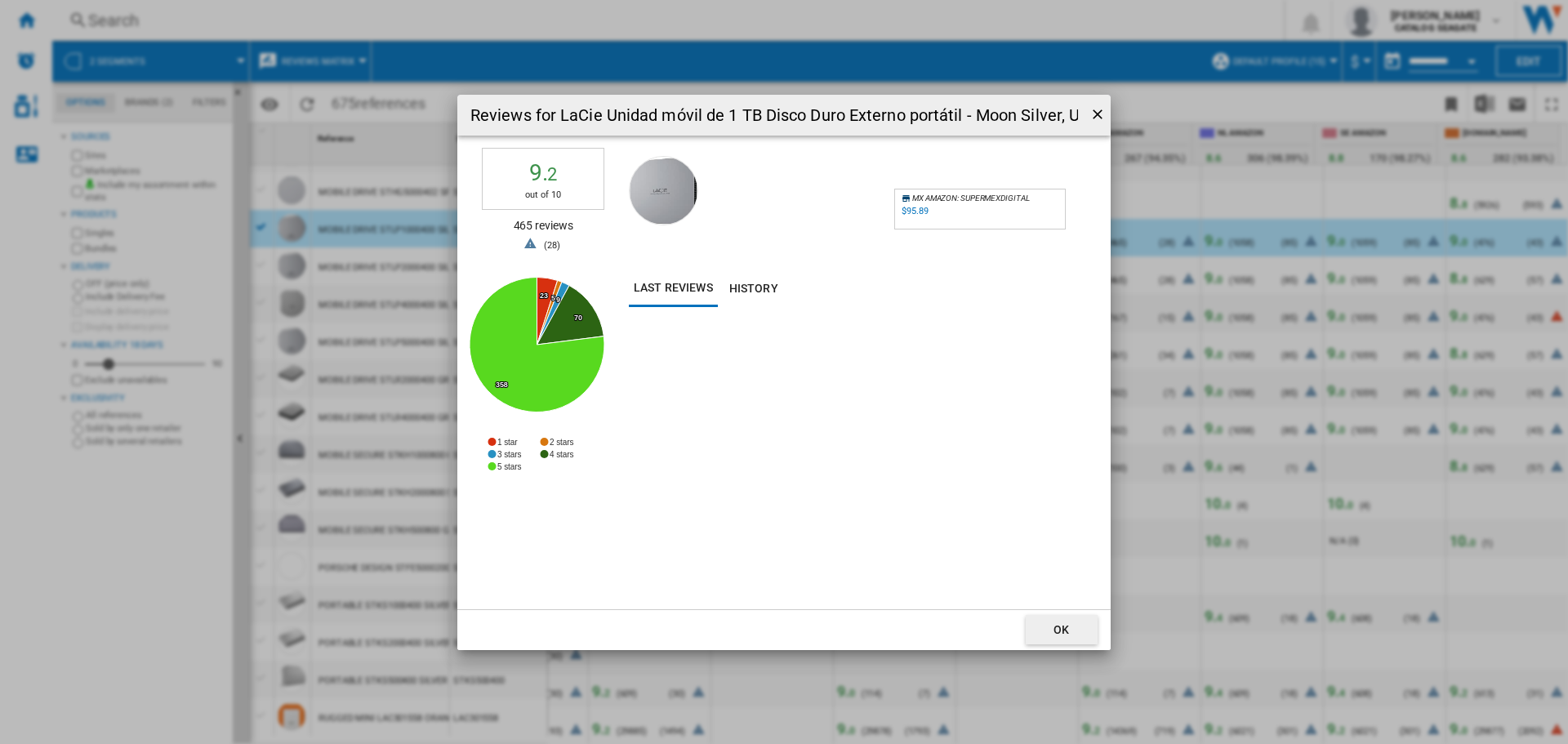
click at [926, 209] on div "$95.89" at bounding box center [914, 212] width 26 height 11
